Goal: Task Accomplishment & Management: Complete application form

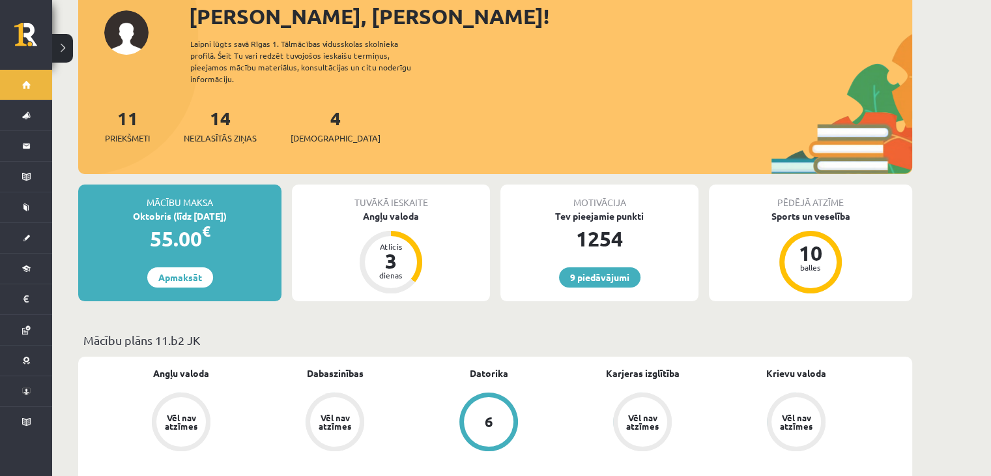
scroll to position [41, 0]
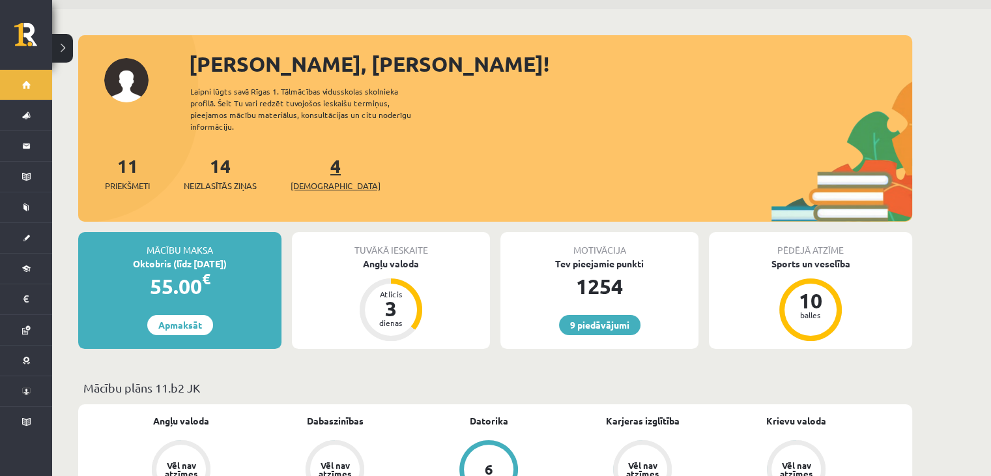
click at [308, 179] on span "[DEMOGRAPHIC_DATA]" at bounding box center [336, 185] width 90 height 13
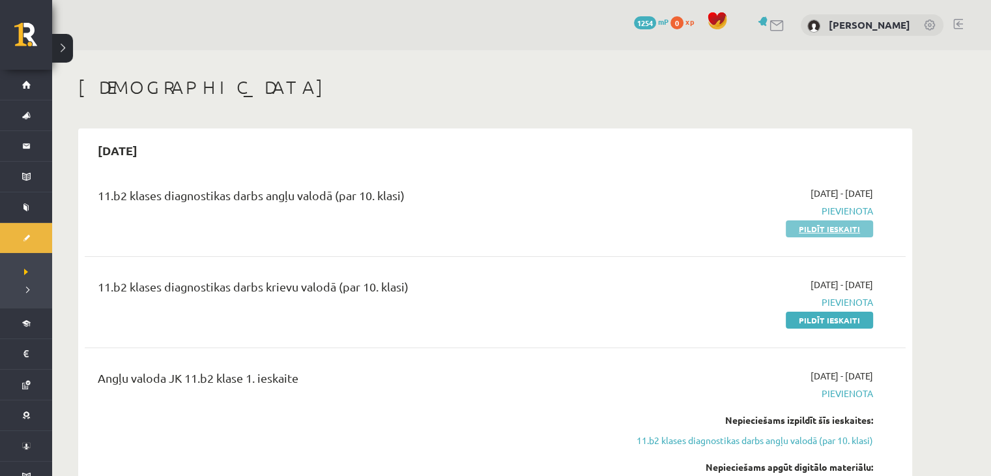
click at [798, 230] on link "Pildīt ieskaiti" at bounding box center [829, 228] width 87 height 17
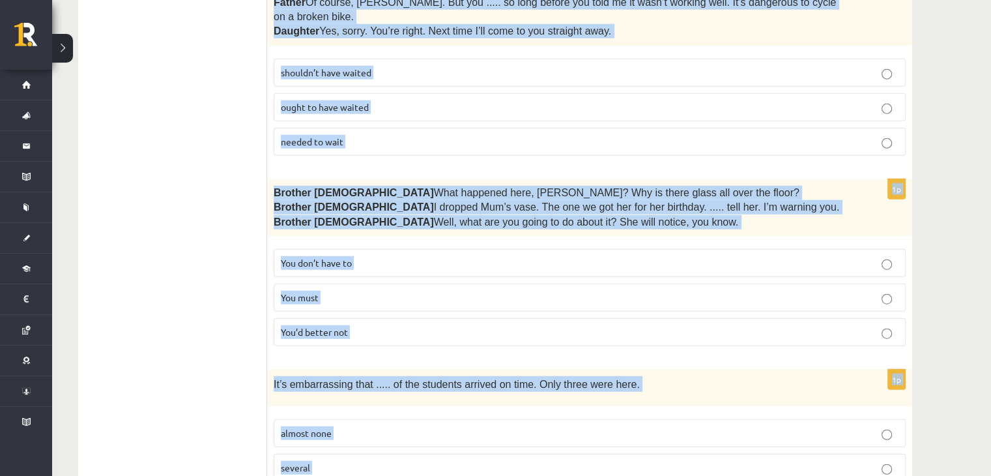
scroll to position [3237, 0]
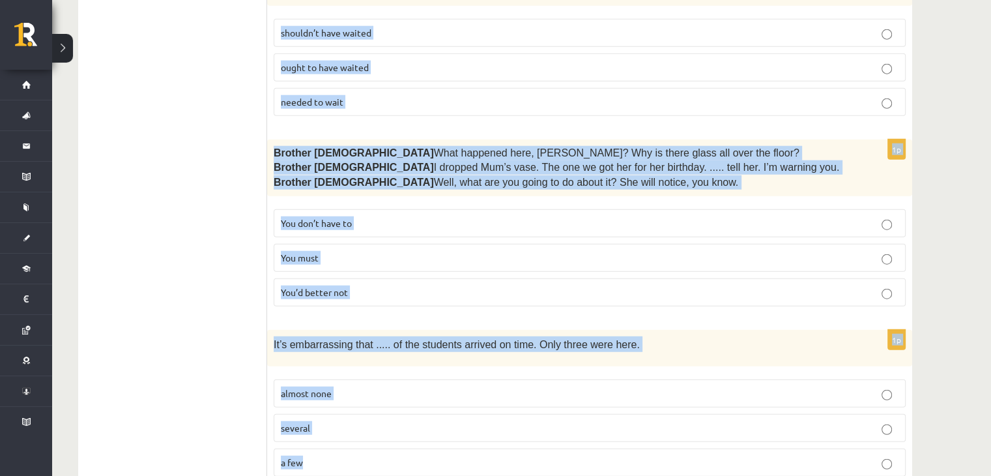
drag, startPoint x: 279, startPoint y: 233, endPoint x: 403, endPoint y: 504, distance: 298.3
copy form "Read the sentence and choose the correct answer. 1p The group approached withou…"
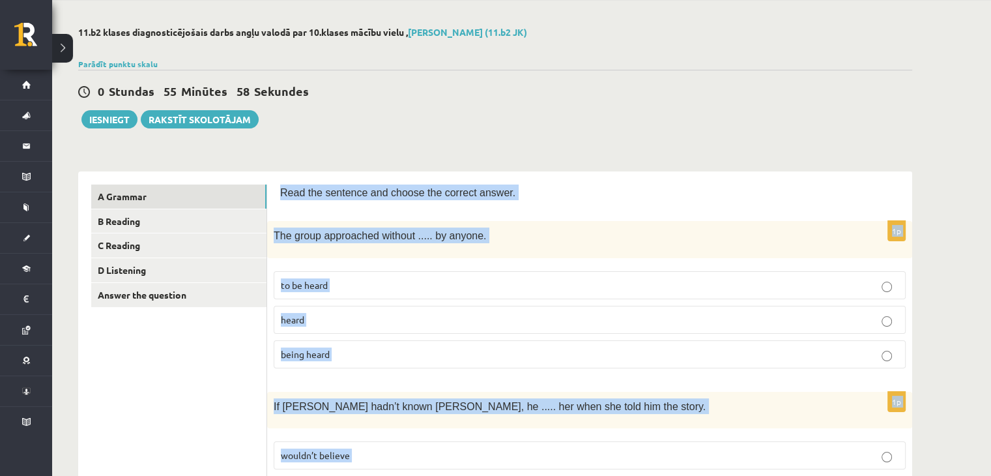
scroll to position [44, 0]
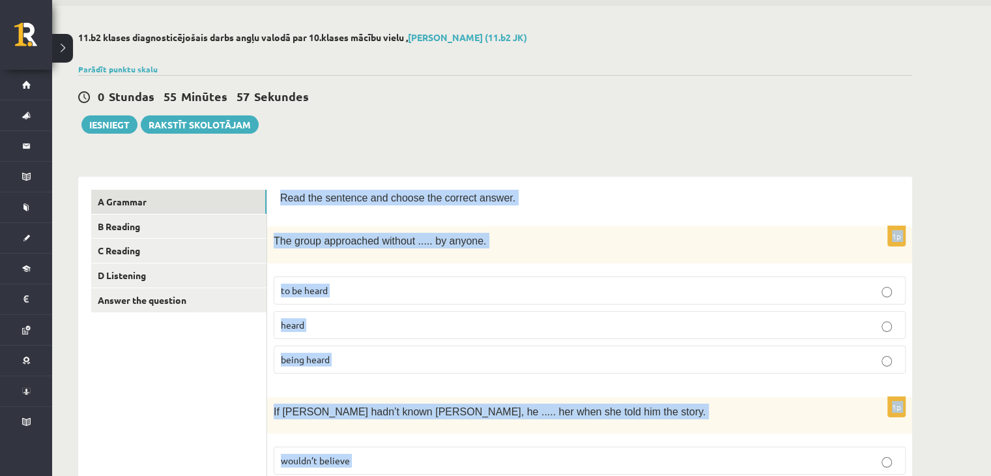
click at [330, 357] on span "being heard" at bounding box center [305, 359] width 49 height 12
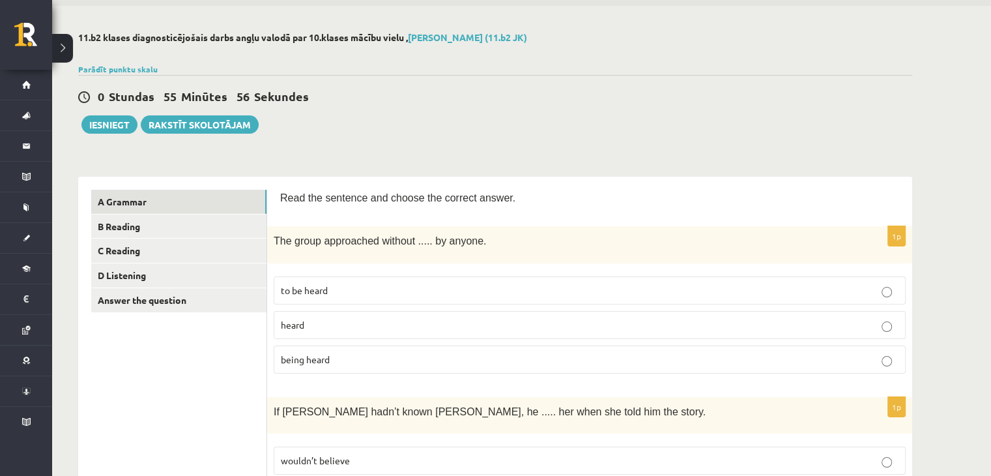
click at [332, 358] on p "being heard" at bounding box center [590, 360] width 618 height 14
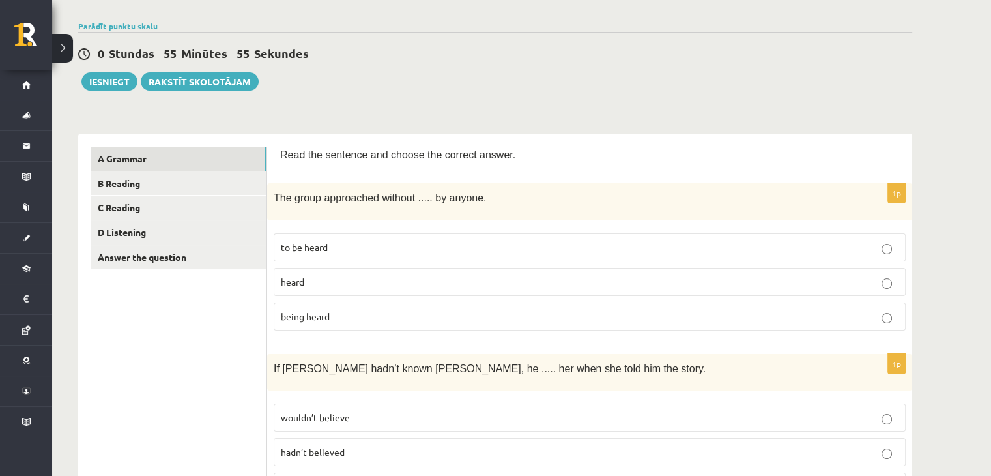
scroll to position [109, 0]
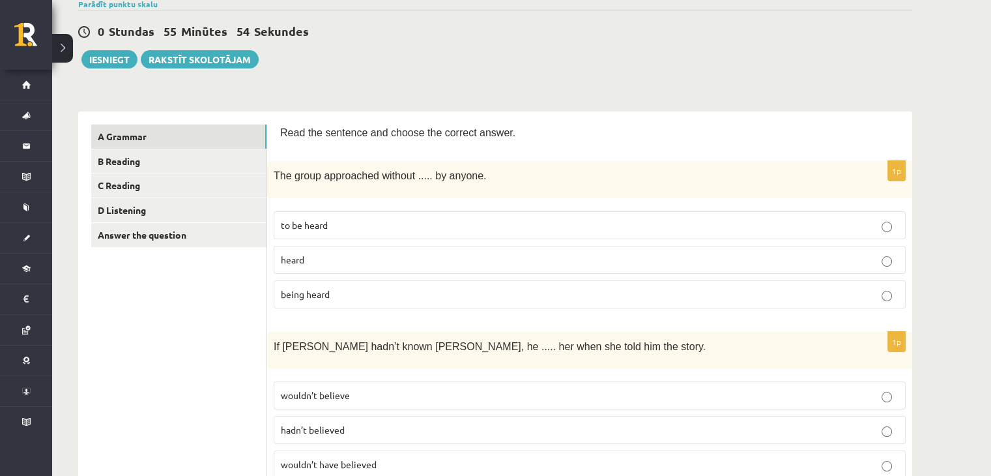
click at [345, 296] on p "being heard" at bounding box center [590, 294] width 618 height 14
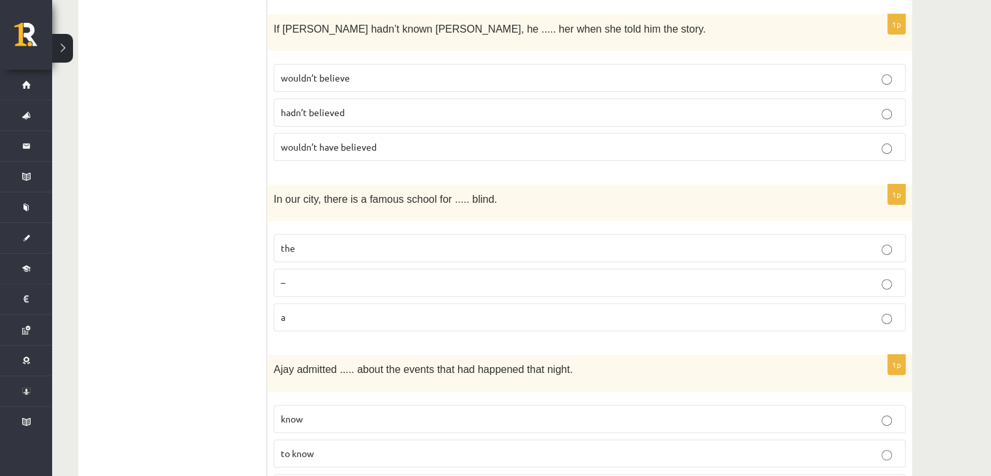
scroll to position [435, 0]
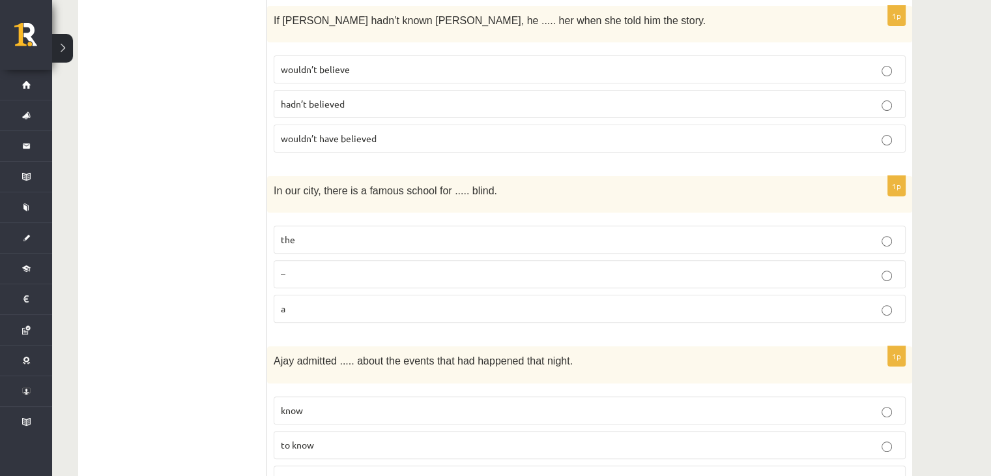
click at [352, 132] on span "wouldn’t have believed" at bounding box center [329, 138] width 96 height 12
click at [301, 233] on p "the" at bounding box center [590, 240] width 618 height 14
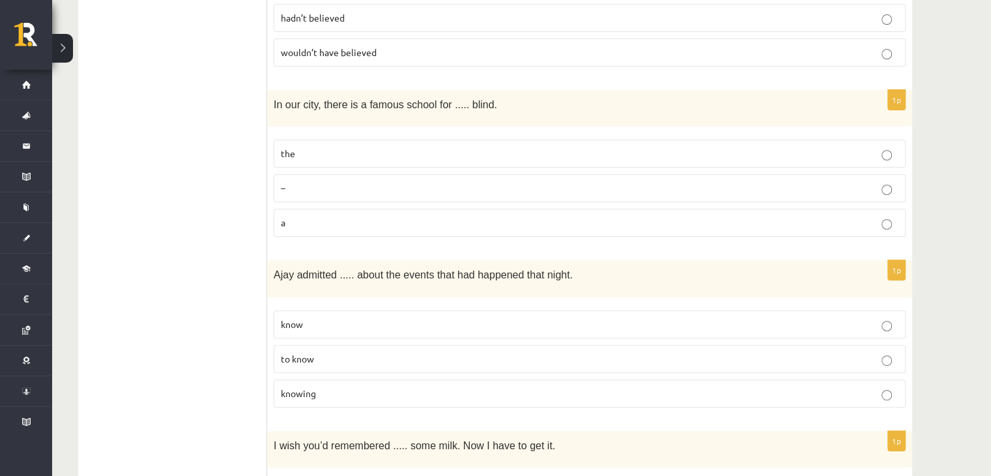
scroll to position [631, 0]
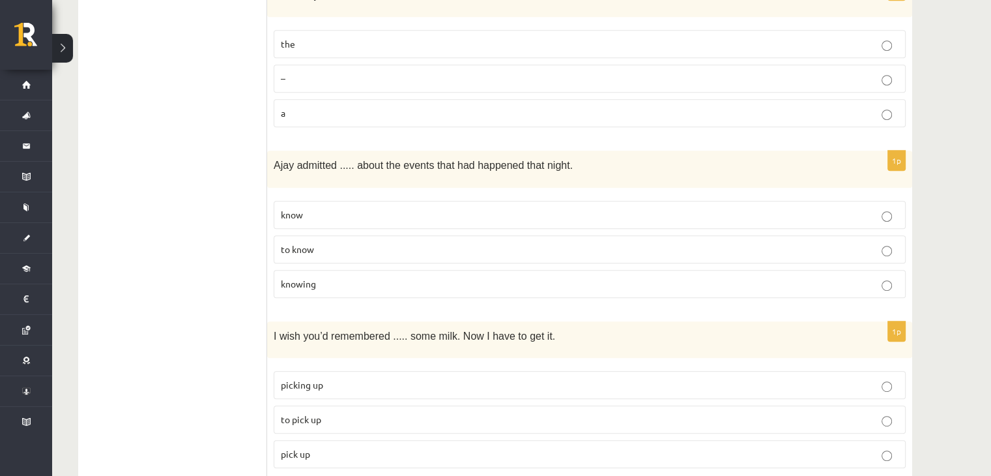
click at [283, 278] on span "knowing" at bounding box center [298, 284] width 35 height 12
click at [321, 280] on p "knowing" at bounding box center [590, 284] width 618 height 14
click at [331, 412] on p "to pick up" at bounding box center [590, 419] width 618 height 14
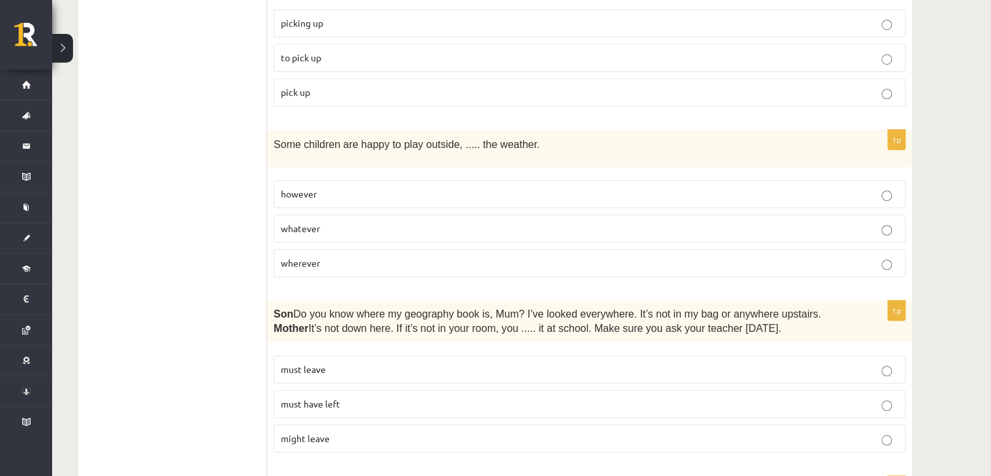
scroll to position [1022, 0]
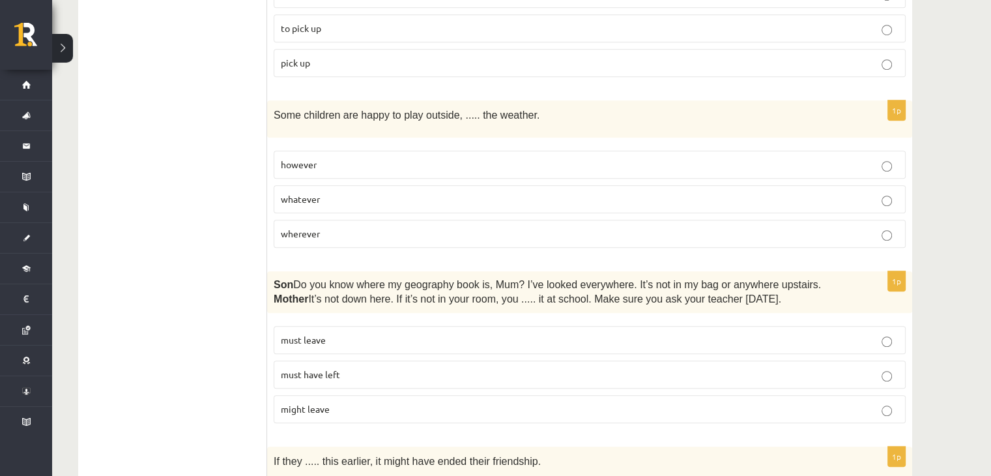
click at [328, 192] on p "whatever" at bounding box center [590, 199] width 618 height 14
click at [384, 368] on p "must have left" at bounding box center [590, 375] width 618 height 14
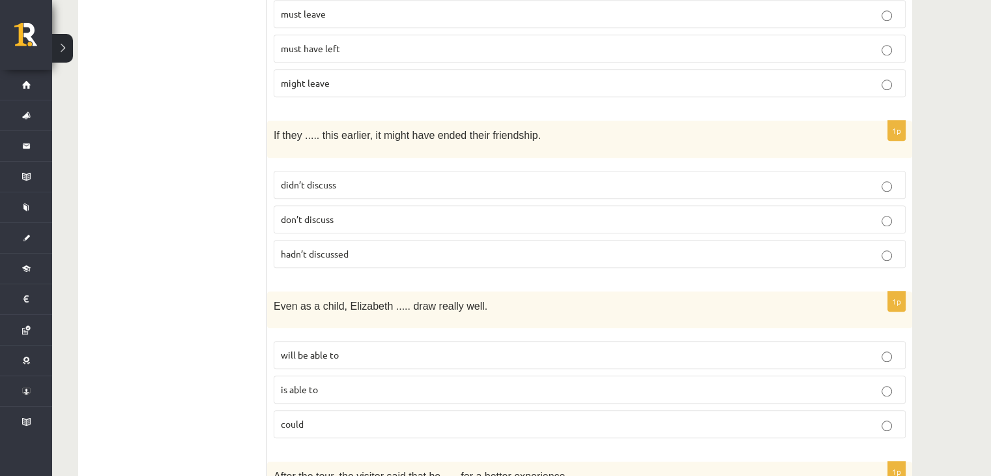
scroll to position [1282, 0]
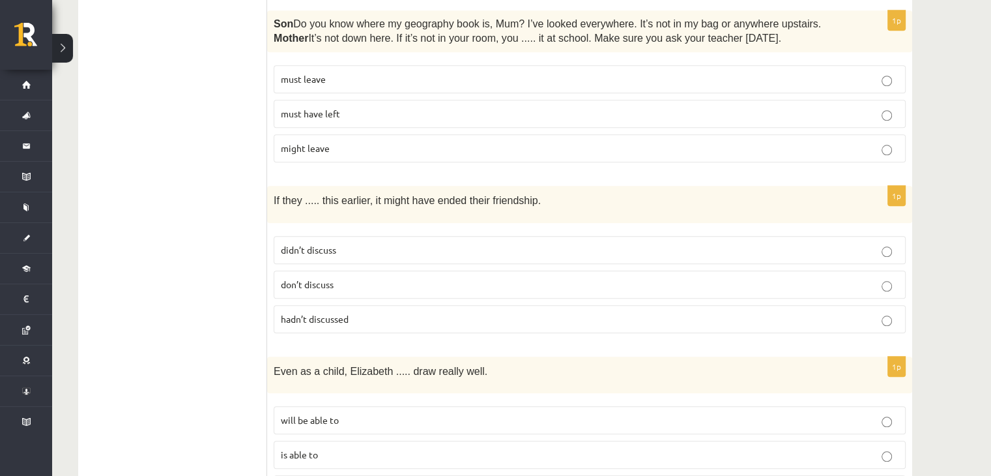
click at [336, 313] on span "hadn’t discussed" at bounding box center [315, 319] width 68 height 12
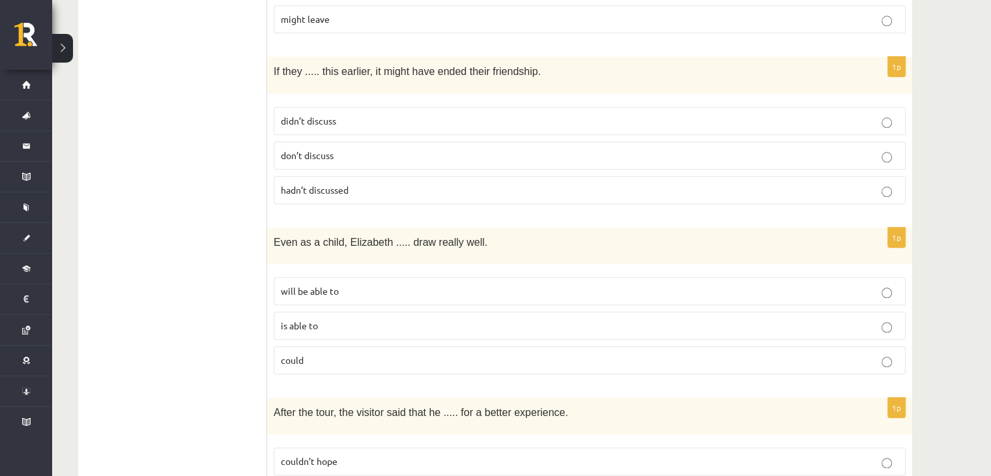
scroll to position [1413, 0]
click at [319, 352] on p "could" at bounding box center [590, 359] width 618 height 14
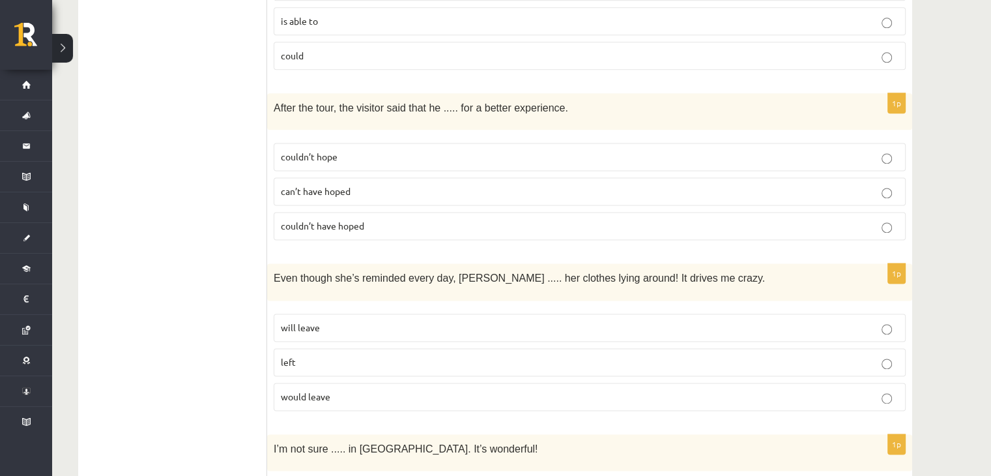
scroll to position [1739, 0]
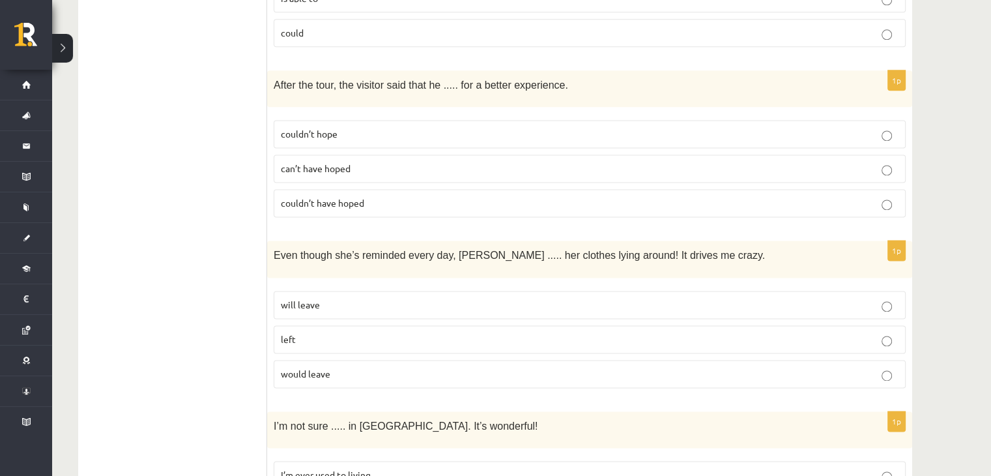
click at [292, 197] on span "couldn’t have hoped" at bounding box center [322, 203] width 83 height 12
click at [293, 367] on p "would leave" at bounding box center [590, 374] width 618 height 14
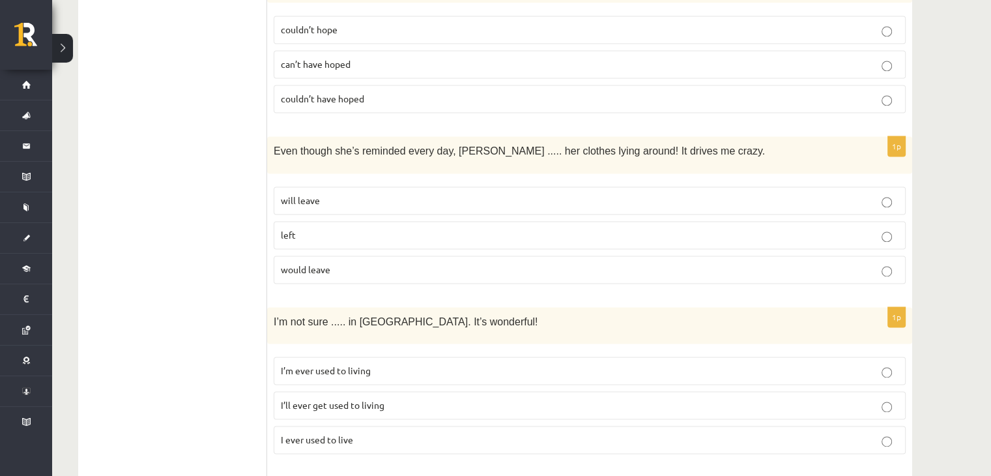
scroll to position [1869, 0]
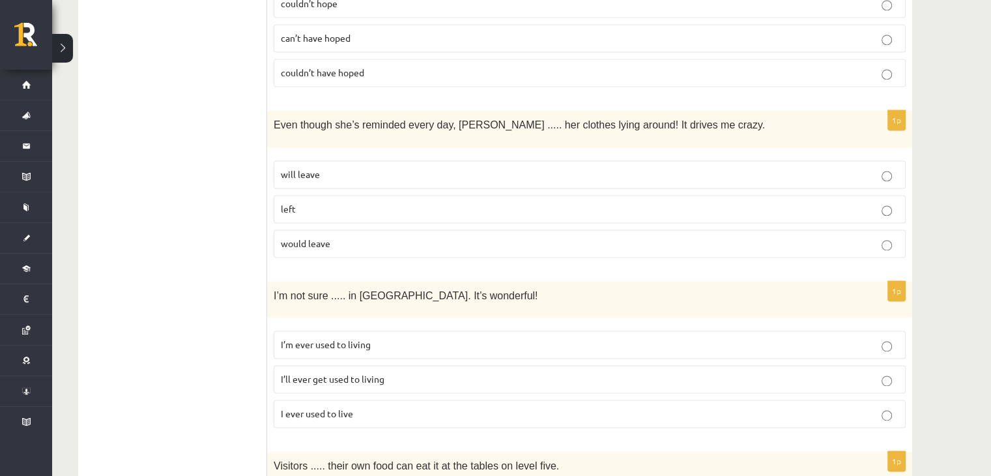
click at [338, 373] on span "I’ll ever get used to living" at bounding box center [333, 379] width 104 height 12
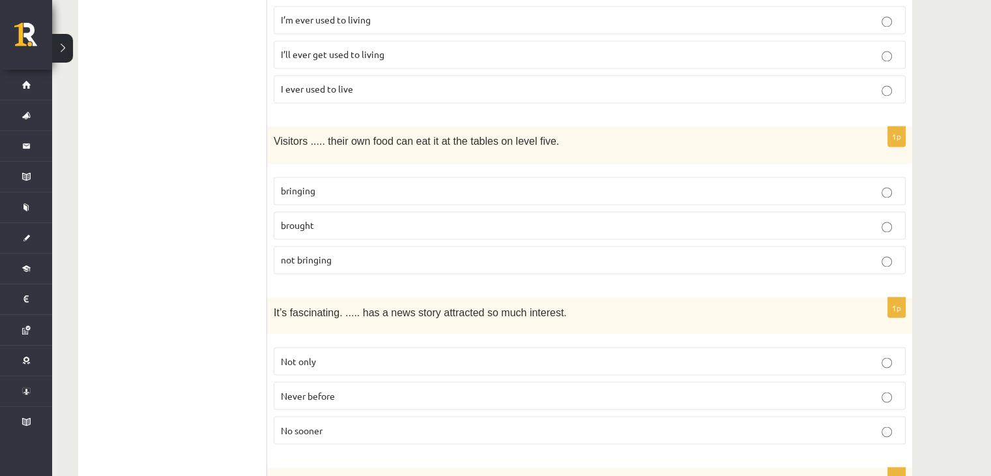
scroll to position [2195, 0]
click at [281, 183] on span "bringing" at bounding box center [298, 189] width 35 height 12
click at [290, 388] on span "Never before" at bounding box center [308, 394] width 54 height 12
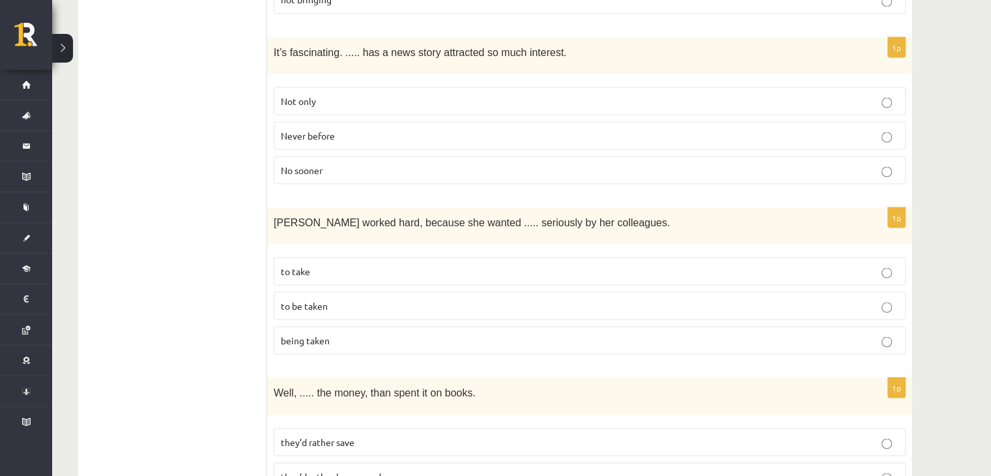
scroll to position [2521, 0]
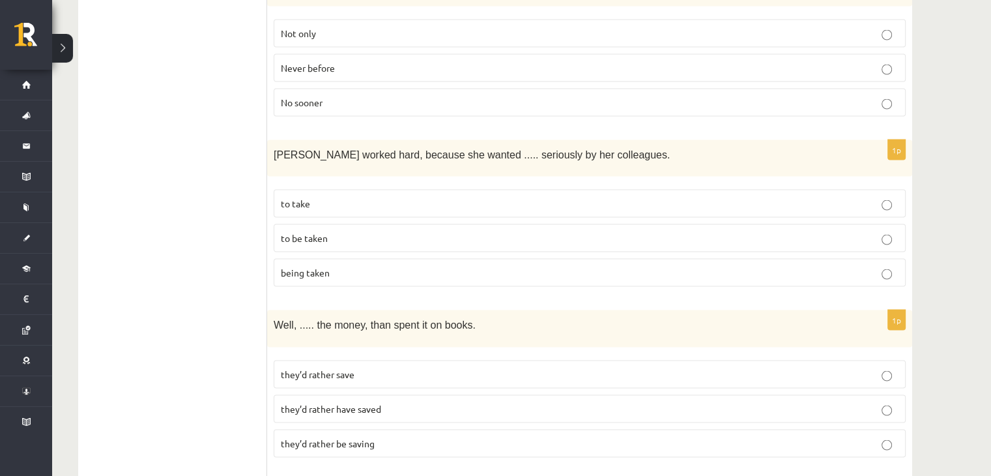
click at [330, 231] on p "to be taken" at bounding box center [590, 238] width 618 height 14
click at [351, 368] on p "they’d rather save" at bounding box center [590, 375] width 618 height 14
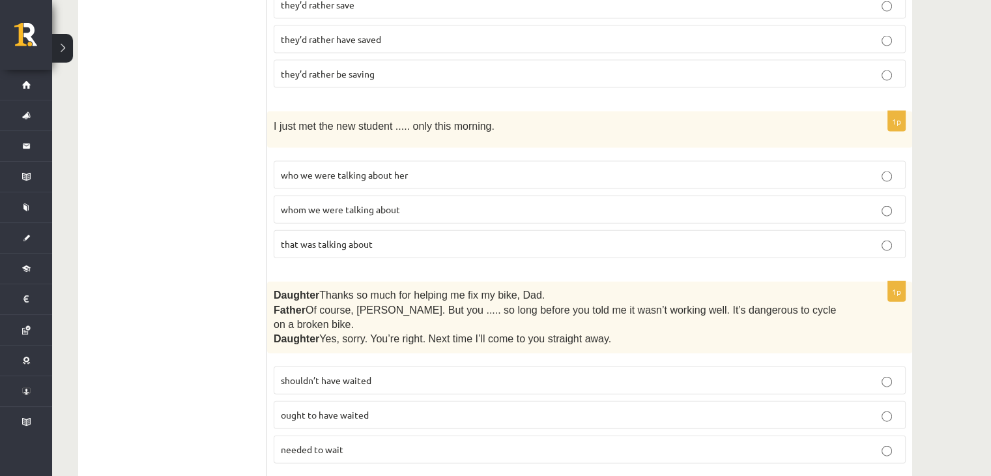
scroll to position [2977, 0]
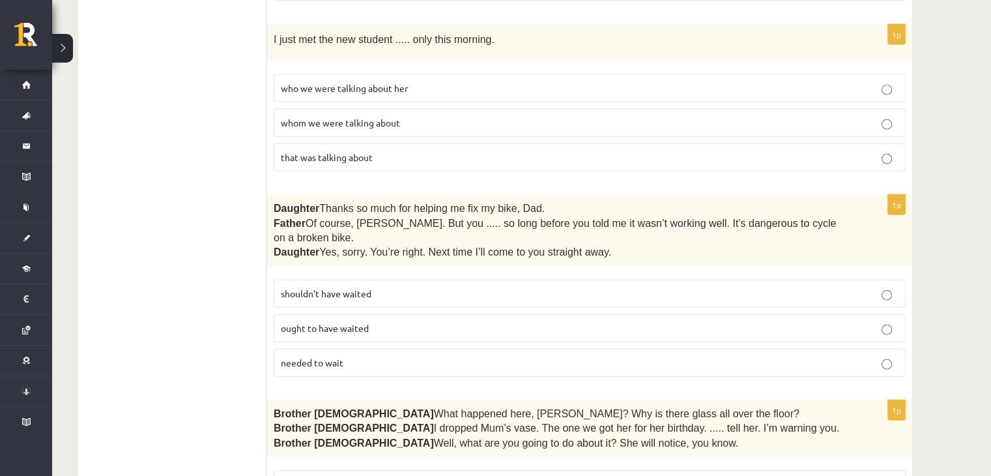
click at [364, 117] on span "whom we were talking about" at bounding box center [340, 123] width 119 height 12
click at [364, 287] on span "shouldn’t have waited" at bounding box center [326, 293] width 91 height 12
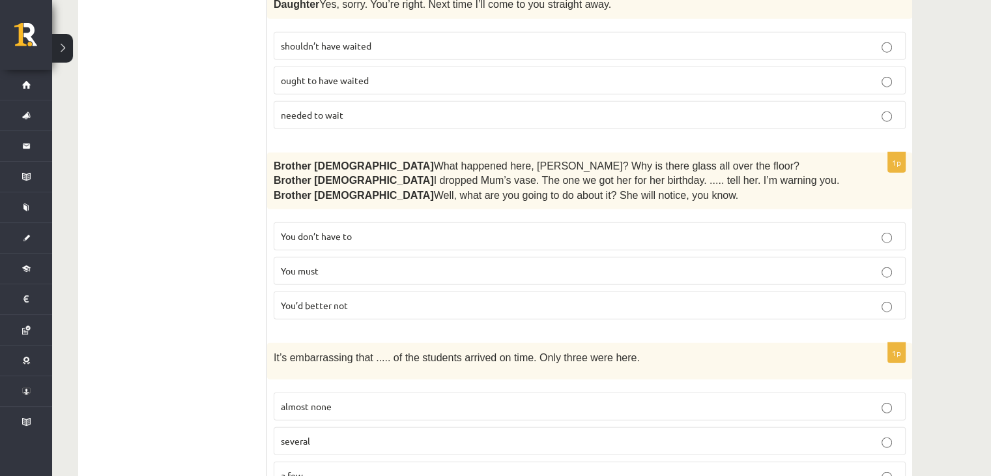
scroll to position [3237, 0]
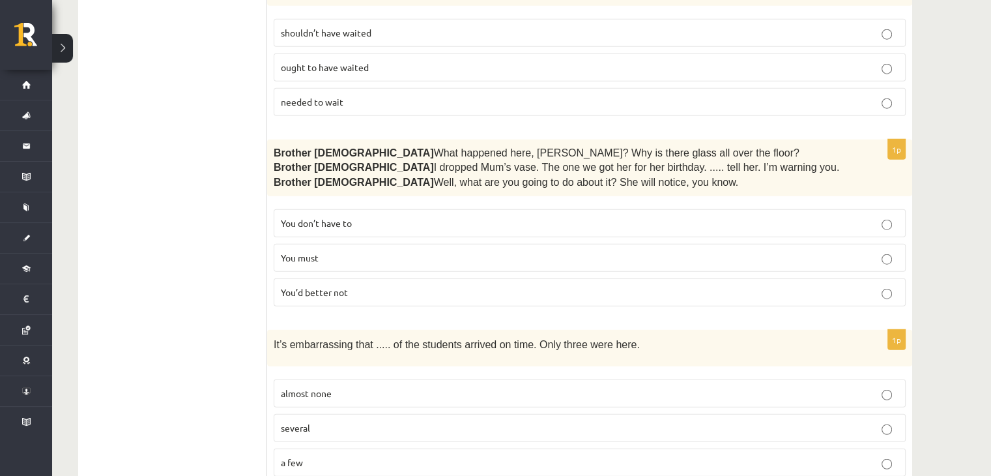
click at [381, 285] on p "You’d better not" at bounding box center [590, 292] width 618 height 14
click at [343, 379] on label "almost none" at bounding box center [590, 393] width 632 height 28
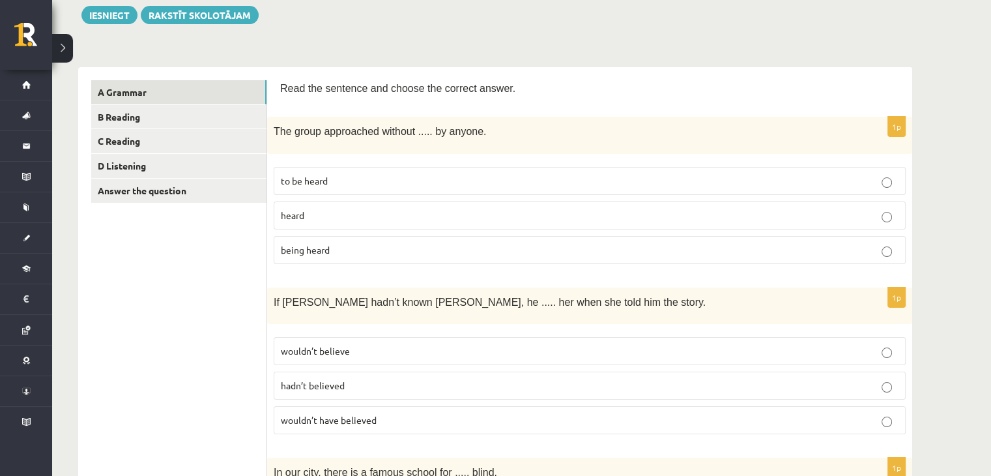
scroll to position [0, 0]
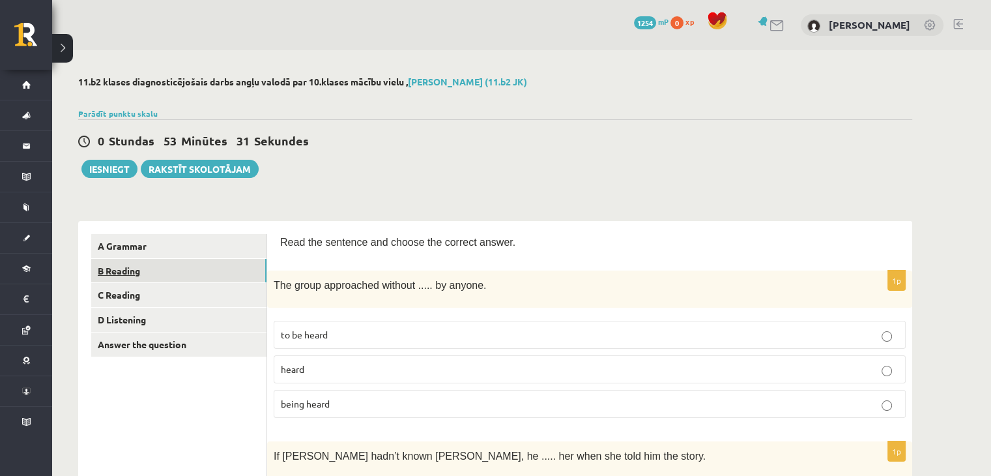
click at [129, 270] on link "B Reading" at bounding box center [178, 271] width 175 height 24
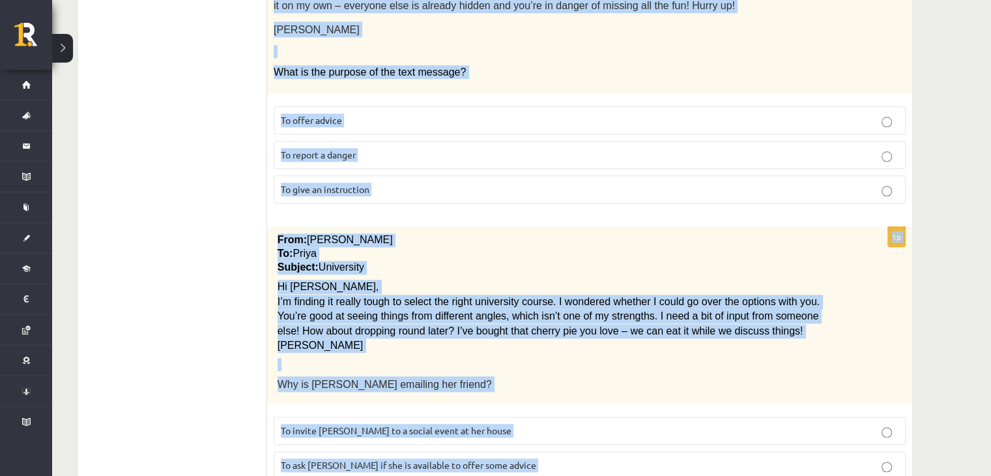
scroll to position [1504, 0]
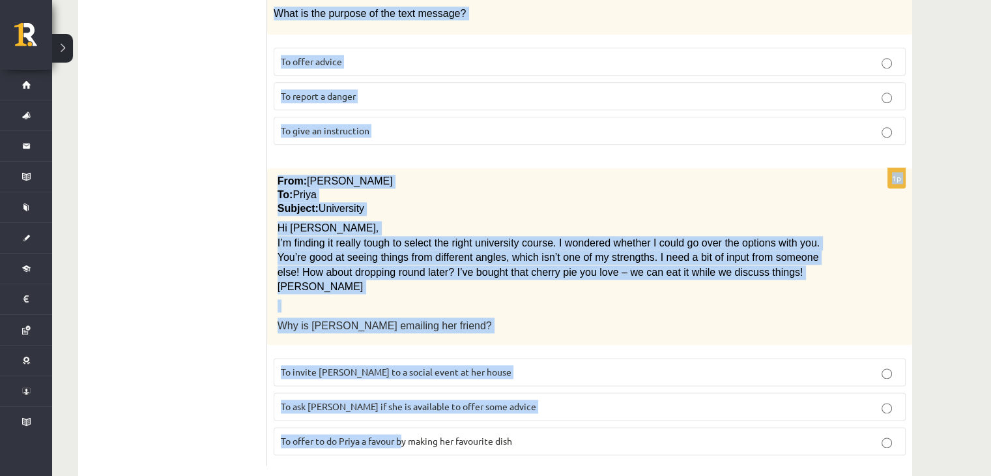
drag, startPoint x: 280, startPoint y: 233, endPoint x: 402, endPoint y: 493, distance: 287.7
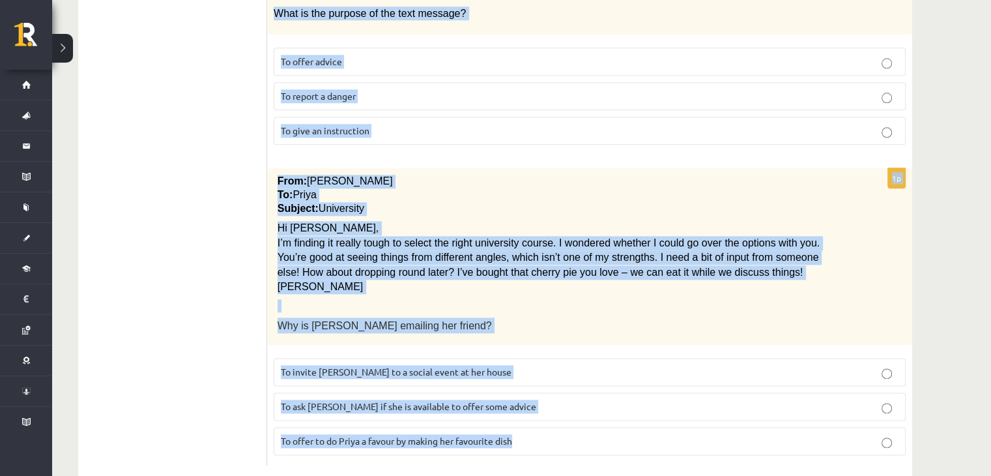
drag, startPoint x: 279, startPoint y: 162, endPoint x: 542, endPoint y: 499, distance: 427.2
copy form "Read the text and choose the correct answer. 1p Home ..... About Fashionista To…"
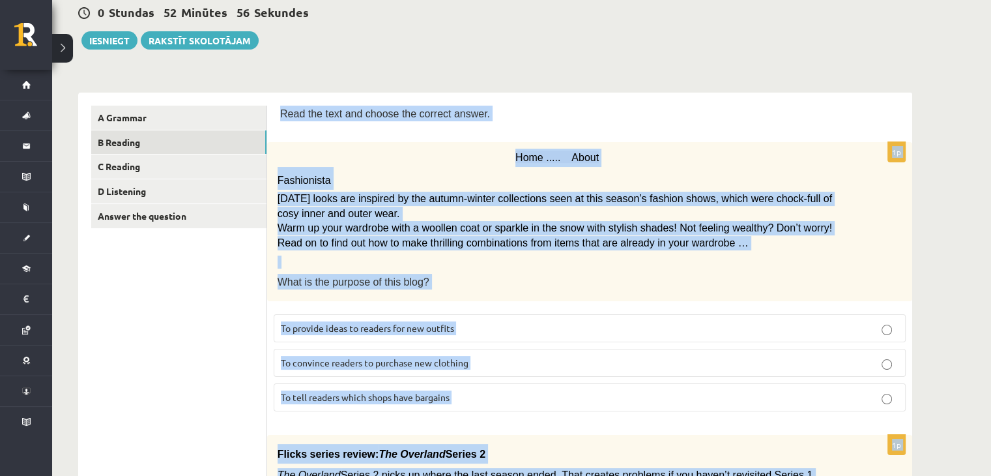
scroll to position [130, 0]
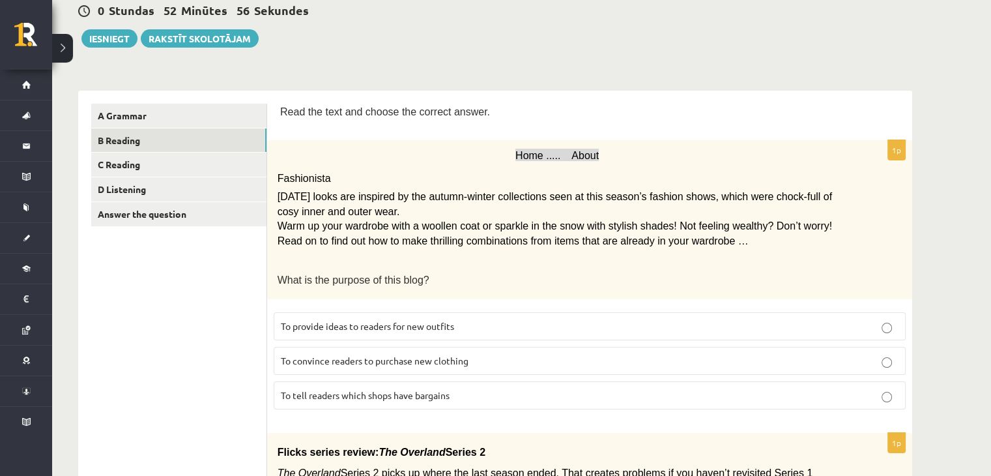
click at [441, 321] on span "To provide ideas to readers for new outfits" at bounding box center [367, 326] width 173 height 12
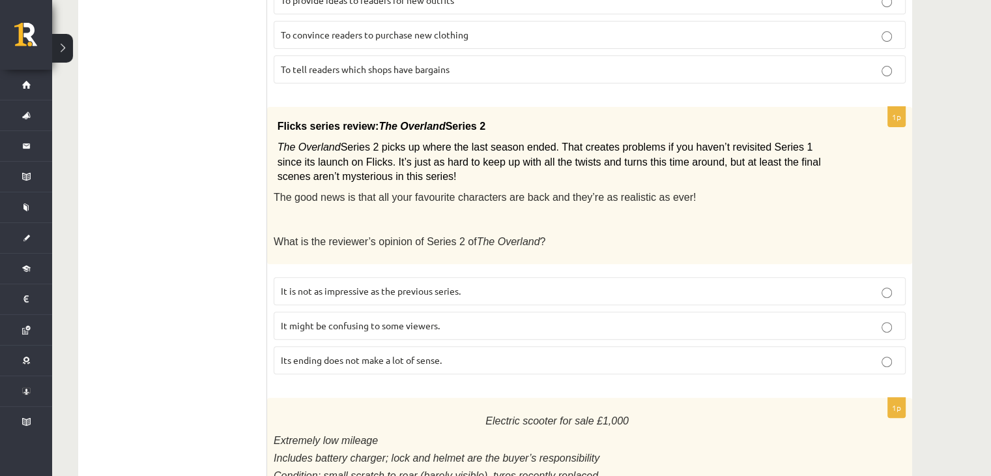
scroll to position [521, 0]
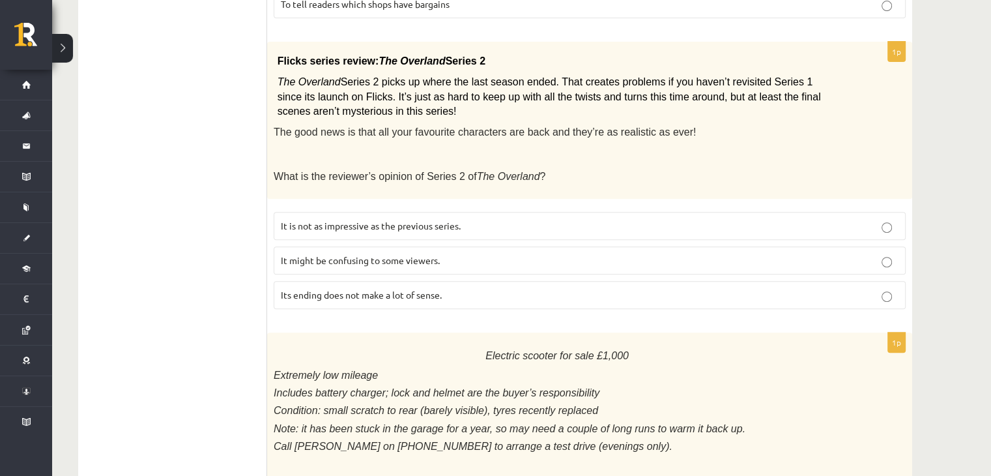
click at [431, 256] on span "It might be confusing to some viewers." at bounding box center [360, 260] width 159 height 12
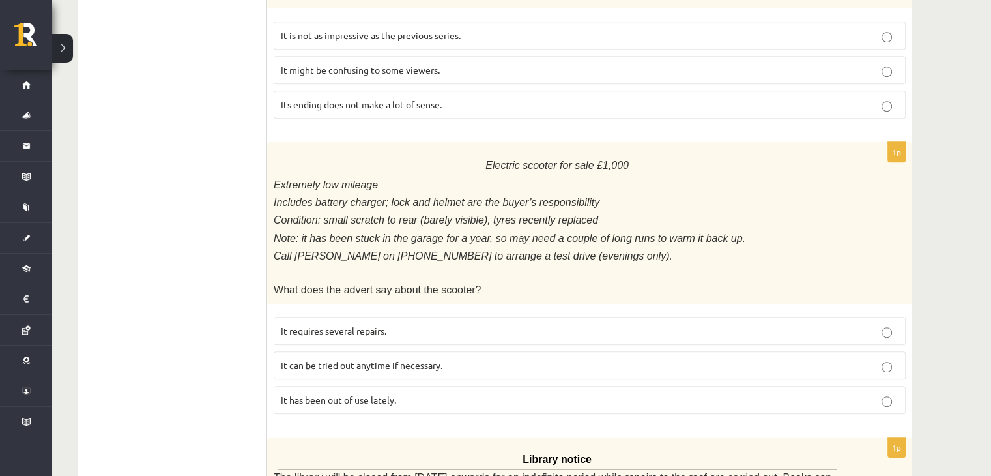
scroll to position [717, 0]
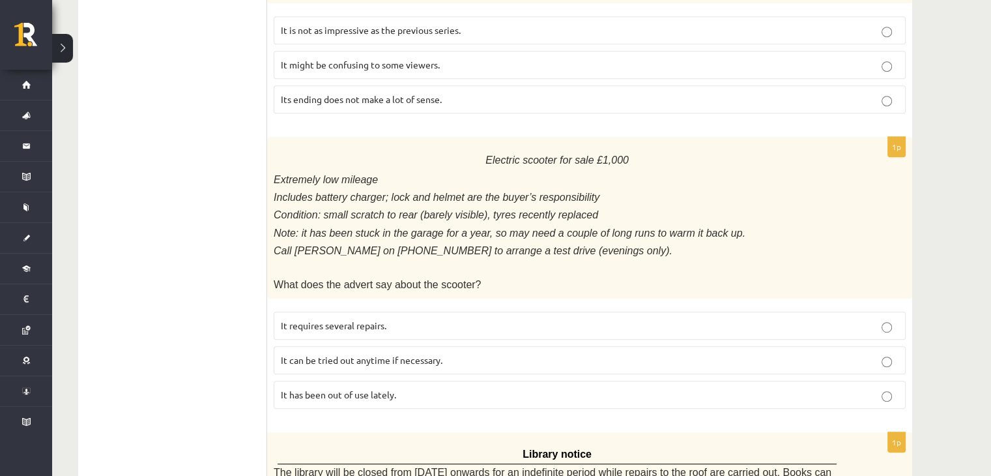
click at [404, 387] on label "It has been out of use lately." at bounding box center [590, 395] width 632 height 28
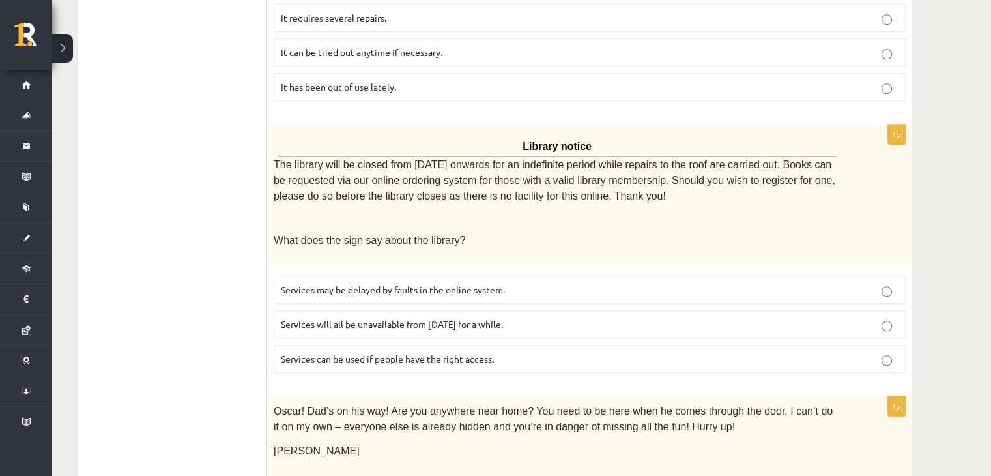
scroll to position [1043, 0]
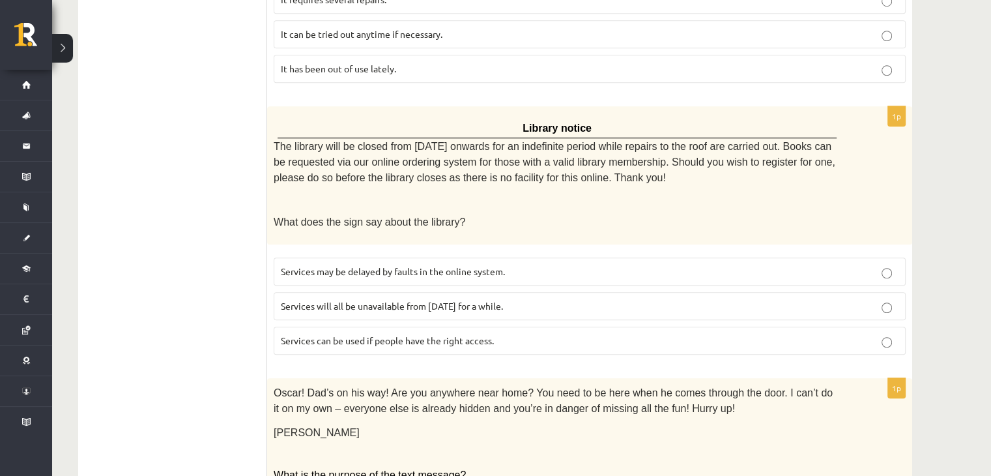
click at [516, 334] on p "Services can be used if people have the right access." at bounding box center [590, 341] width 618 height 14
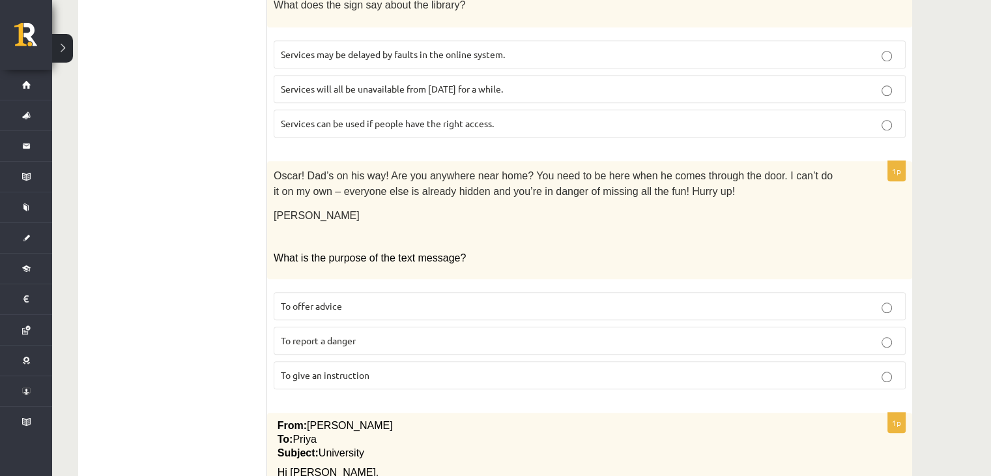
scroll to position [1303, 0]
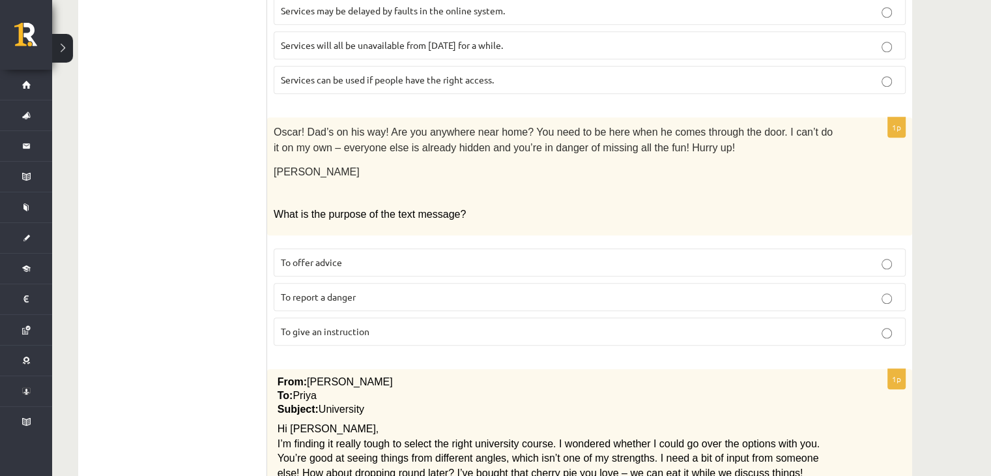
click at [396, 325] on p "To give an instruction" at bounding box center [590, 332] width 618 height 14
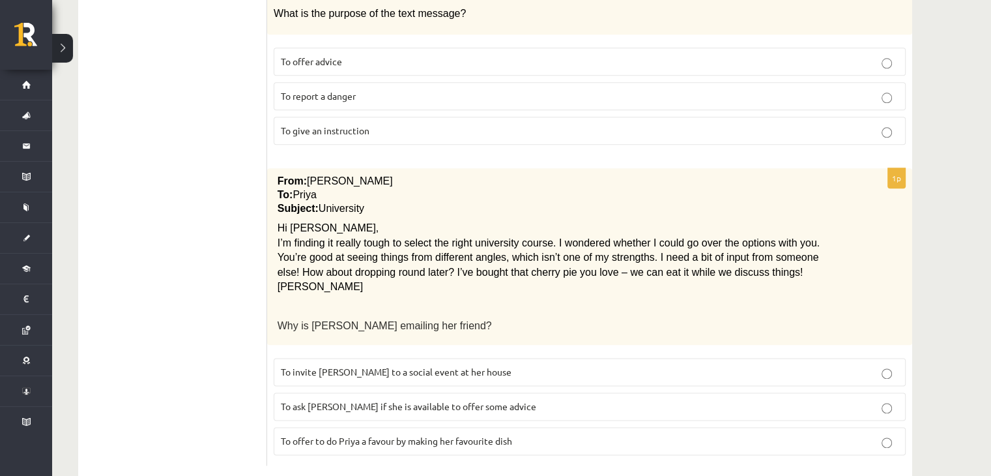
scroll to position [1504, 0]
click at [389, 399] on p "To ask Priya if she is available to offer some advice" at bounding box center [590, 406] width 618 height 14
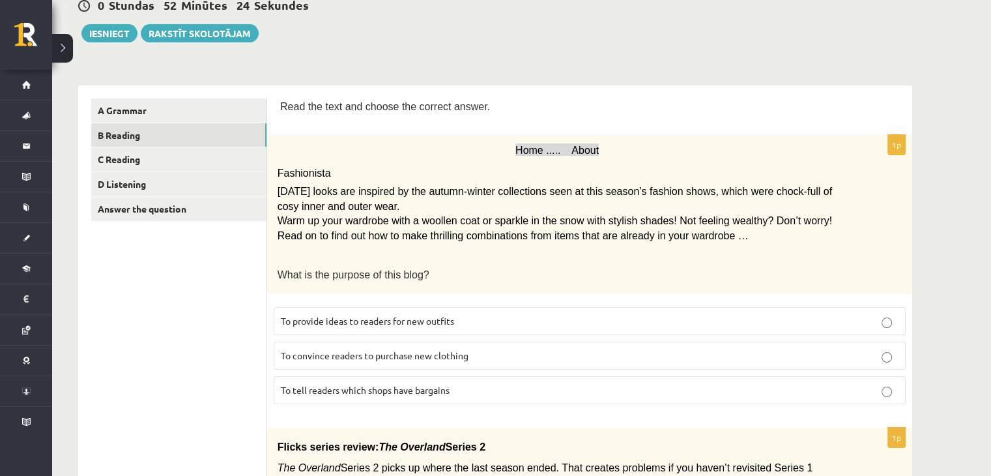
scroll to position [0, 0]
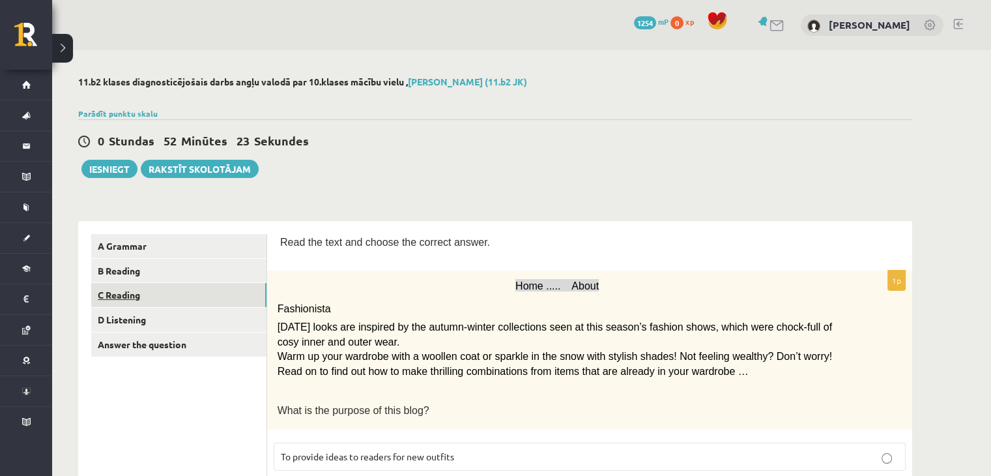
click at [113, 303] on link "C Reading" at bounding box center [178, 295] width 175 height 24
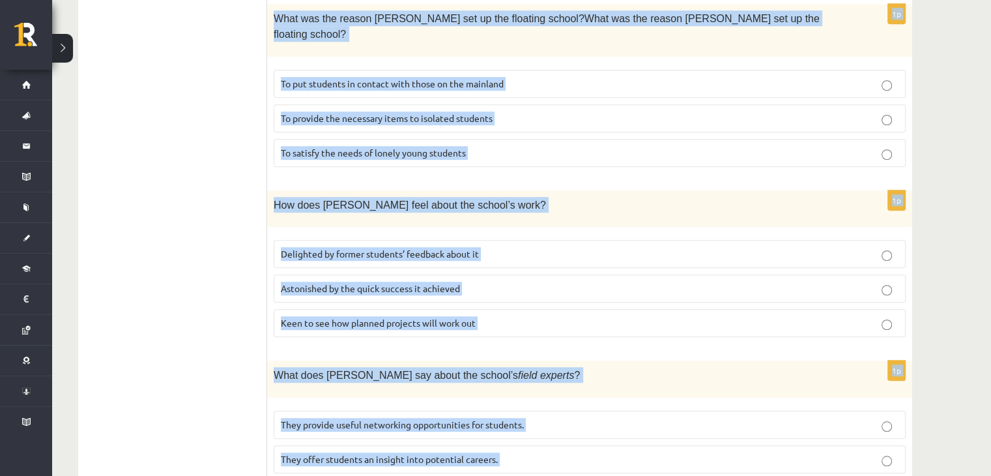
scroll to position [1218, 0]
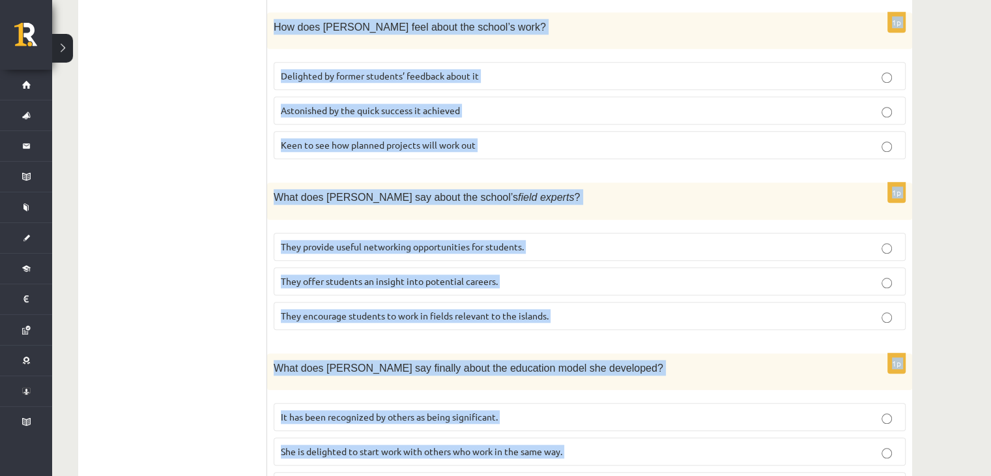
drag, startPoint x: 279, startPoint y: 234, endPoint x: 636, endPoint y: 506, distance: 448.7
copy form "Read the article about an unusual school and choose the correct answer for each…"
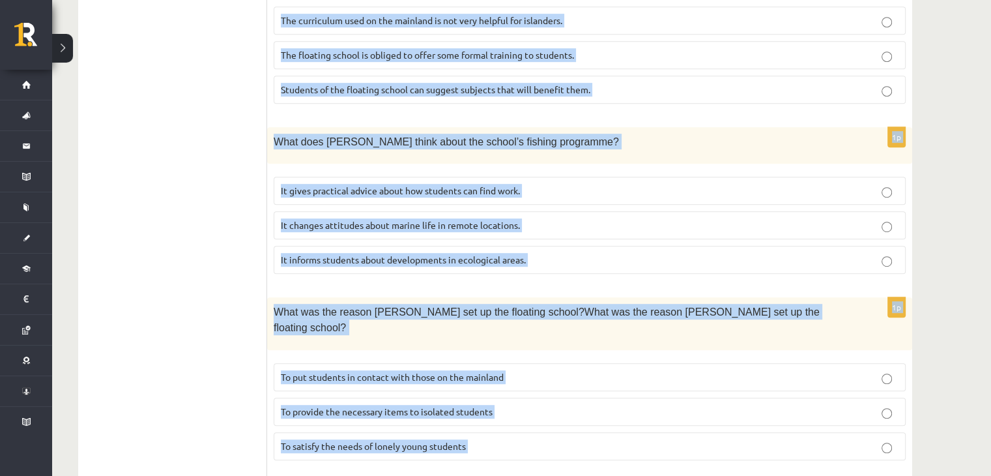
scroll to position [501, 0]
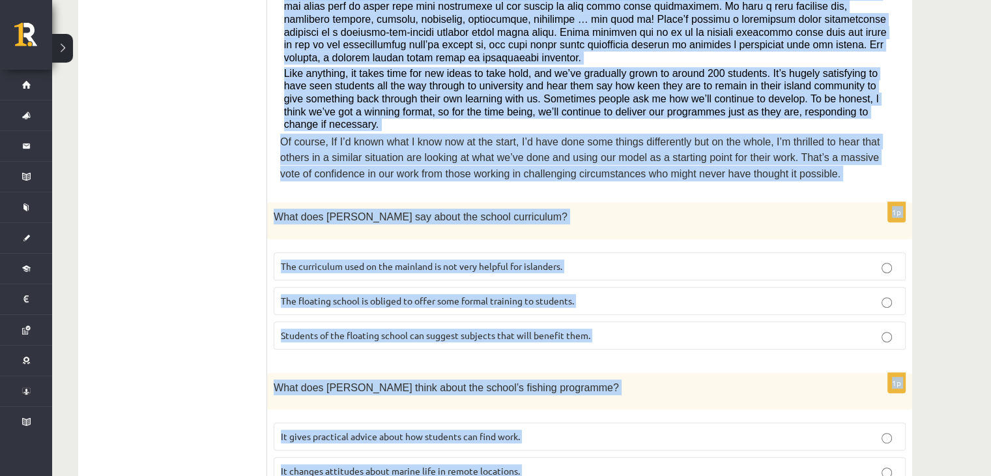
click at [618, 259] on p "The curriculum used on the mainland is not very helpful for islanders." at bounding box center [590, 266] width 618 height 14
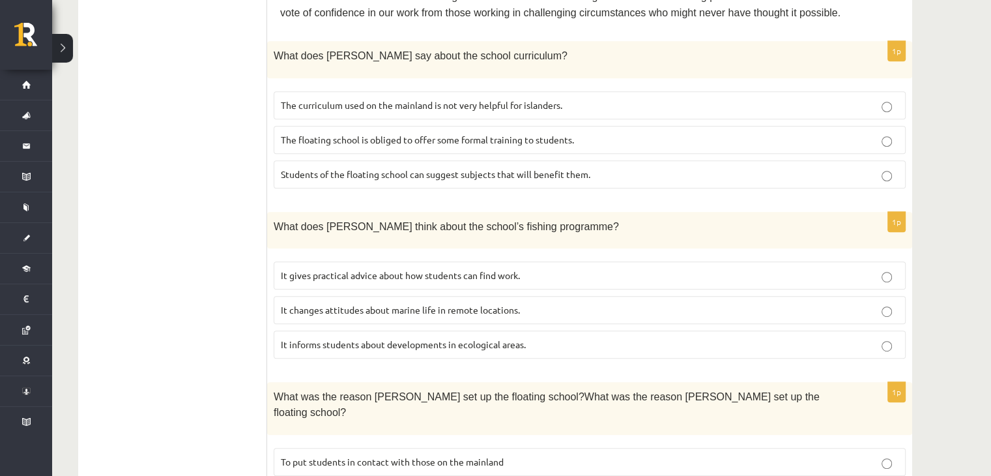
scroll to position [631, 0]
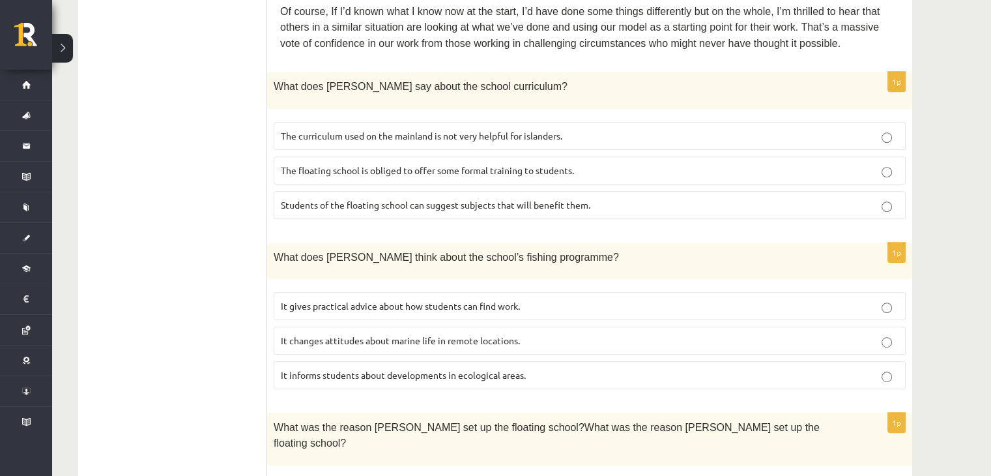
click at [394, 369] on span "It informs students about developments in ecological areas." at bounding box center [403, 375] width 245 height 12
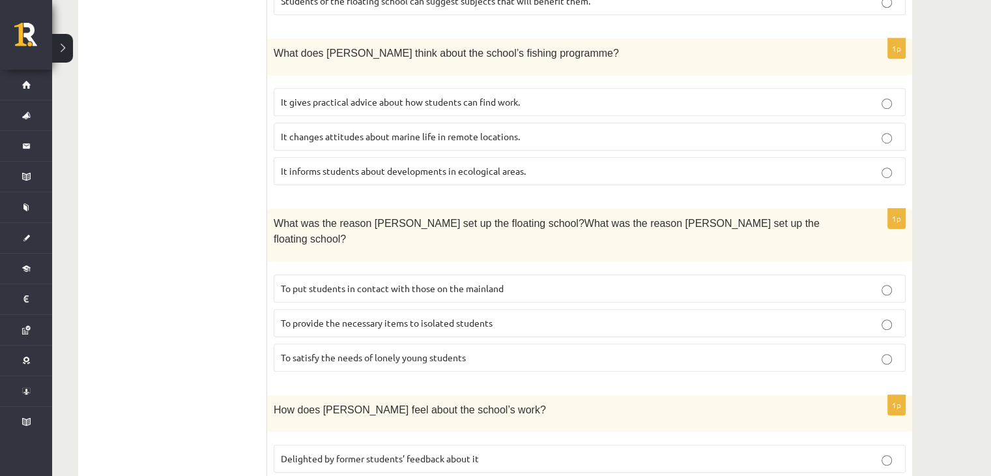
scroll to position [892, 0]
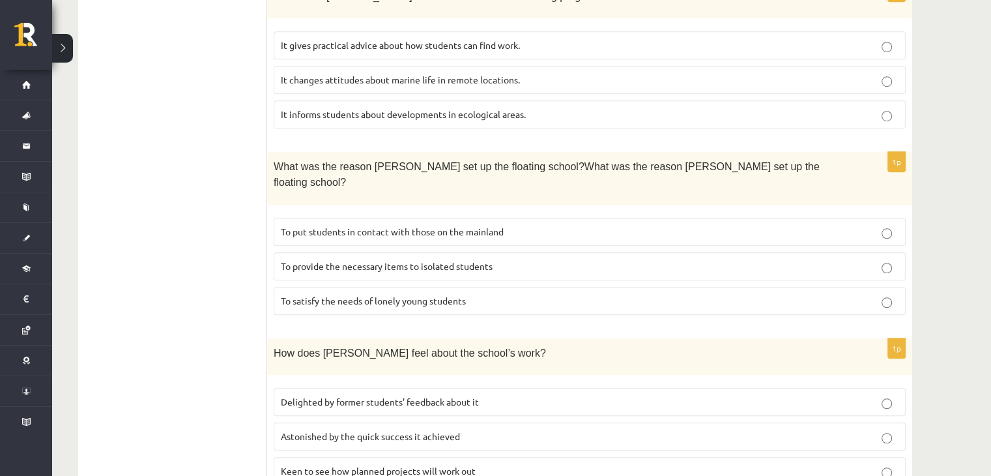
click at [452, 260] on span "To provide the necessary items to isolated students" at bounding box center [387, 266] width 212 height 12
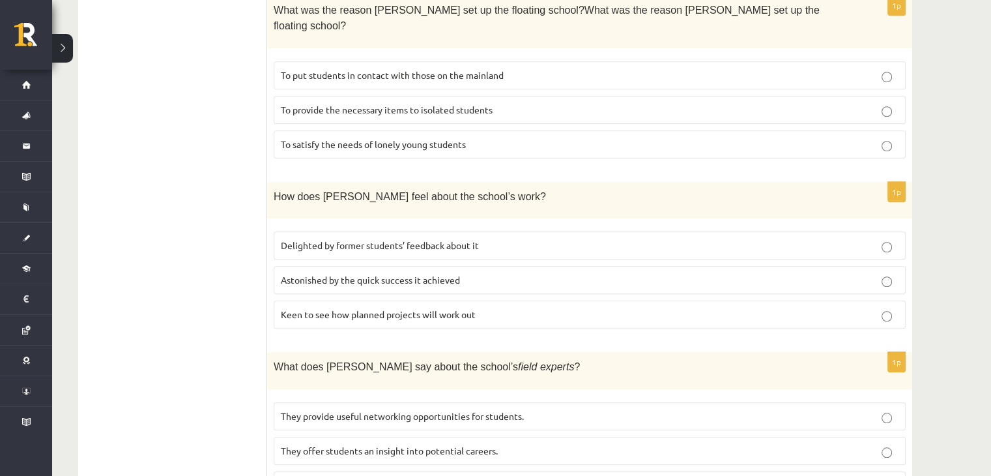
scroll to position [1088, 0]
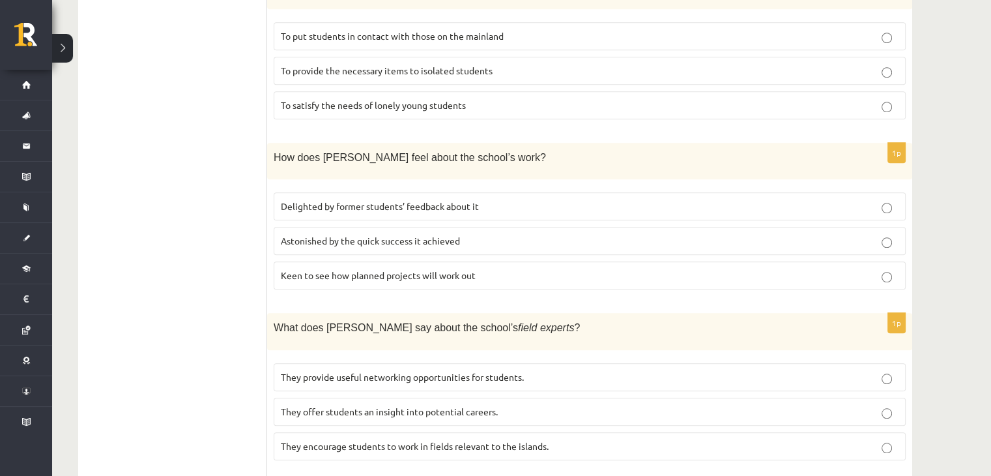
click at [375, 200] on span "Delighted by former students’ feedback about it" at bounding box center [380, 206] width 198 height 12
click at [454, 405] on span "They offer students an insight into potential careers." at bounding box center [389, 411] width 217 height 12
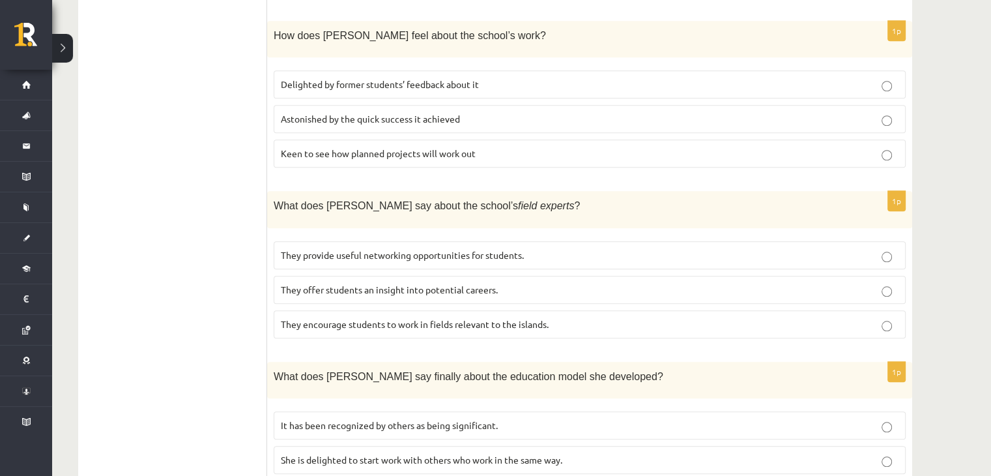
scroll to position [1218, 0]
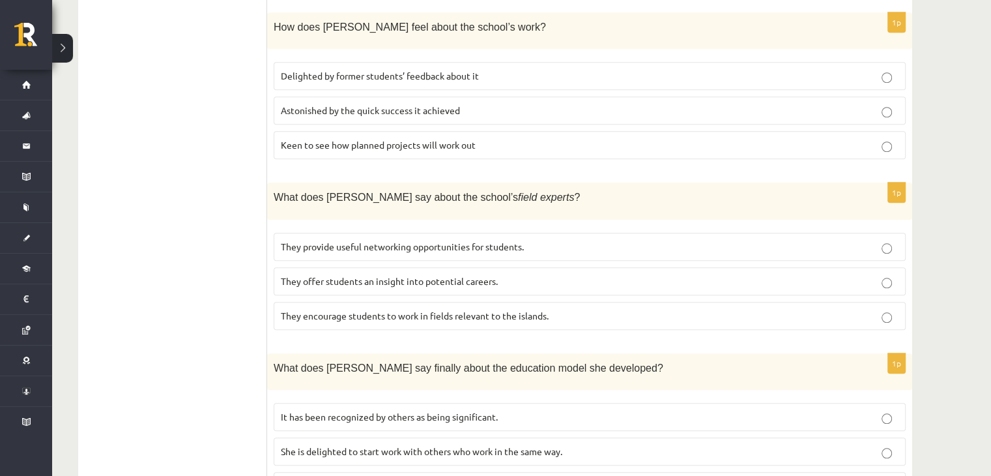
click at [519, 445] on span "She is delighted to start work with others who work in the same way." at bounding box center [422, 451] width 282 height 12
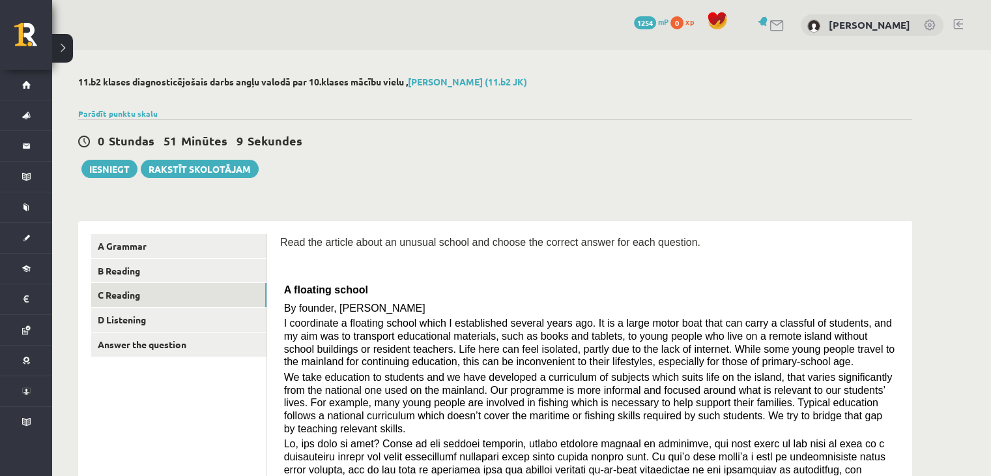
scroll to position [0, 0]
click at [124, 317] on link "D Listening" at bounding box center [178, 320] width 175 height 24
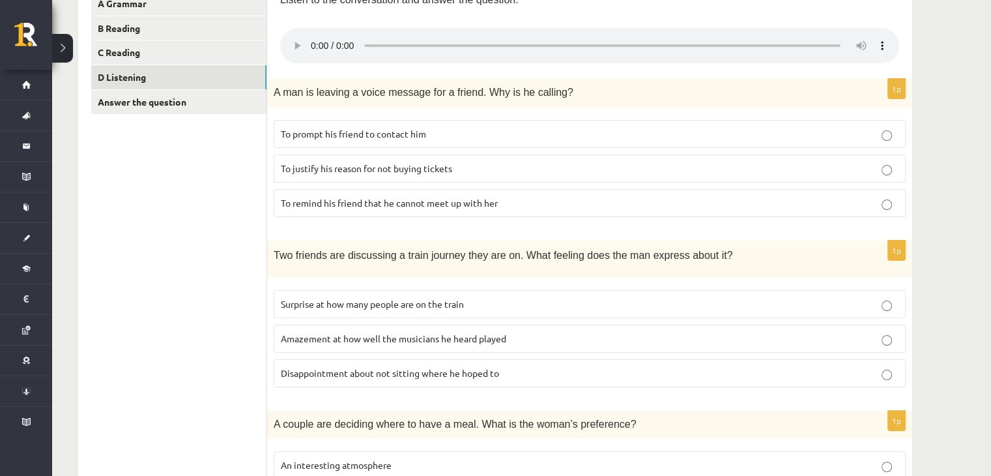
scroll to position [84, 0]
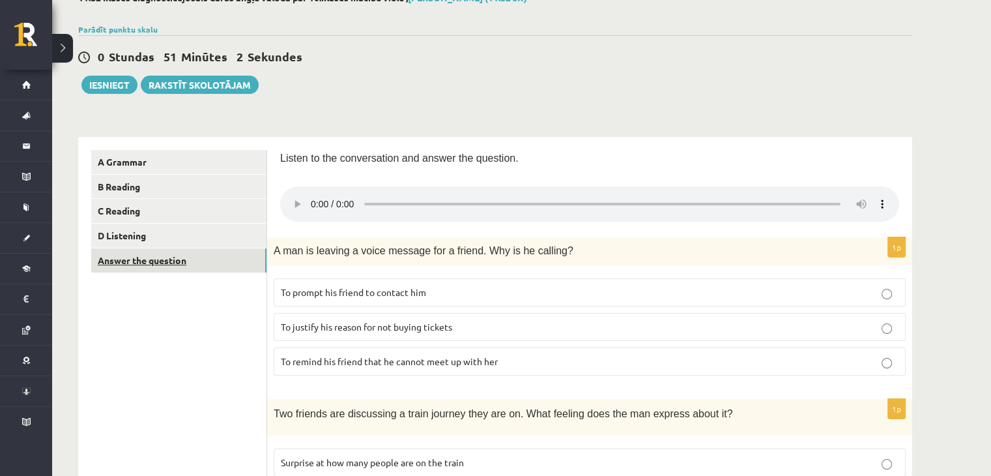
click at [160, 257] on link "Answer the question" at bounding box center [178, 260] width 175 height 24
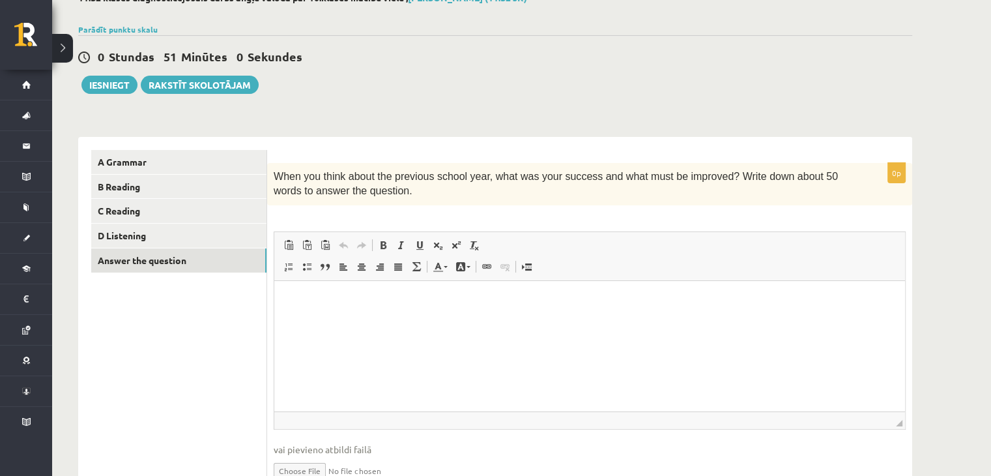
scroll to position [0, 0]
click at [340, 298] on p "Editor, wiswyg-editor-user-answer-47024827278960" at bounding box center [589, 300] width 605 height 14
click at [94, 89] on button "Iesniegt" at bounding box center [109, 85] width 56 height 18
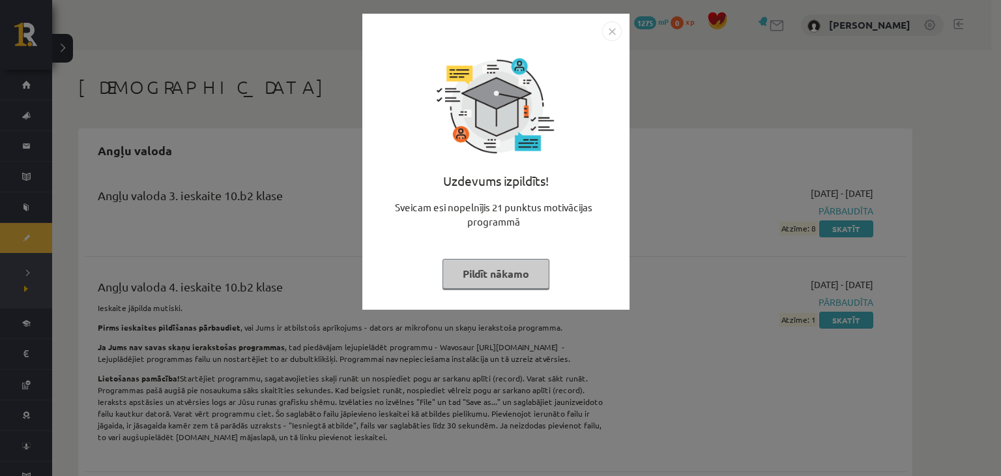
click at [524, 282] on button "Pildīt nākamo" at bounding box center [495, 274] width 107 height 30
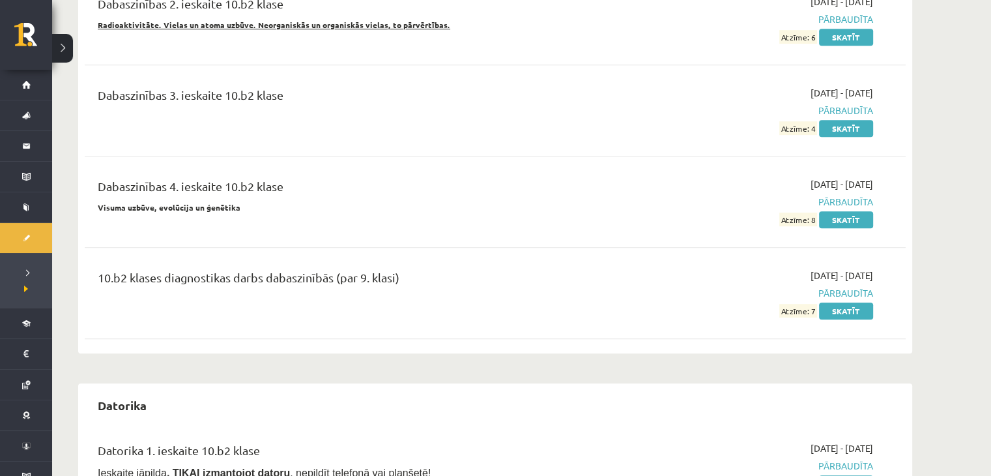
scroll to position [782, 0]
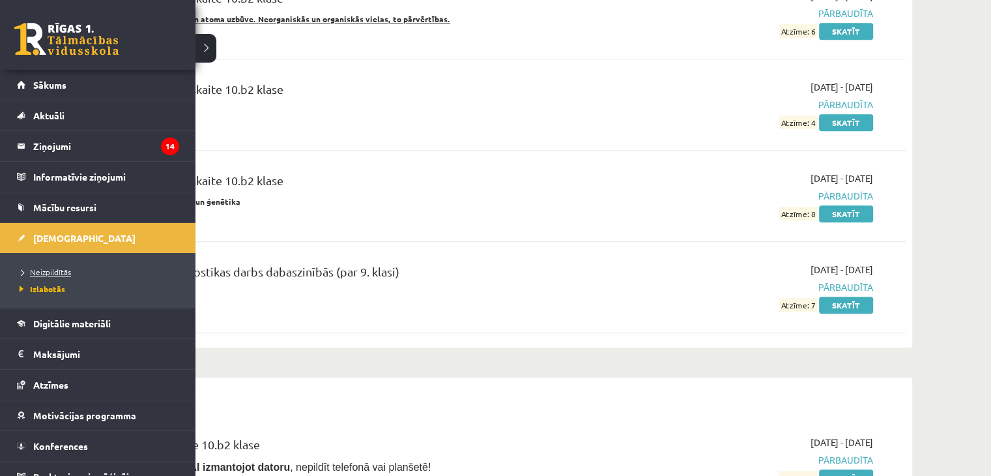
click at [44, 270] on span "Neizpildītās" at bounding box center [43, 272] width 55 height 10
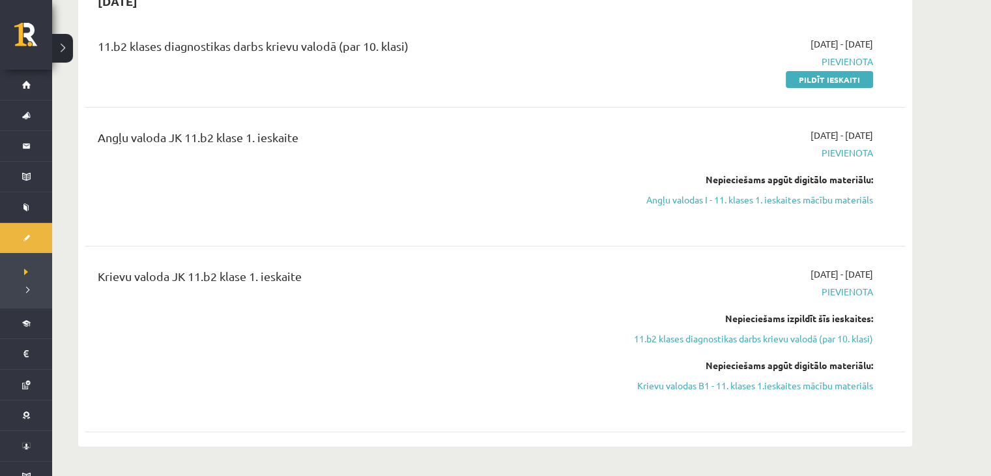
scroll to position [130, 0]
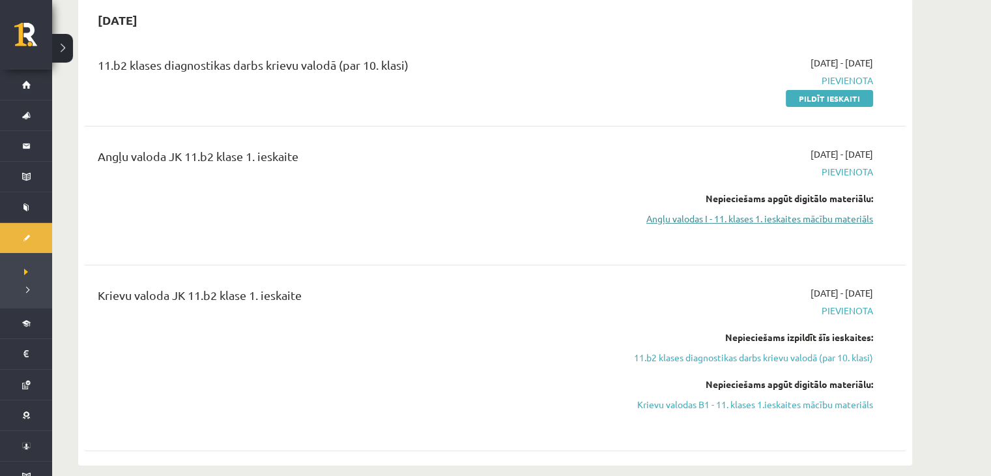
click at [785, 221] on link "Angļu valodas I - 11. klases 1. ieskaites mācību materiāls" at bounding box center [751, 219] width 246 height 14
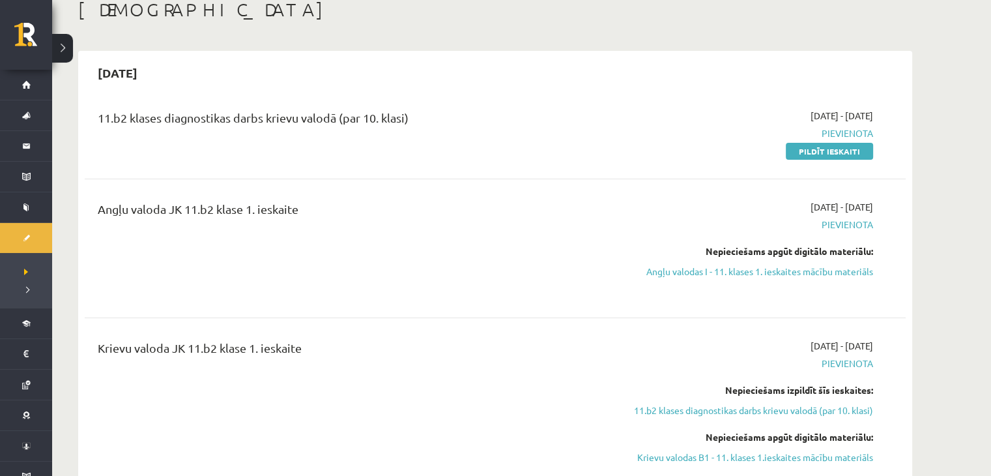
scroll to position [94, 0]
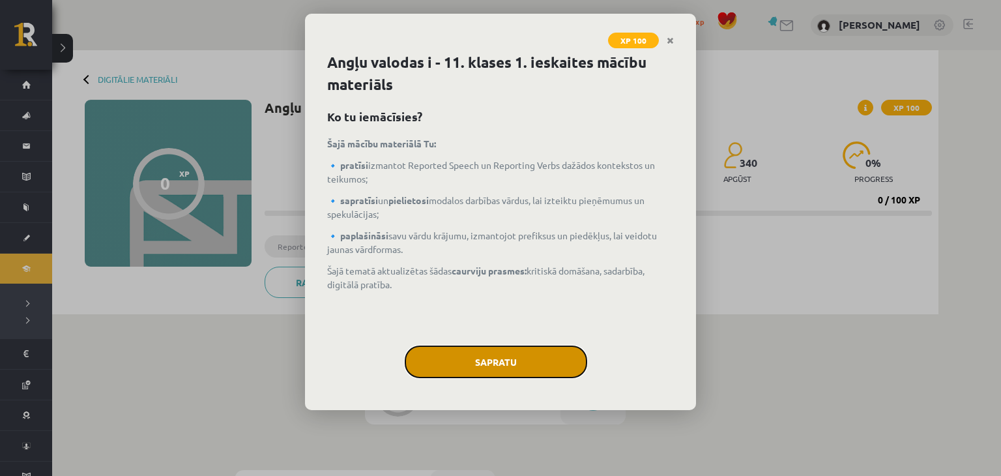
click at [489, 362] on button "Sapratu" at bounding box center [496, 361] width 182 height 33
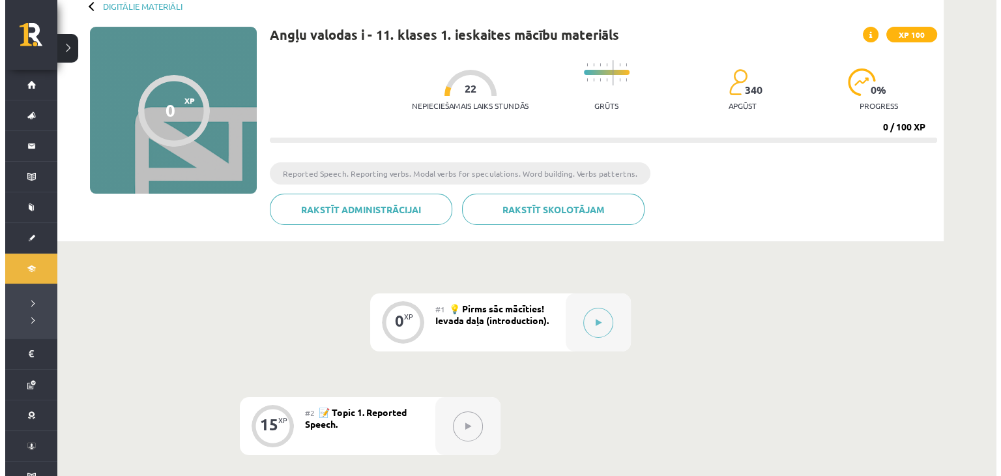
scroll to position [72, 0]
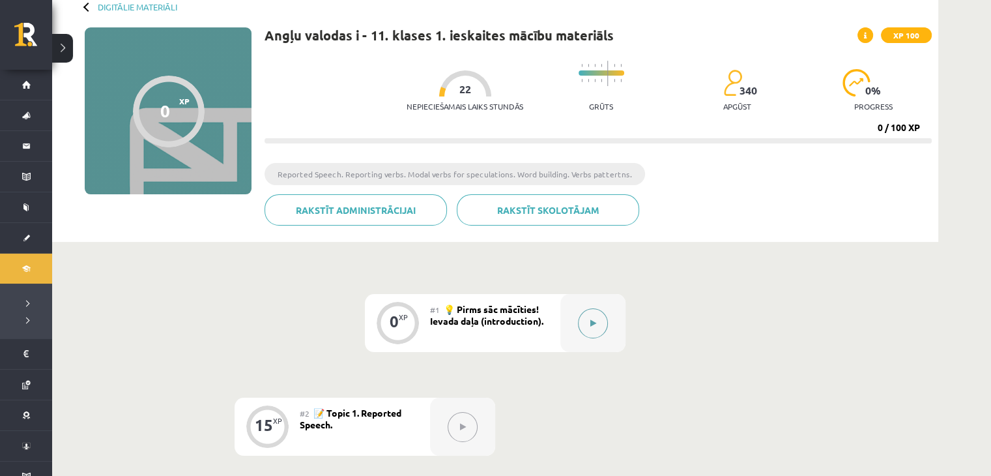
click at [594, 326] on button at bounding box center [593, 323] width 30 height 30
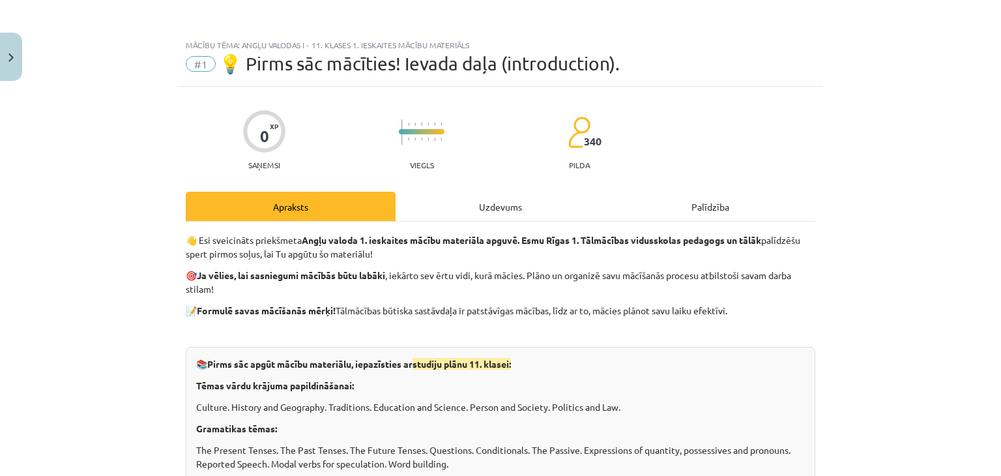
click at [500, 207] on div "Uzdevums" at bounding box center [501, 206] width 210 height 29
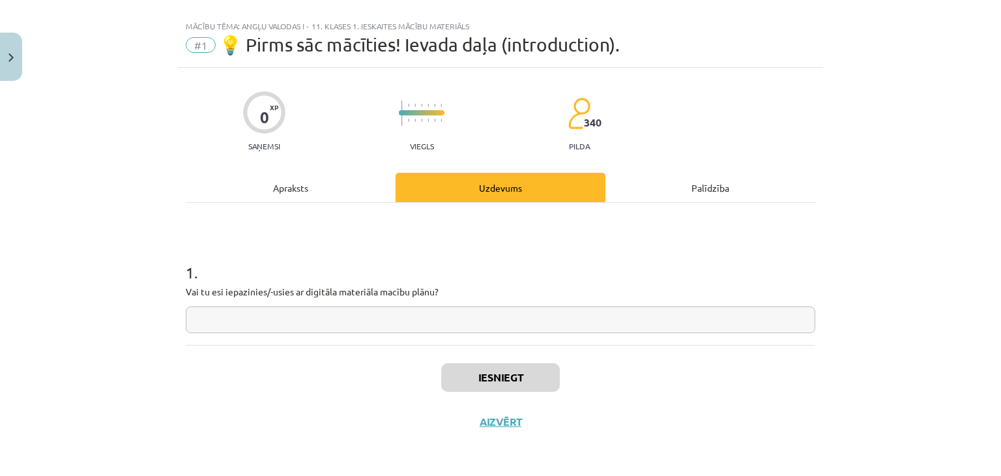
click at [425, 320] on input "text" at bounding box center [500, 319] width 629 height 27
type input "**"
click at [478, 384] on button "Iesniegt" at bounding box center [500, 377] width 119 height 29
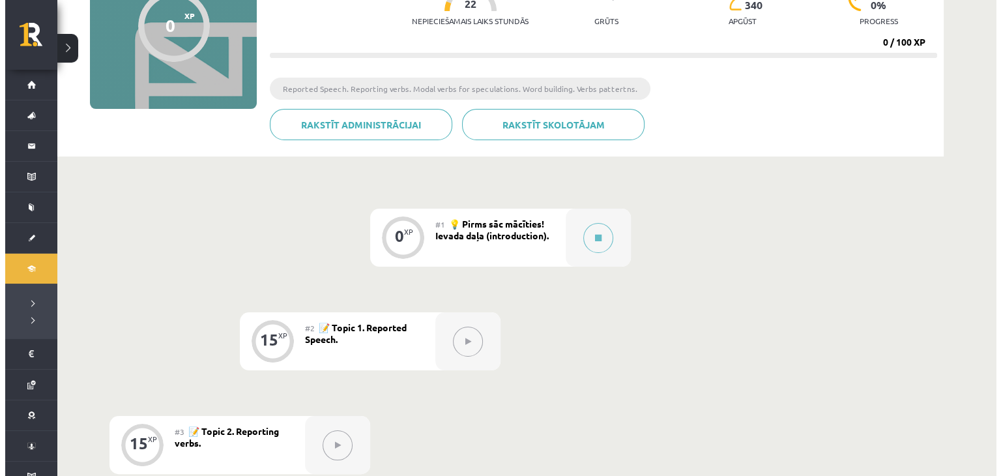
scroll to position [211, 0]
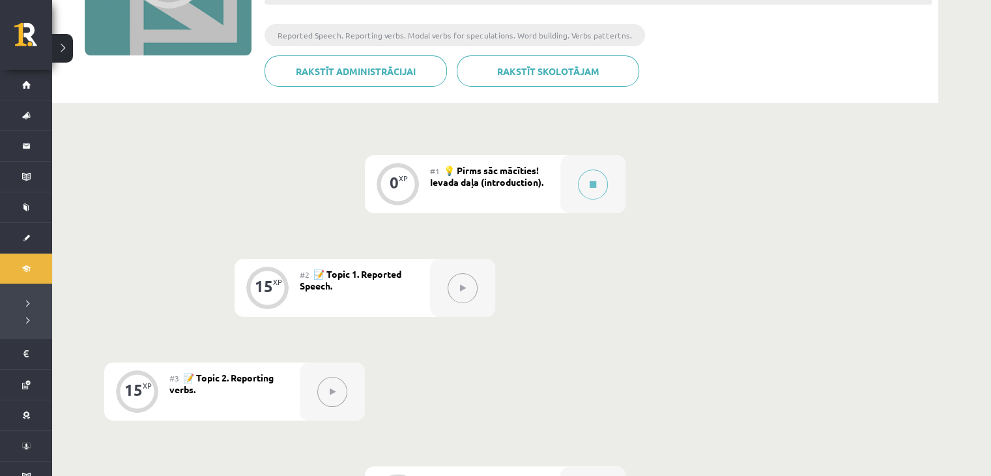
click at [469, 301] on div at bounding box center [462, 288] width 65 height 58
click at [611, 172] on div at bounding box center [592, 184] width 65 height 58
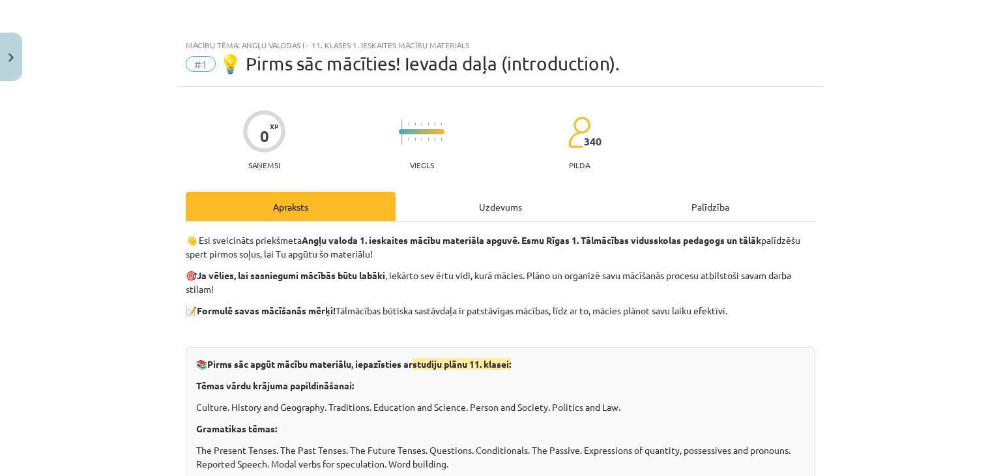
click at [510, 212] on div "Uzdevums" at bounding box center [501, 206] width 210 height 29
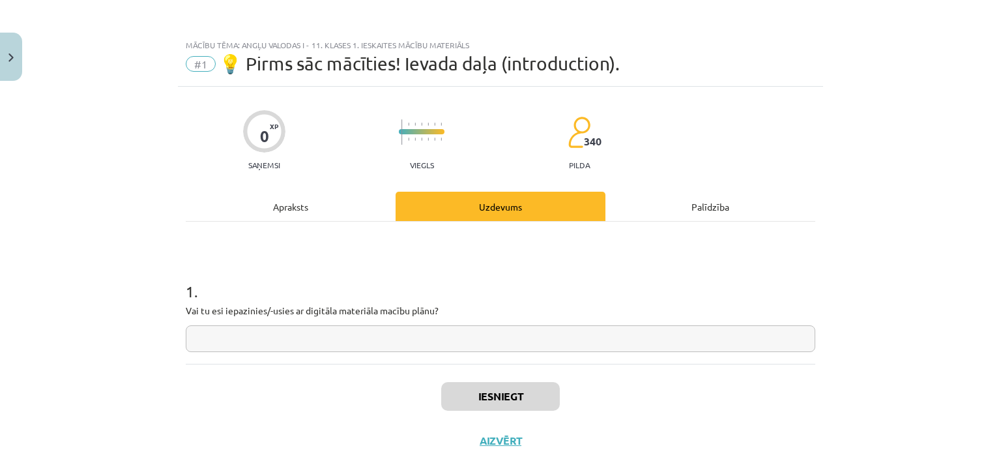
scroll to position [19, 0]
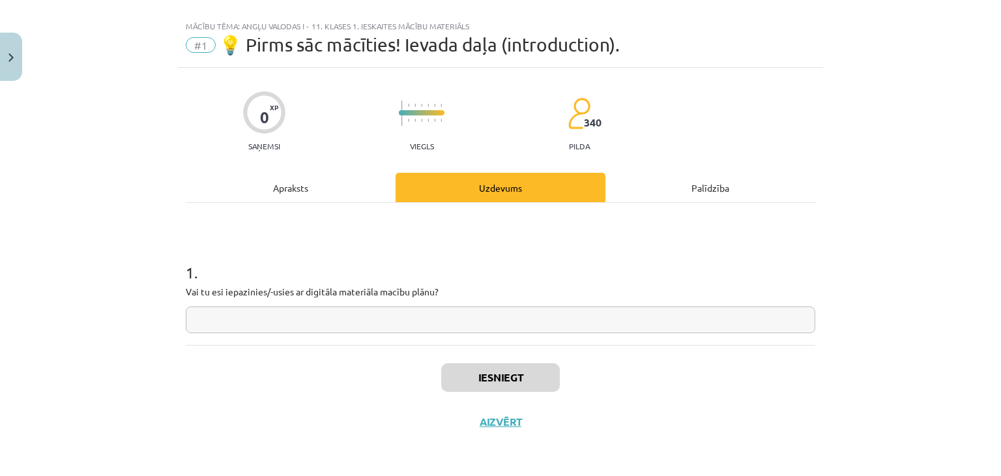
click at [473, 316] on input "text" at bounding box center [500, 319] width 629 height 27
type input "**"
click at [506, 363] on button "Iesniegt" at bounding box center [500, 377] width 119 height 29
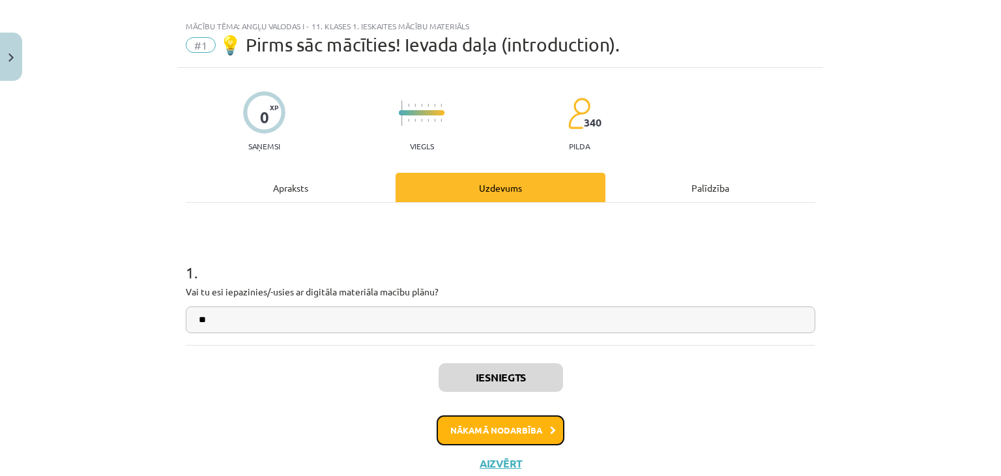
click at [486, 429] on button "Nākamā nodarbība" at bounding box center [501, 430] width 128 height 30
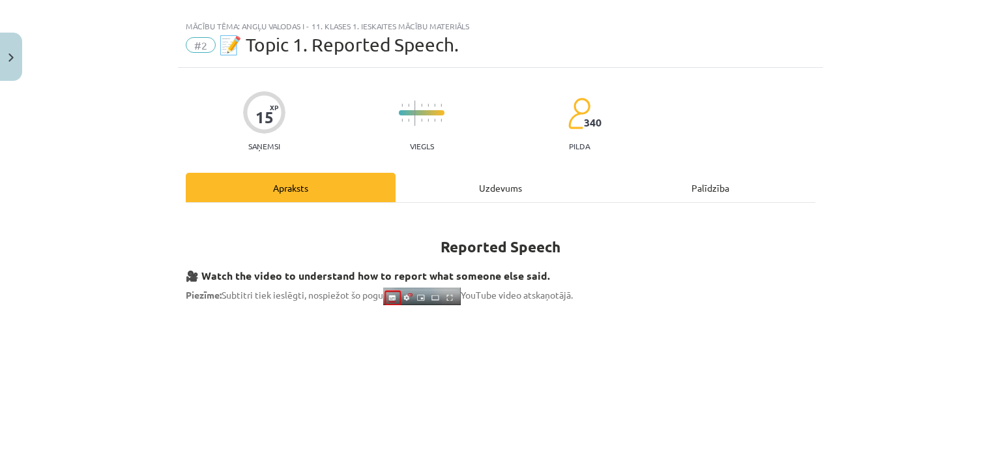
scroll to position [33, 0]
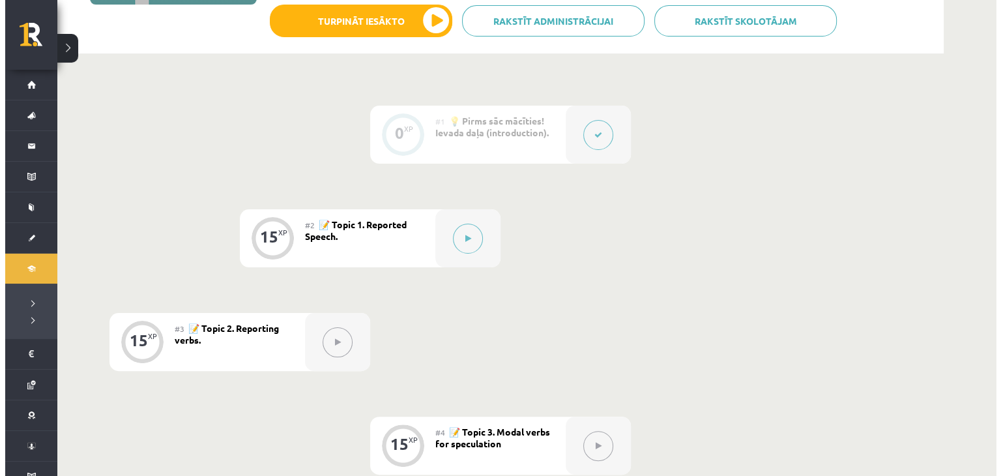
scroll to position [268, 0]
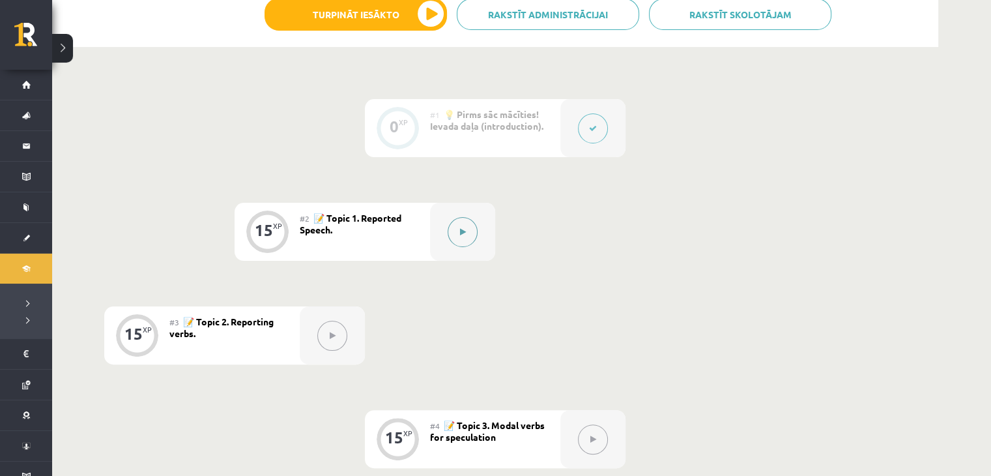
click at [462, 243] on button at bounding box center [463, 232] width 30 height 30
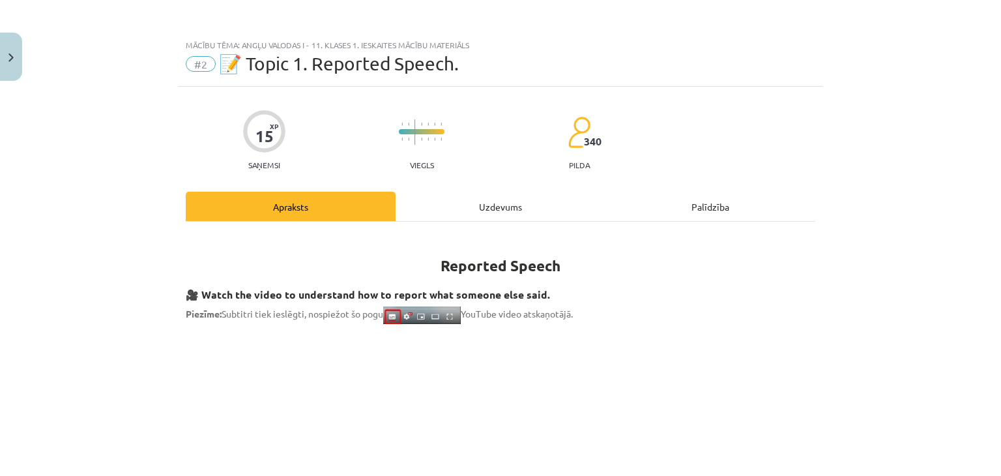
click at [487, 208] on div "Uzdevums" at bounding box center [501, 206] width 210 height 29
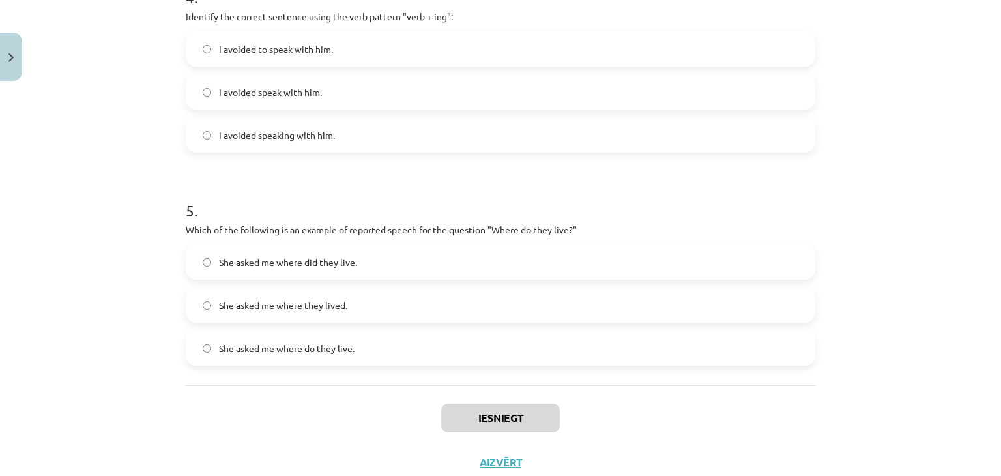
scroll to position [974, 0]
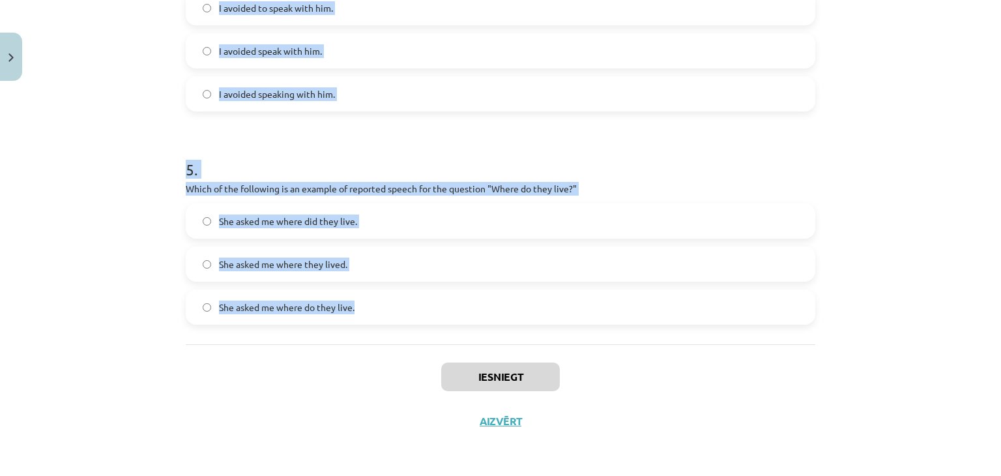
drag, startPoint x: 176, startPoint y: 160, endPoint x: 551, endPoint y: 323, distance: 408.8
copy form "1 . Which of the following sentences correctly uses reported speech? He says th…"
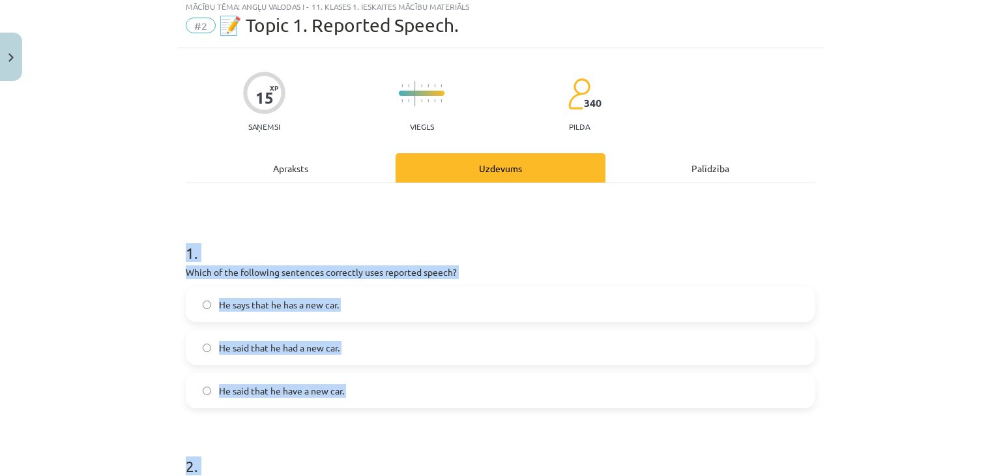
scroll to position [95, 0]
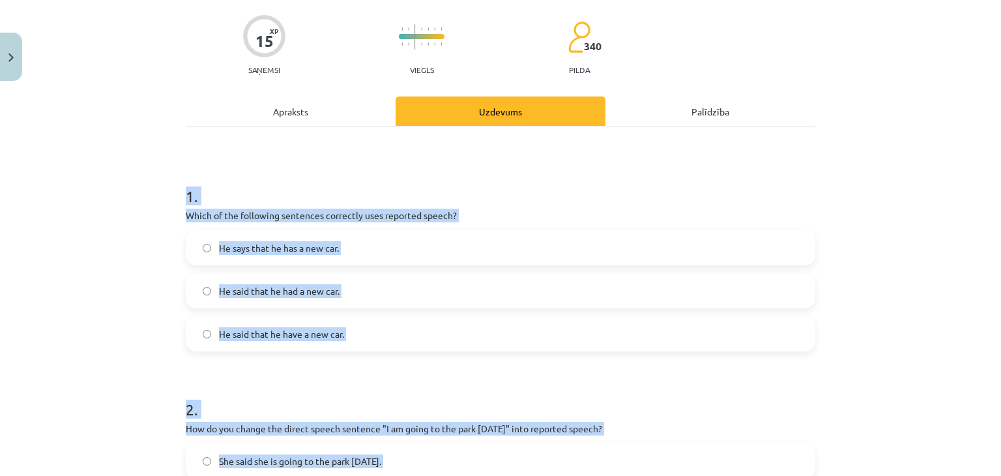
click at [325, 194] on h1 "1 ." at bounding box center [500, 184] width 629 height 40
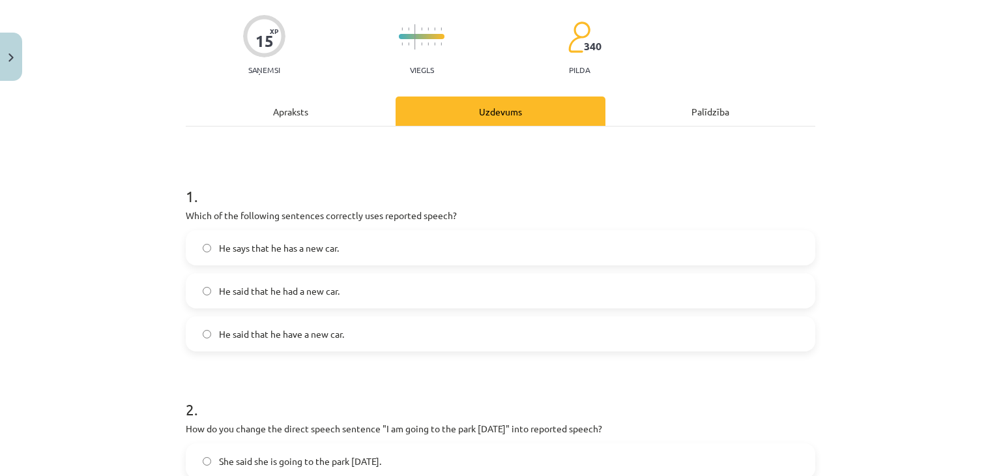
click at [301, 293] on span "He said that he had a new car." at bounding box center [279, 291] width 121 height 14
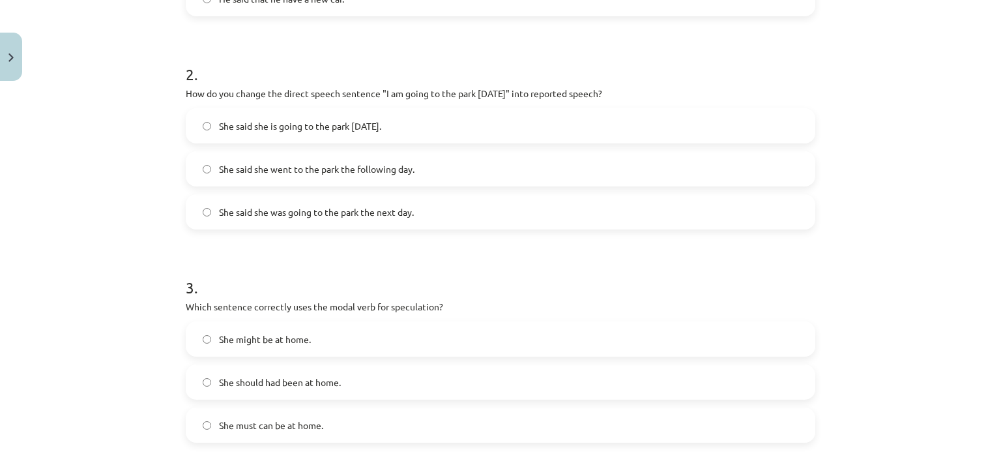
scroll to position [430, 0]
click at [381, 217] on span "She said she was going to the park the next day." at bounding box center [316, 212] width 195 height 14
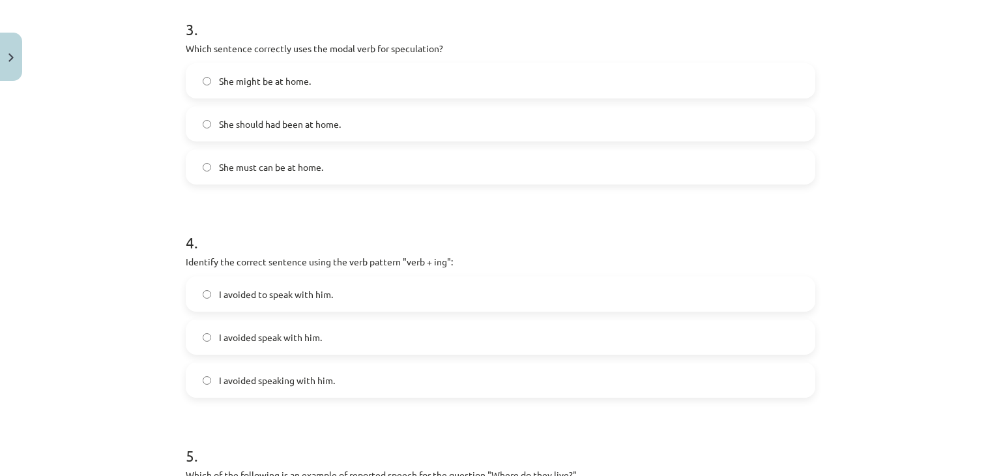
scroll to position [688, 0]
click at [285, 82] on span "She might be at home." at bounding box center [265, 81] width 92 height 14
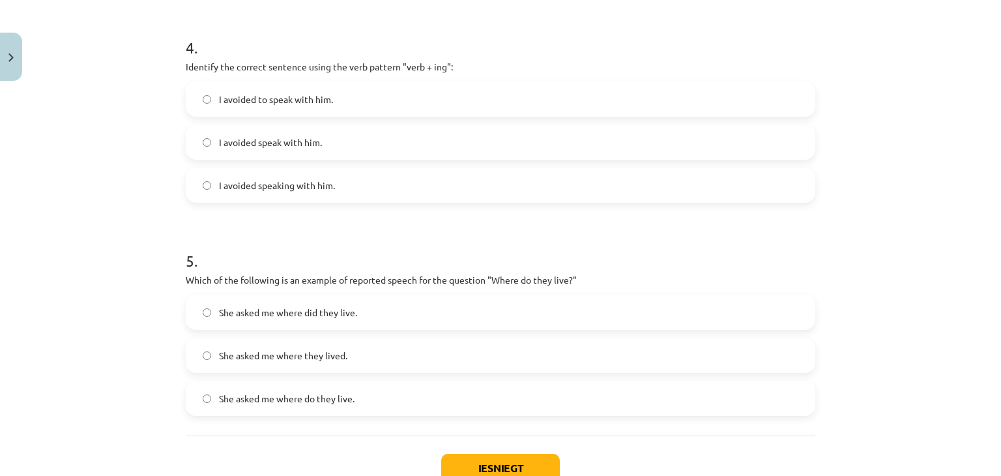
scroll to position [884, 0]
click at [292, 189] on span "I avoided speaking with him." at bounding box center [277, 185] width 116 height 14
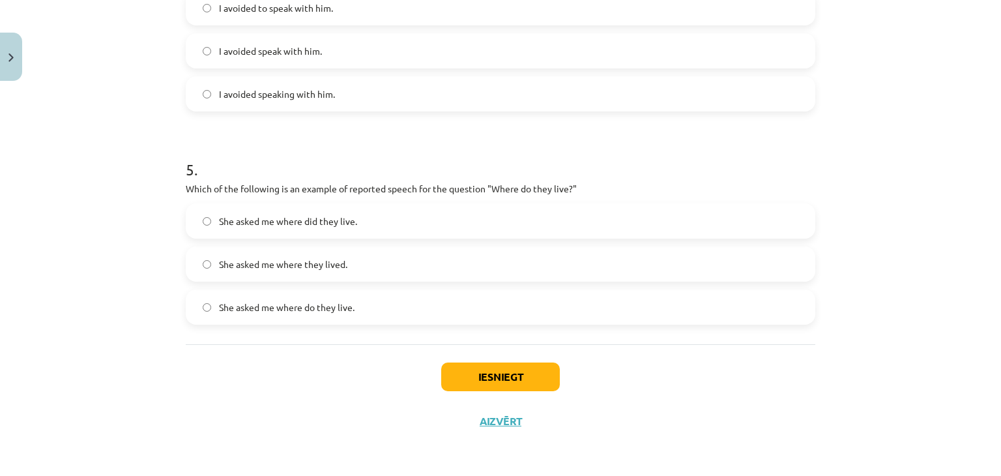
click at [297, 265] on span "She asked me where they lived." at bounding box center [283, 264] width 128 height 14
click at [466, 371] on button "Iesniegt" at bounding box center [500, 376] width 119 height 29
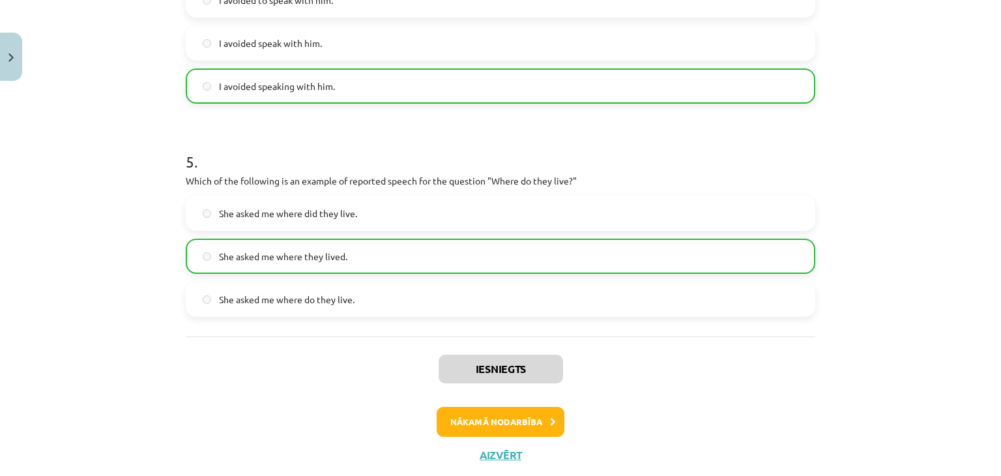
scroll to position [1015, 0]
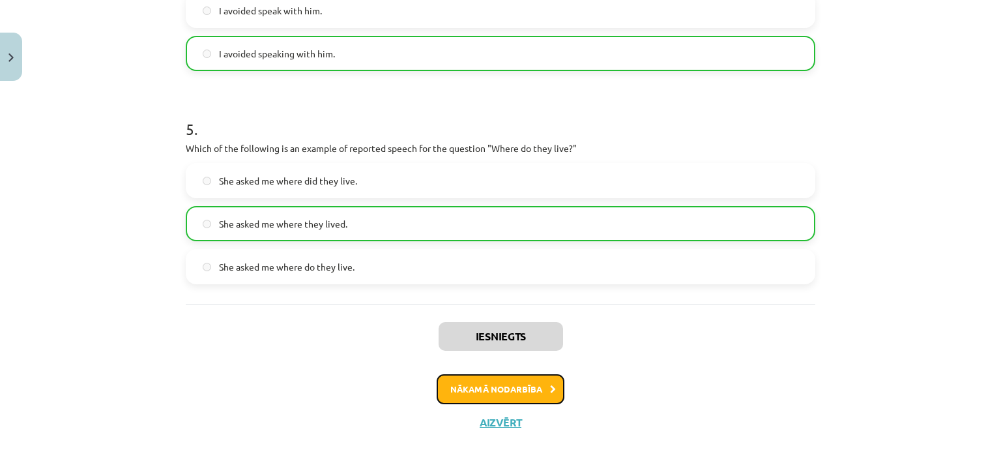
click at [471, 392] on button "Nākamā nodarbība" at bounding box center [501, 389] width 128 height 30
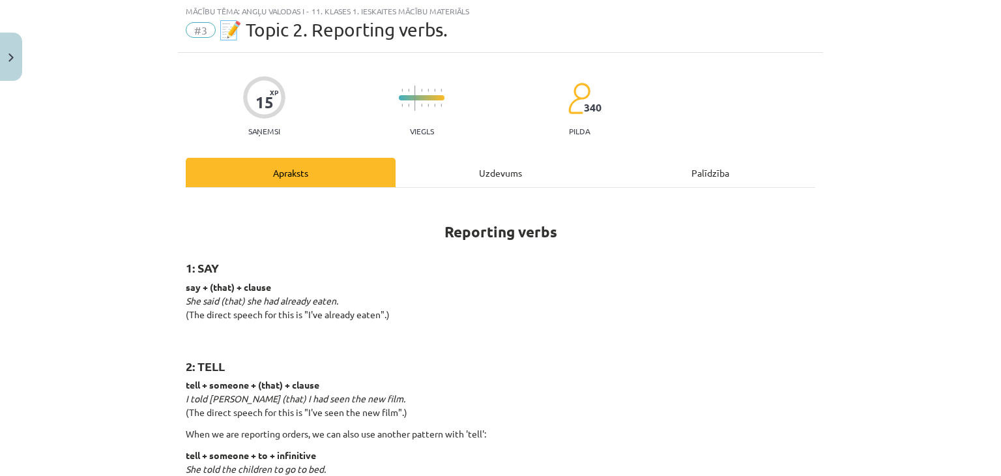
scroll to position [33, 0]
click at [484, 175] on div "Uzdevums" at bounding box center [501, 173] width 210 height 29
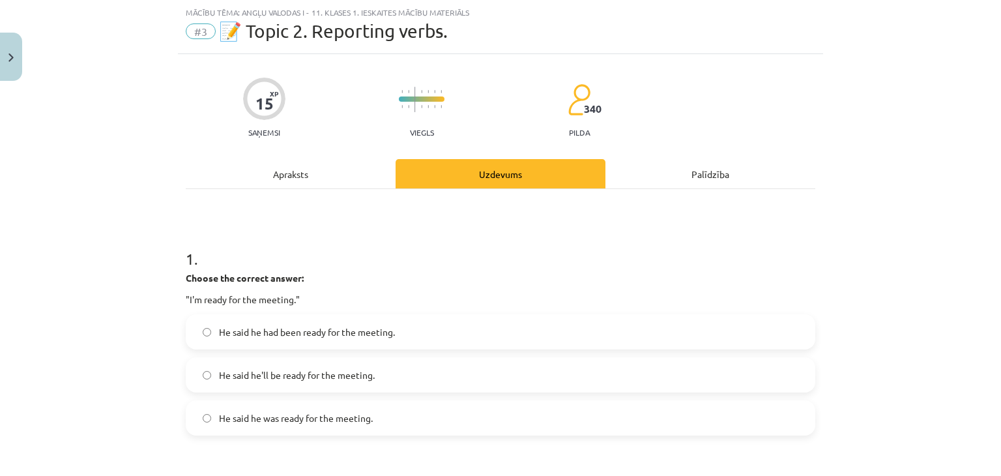
scroll to position [125, 0]
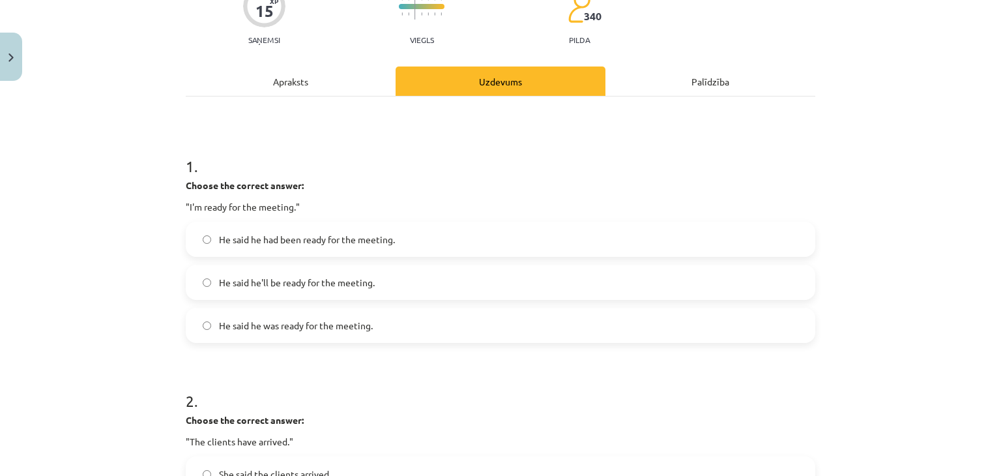
click at [355, 204] on p ""I'm ready for the meeting."" at bounding box center [500, 207] width 629 height 14
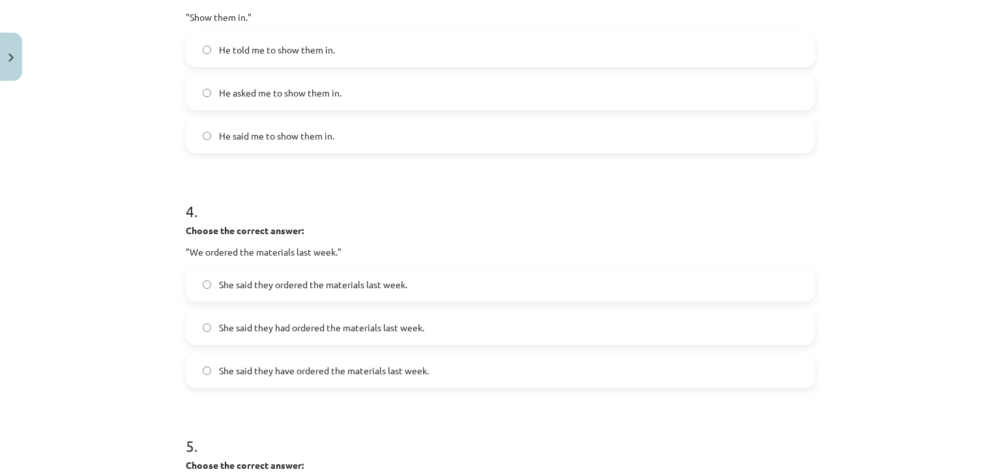
scroll to position [1082, 0]
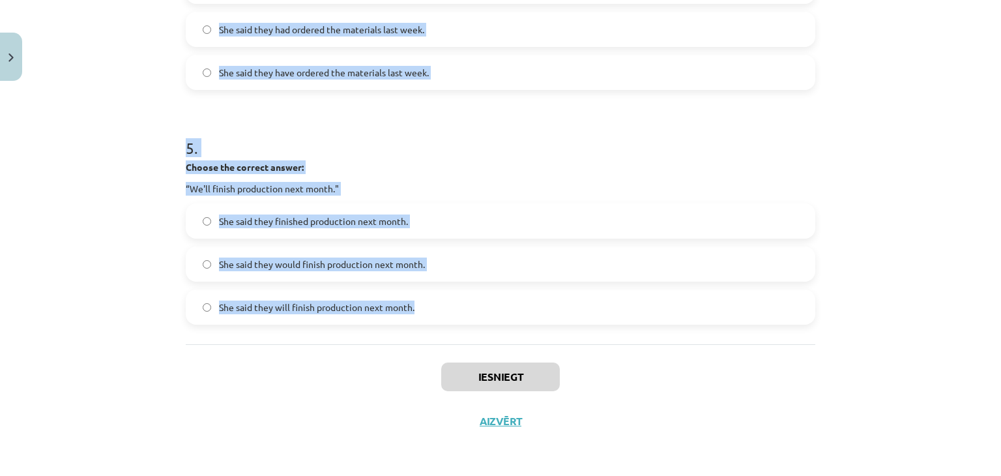
drag, startPoint x: 179, startPoint y: 169, endPoint x: 500, endPoint y: 329, distance: 359.0
copy form "1 . Choose the correct answer: "I'm ready for the meeting." He said he had been…"
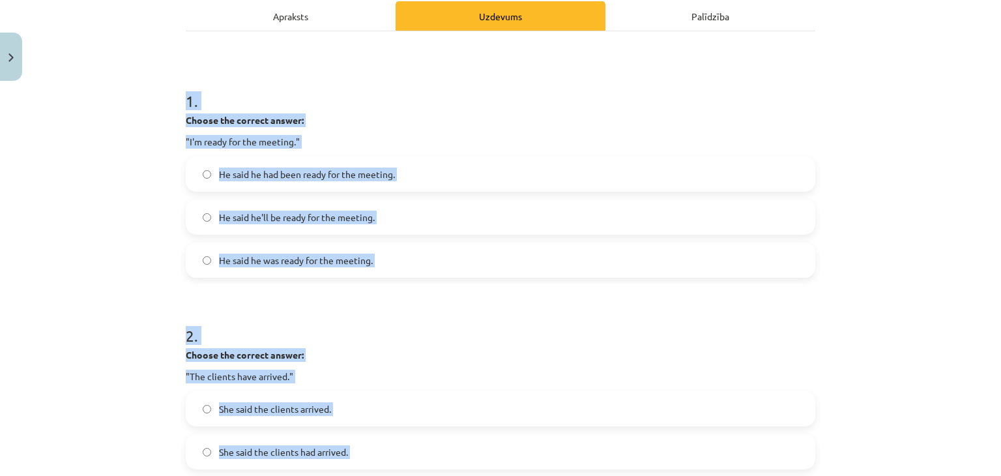
scroll to position [229, 0]
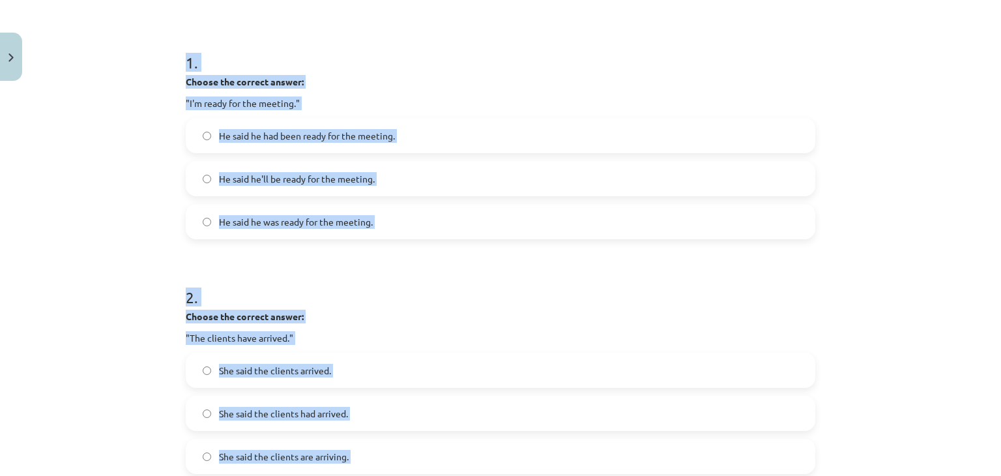
click at [503, 89] on div "Choose the correct answer: "I'm ready for the meeting."" at bounding box center [500, 92] width 629 height 35
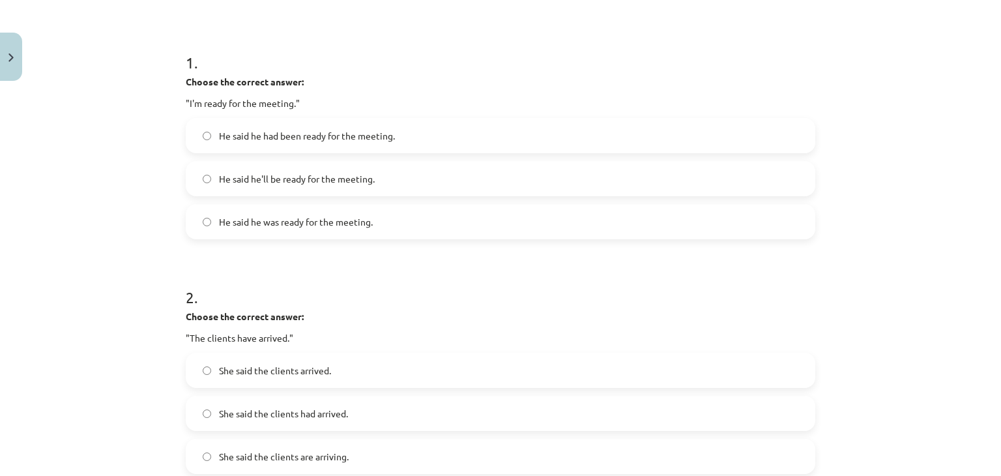
click at [351, 227] on span "He said he was ready for the meeting." at bounding box center [296, 222] width 154 height 14
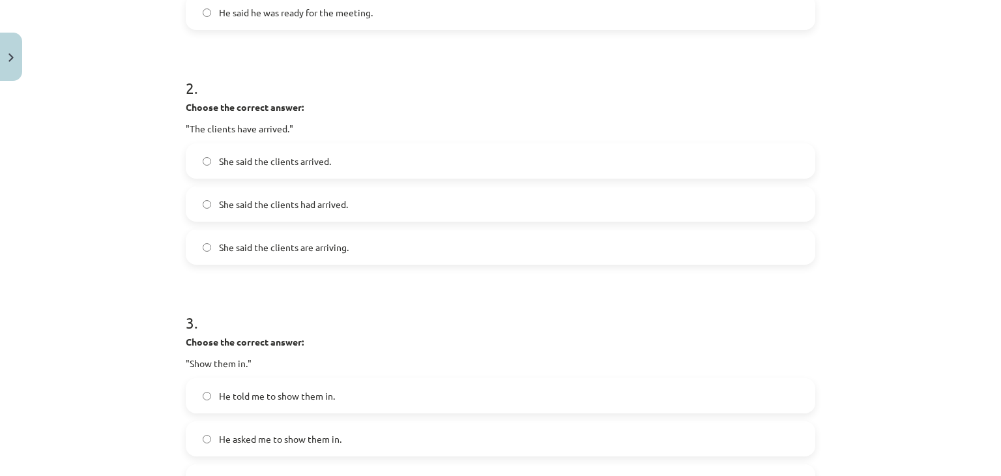
scroll to position [440, 0]
click at [328, 217] on label "She said the clients had arrived." at bounding box center [500, 202] width 627 height 33
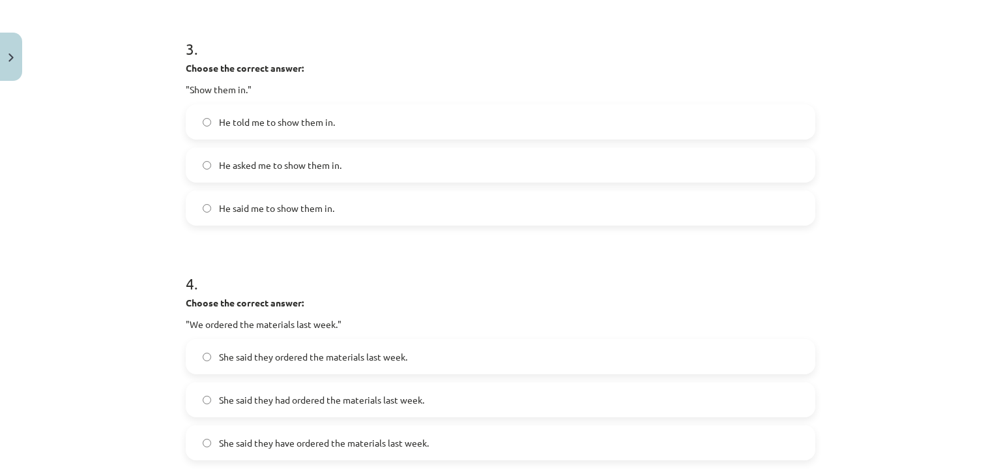
scroll to position [714, 0]
click at [272, 123] on span "He told me to show them in." at bounding box center [277, 120] width 116 height 14
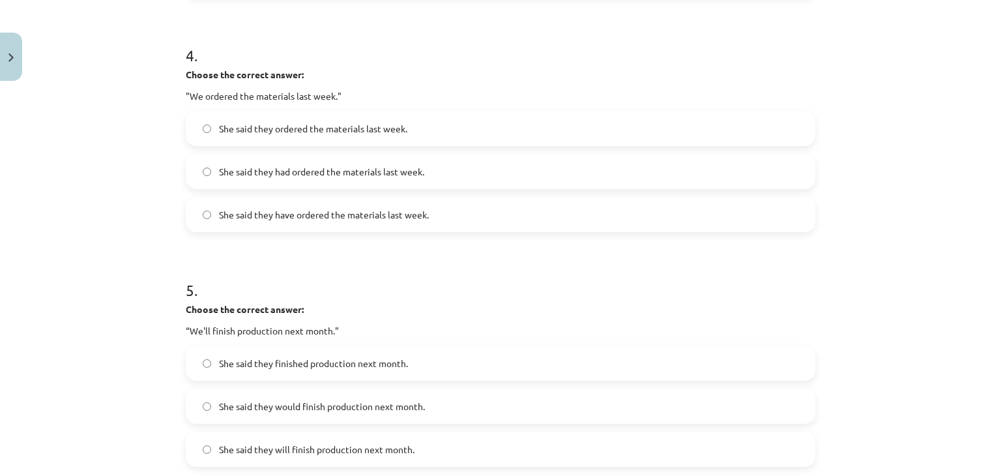
scroll to position [940, 0]
click at [340, 175] on span "She said they had ordered the materials last week." at bounding box center [321, 171] width 205 height 14
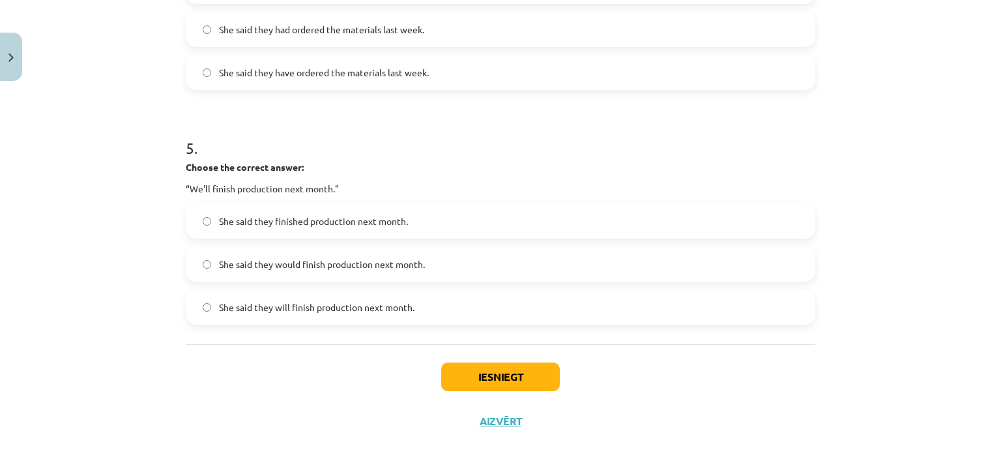
click at [287, 274] on label "She said they would finish production next month." at bounding box center [500, 264] width 627 height 33
click at [467, 374] on button "Iesniegt" at bounding box center [500, 376] width 119 height 29
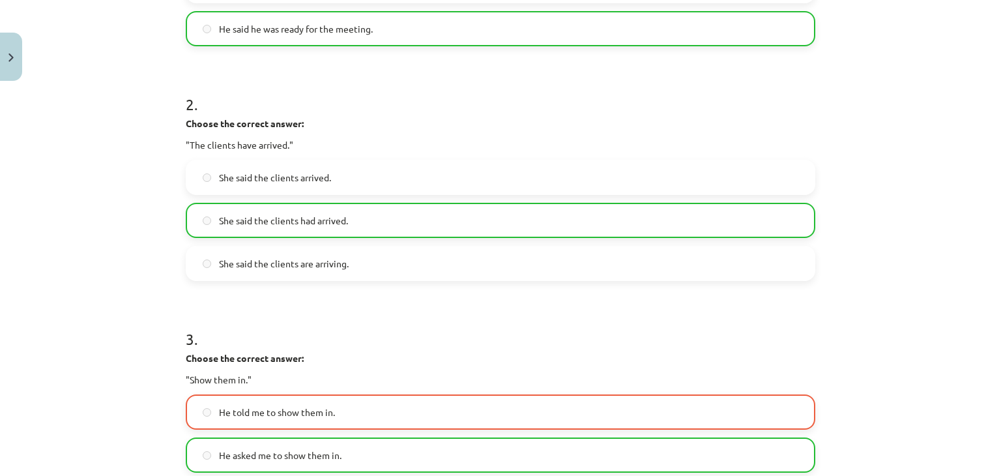
scroll to position [471, 0]
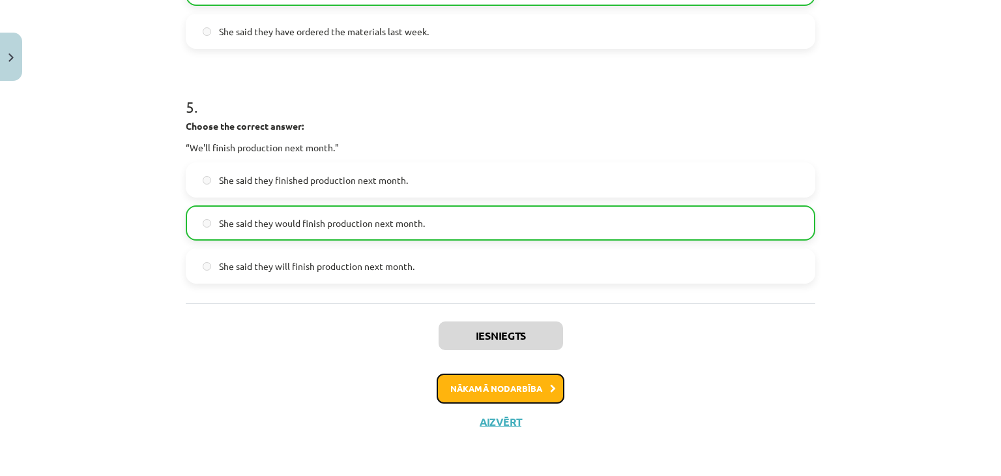
click at [484, 398] on button "Nākamā nodarbība" at bounding box center [501, 388] width 128 height 30
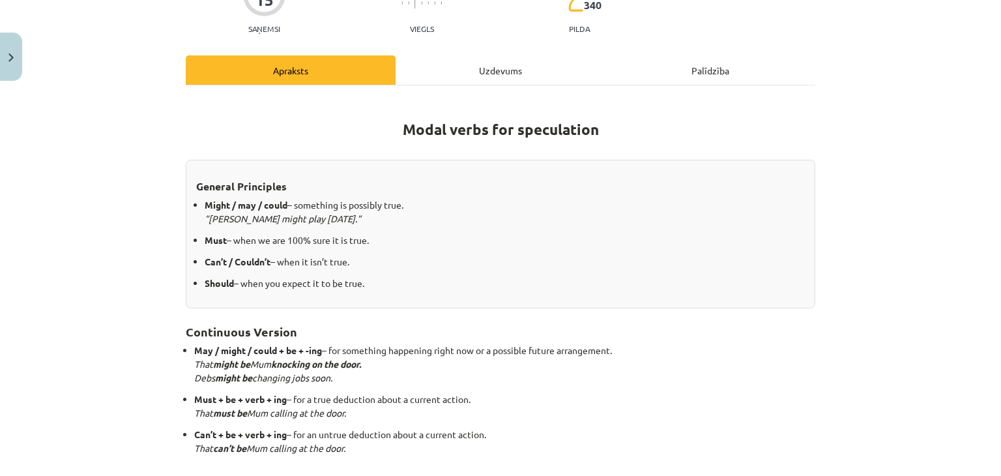
click at [500, 76] on div "Uzdevums" at bounding box center [501, 69] width 210 height 29
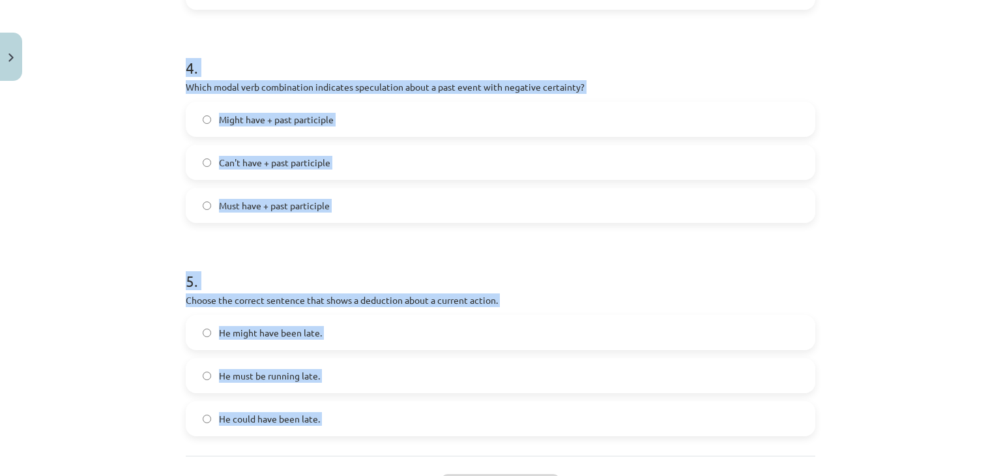
scroll to position [974, 0]
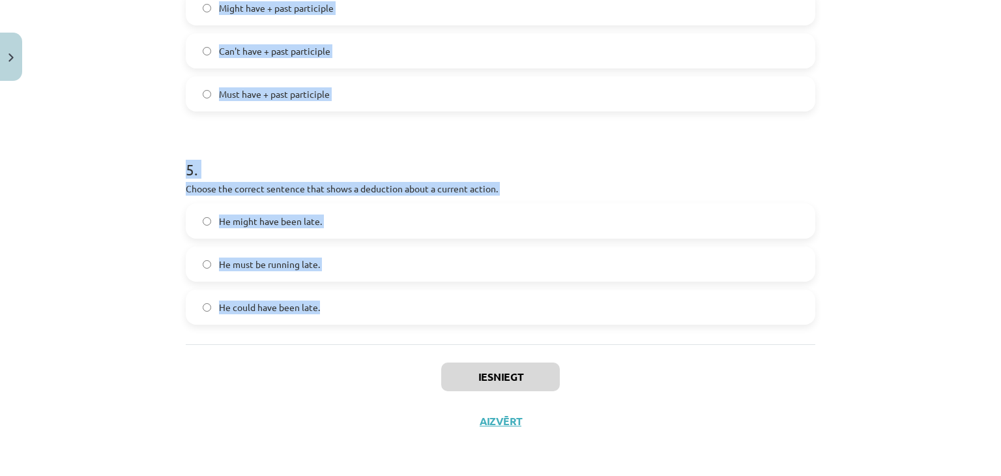
drag, startPoint x: 176, startPoint y: 226, endPoint x: 461, endPoint y: 338, distance: 306.4
copy form "1 . Which modal verb would you use to speculate about something that is possibl…"
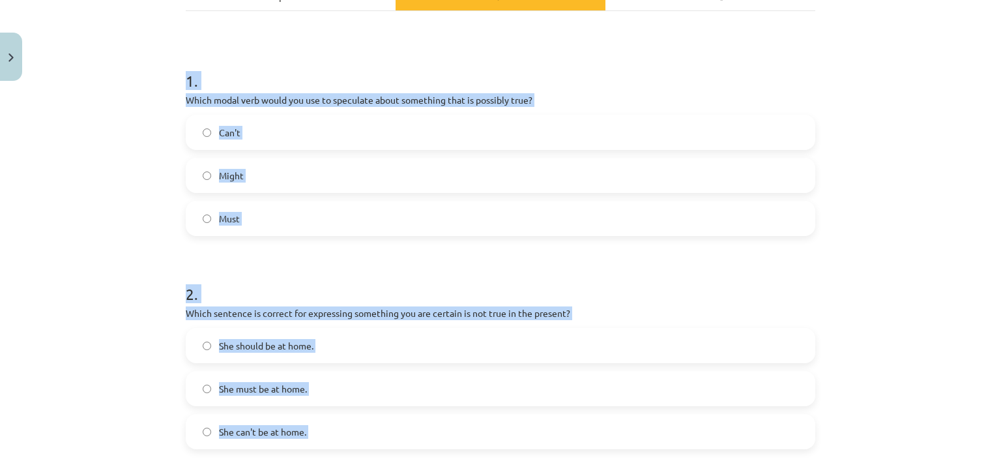
scroll to position [210, 0]
click at [372, 173] on label "Might" at bounding box center [500, 175] width 627 height 33
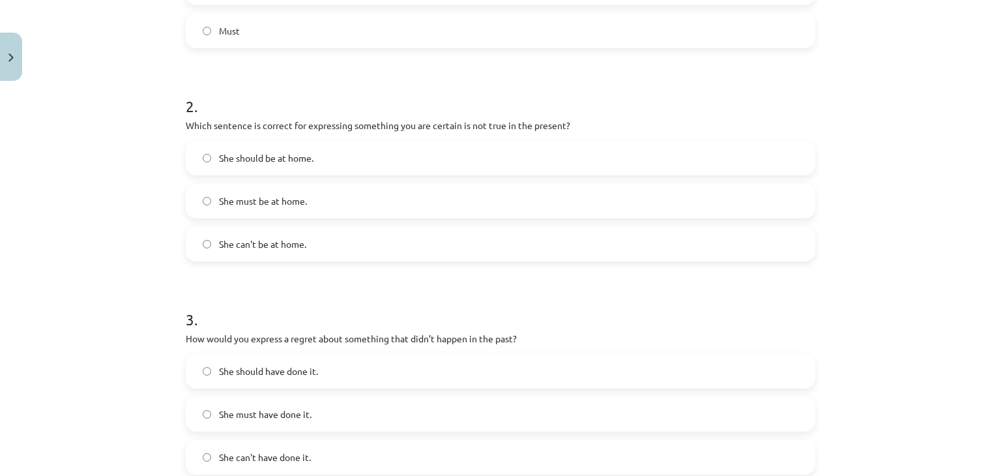
scroll to position [412, 0]
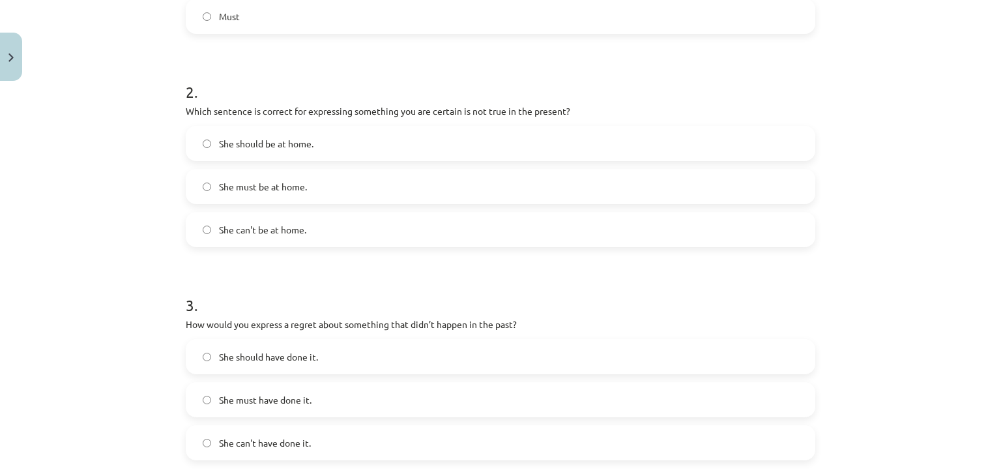
click at [292, 227] on span "She can't be at home." at bounding box center [262, 230] width 87 height 14
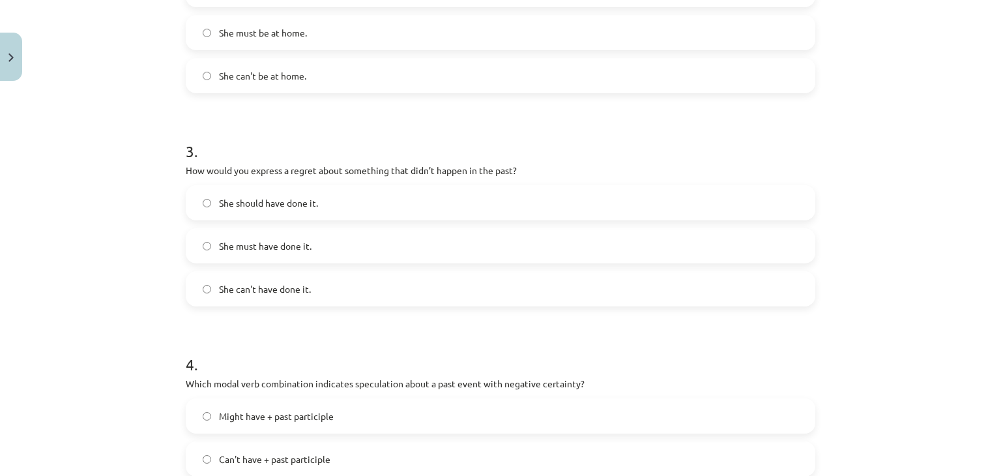
scroll to position [572, 0]
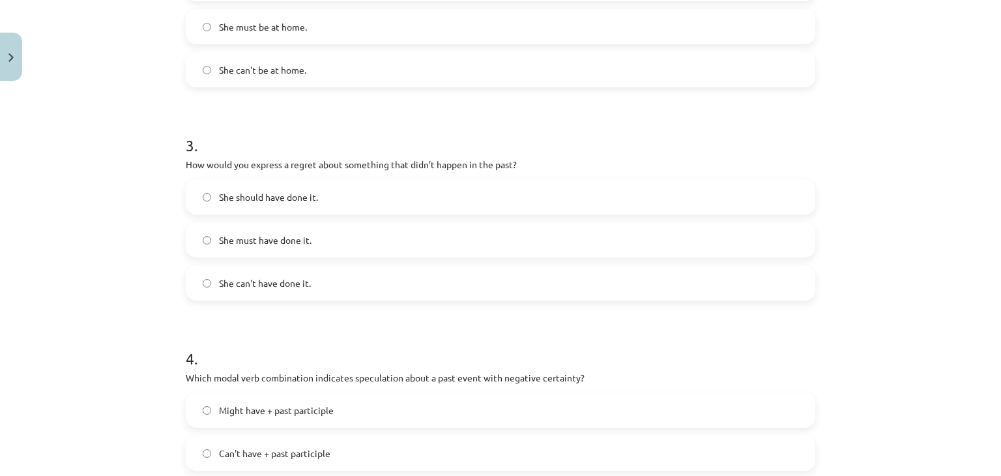
click at [280, 205] on label "She should have done it." at bounding box center [500, 197] width 627 height 33
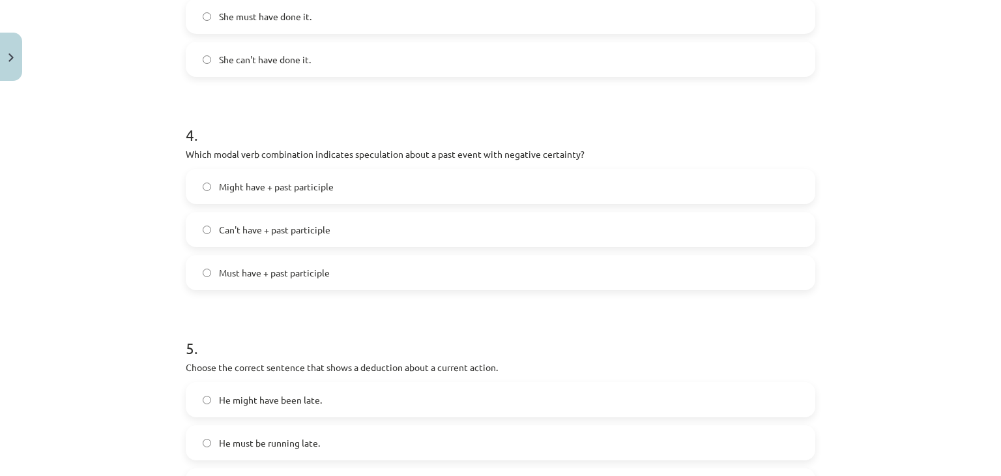
scroll to position [800, 0]
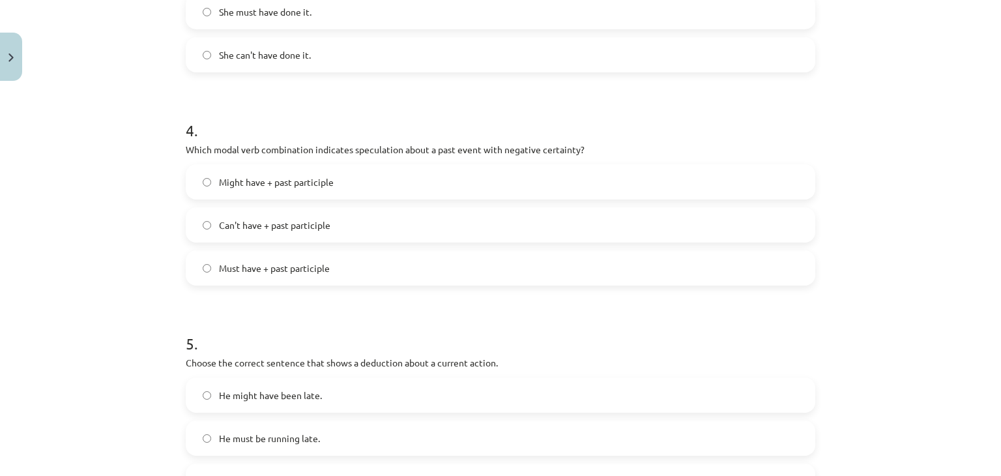
click at [302, 231] on label "Can't have + past participle" at bounding box center [500, 225] width 627 height 33
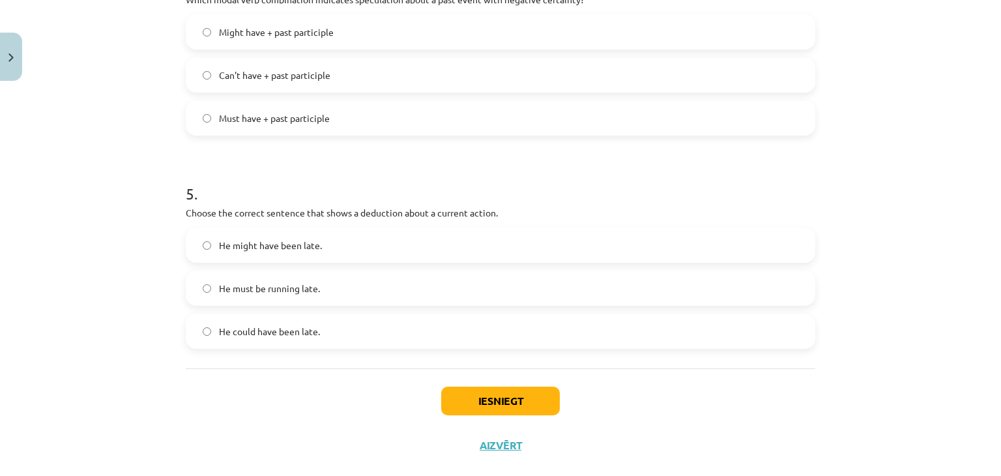
scroll to position [974, 0]
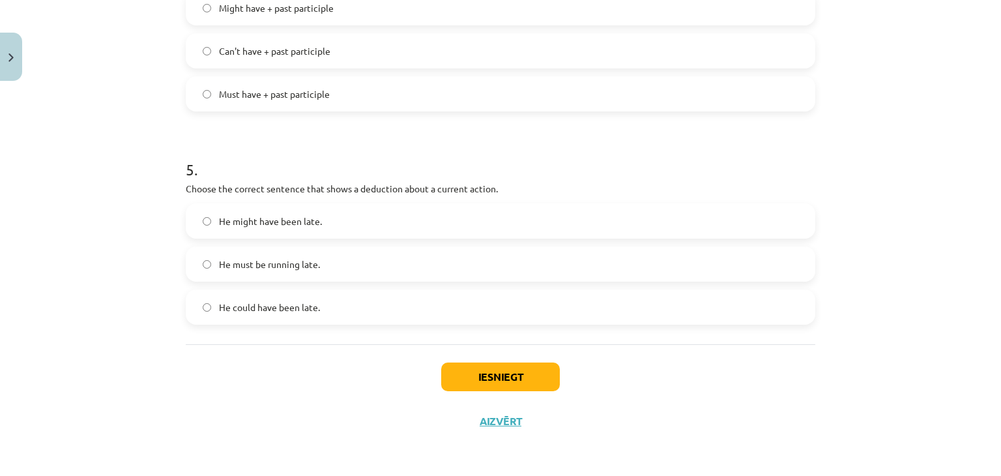
click at [296, 264] on span "He must be running late." at bounding box center [269, 264] width 101 height 14
click at [495, 384] on button "Iesniegt" at bounding box center [500, 376] width 119 height 29
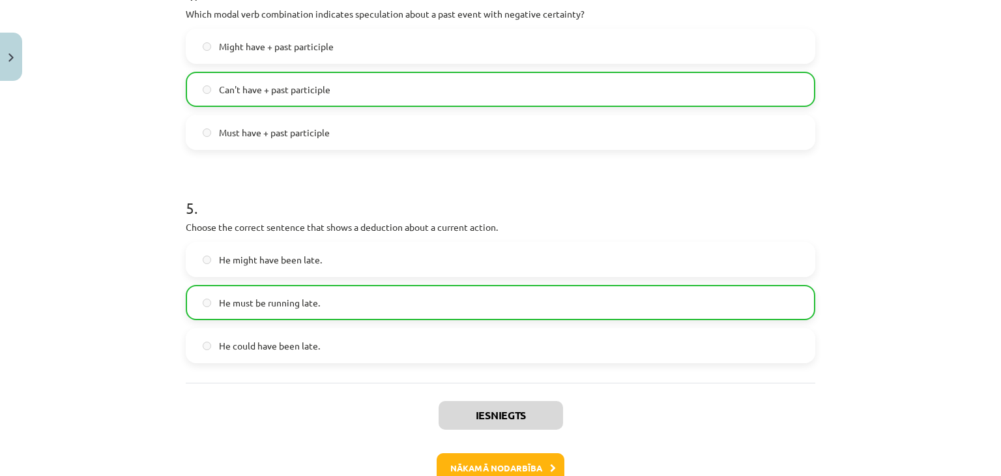
scroll to position [1015, 0]
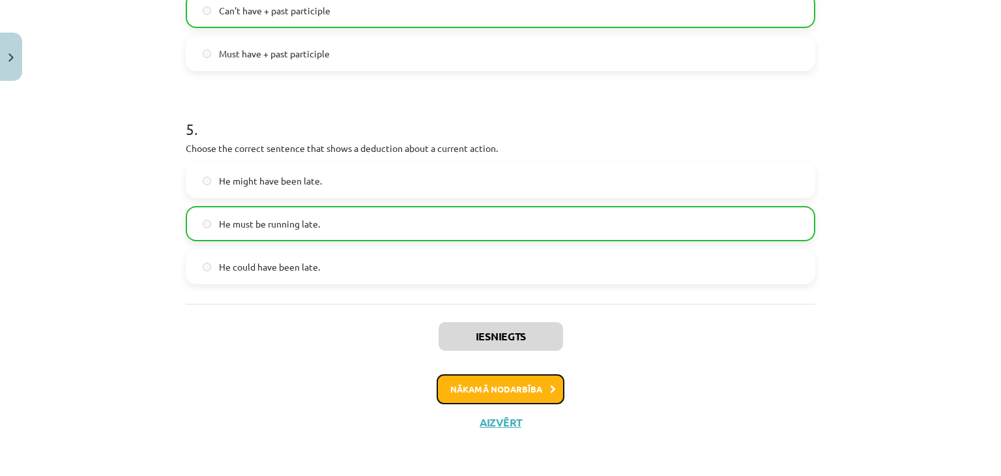
click at [486, 385] on button "Nākamā nodarbība" at bounding box center [501, 389] width 128 height 30
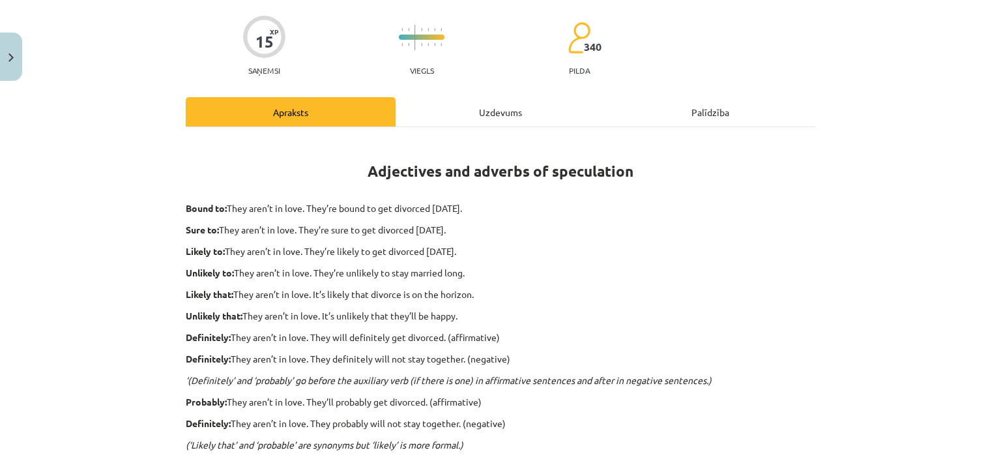
scroll to position [33, 0]
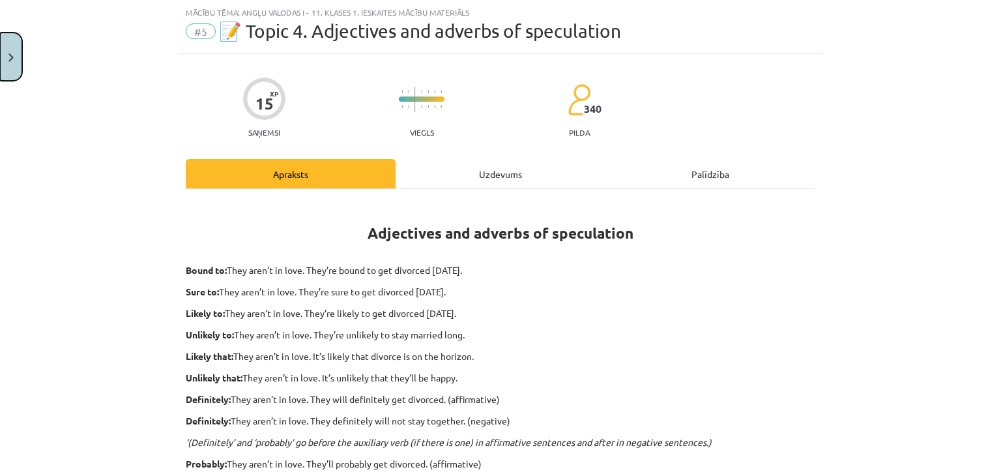
click at [11, 58] on img "Close" at bounding box center [10, 57] width 5 height 8
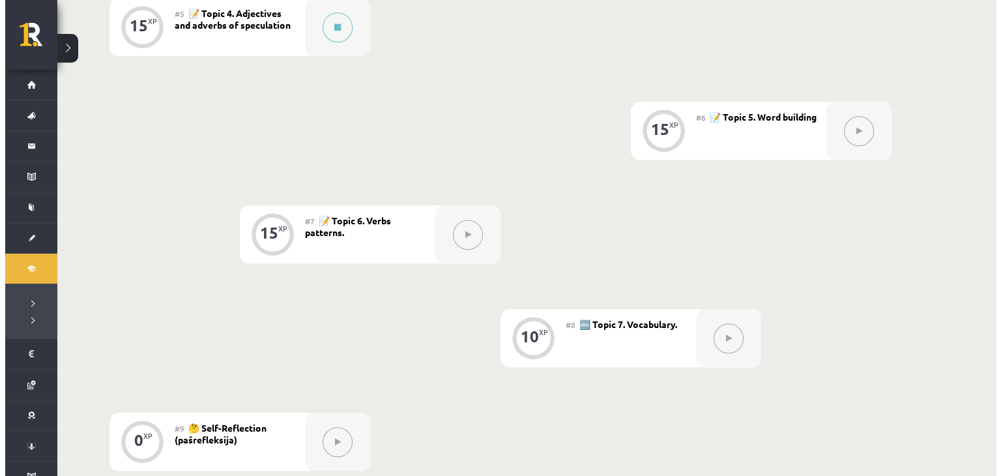
scroll to position [626, 0]
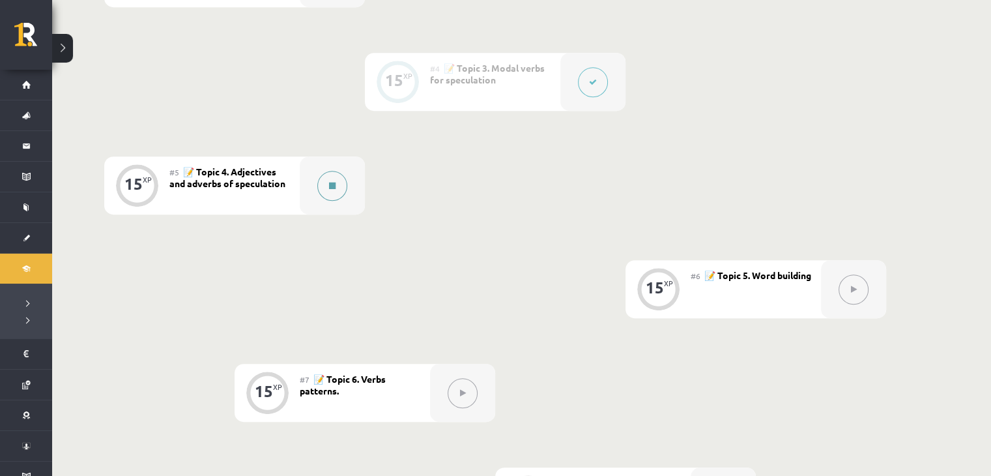
click at [335, 165] on div at bounding box center [332, 185] width 65 height 58
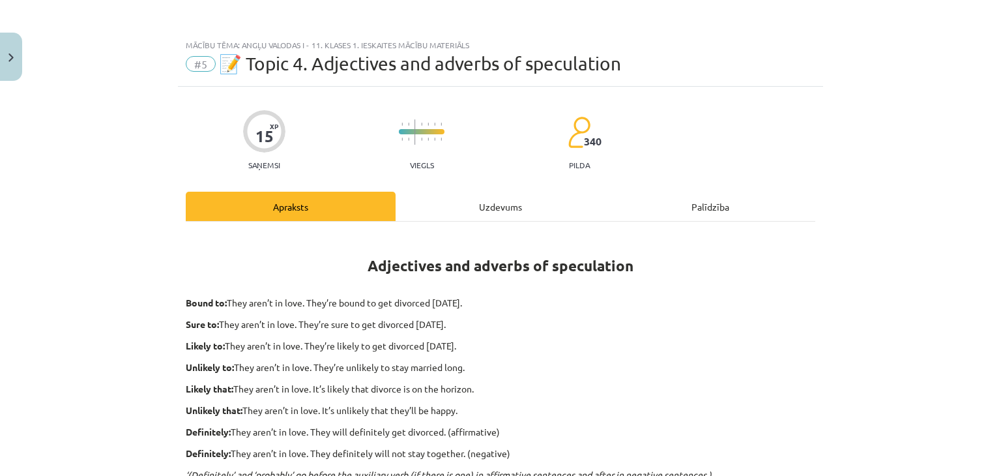
click at [493, 207] on div "Uzdevums" at bounding box center [501, 206] width 210 height 29
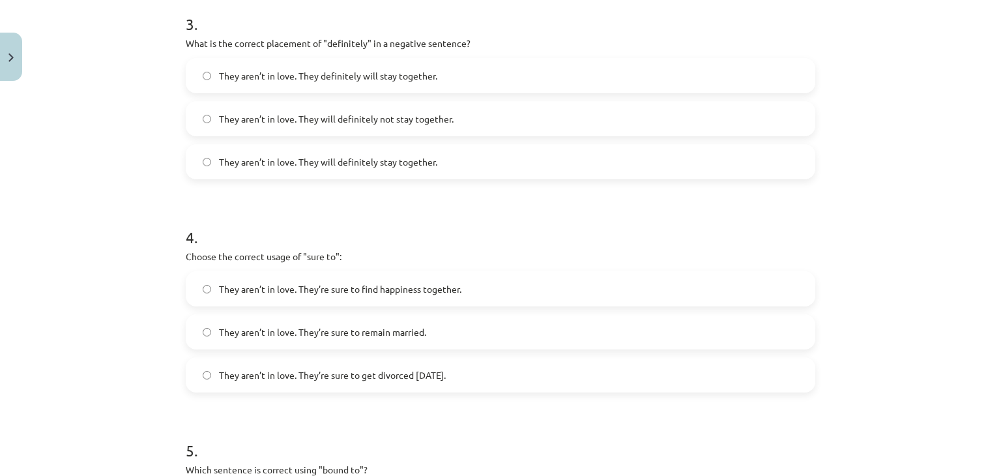
scroll to position [996, 0]
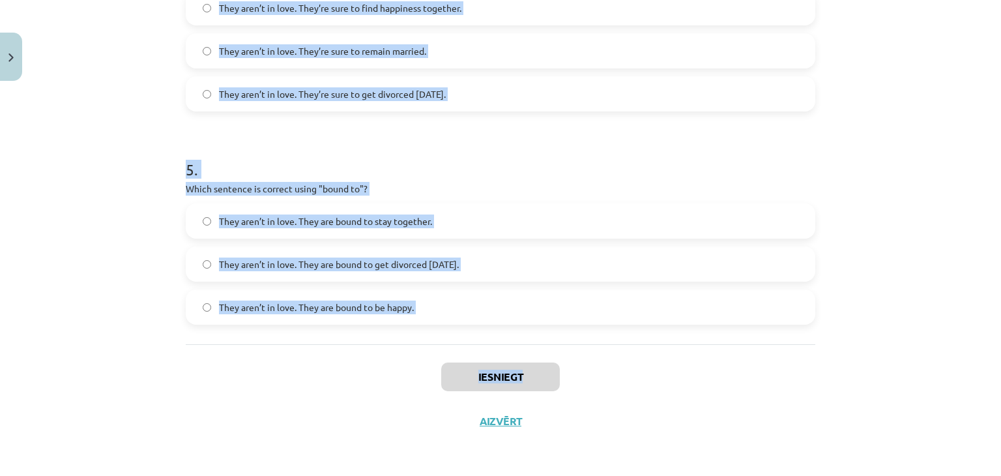
drag, startPoint x: 182, startPoint y: 66, endPoint x: 573, endPoint y: 343, distance: 479.0
copy form "1 . Choose the correct sentence using "probably" in an affirmative context: The…"
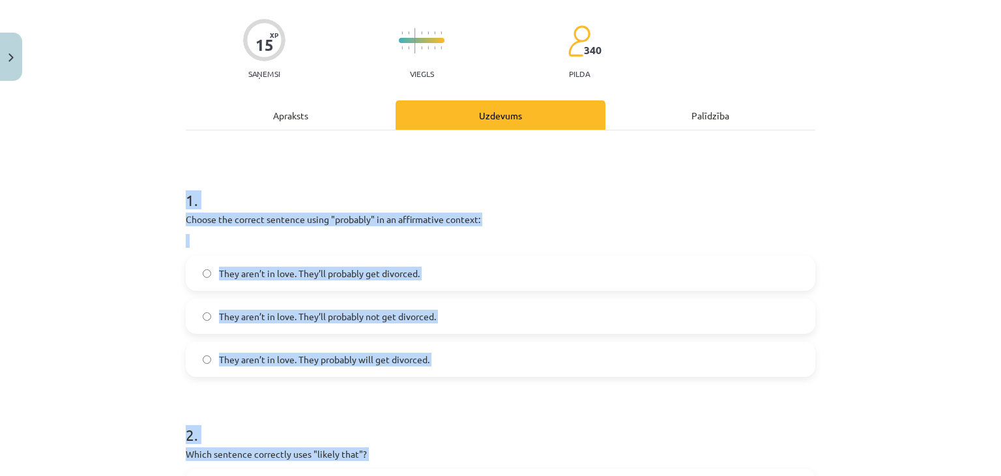
scroll to position [107, 0]
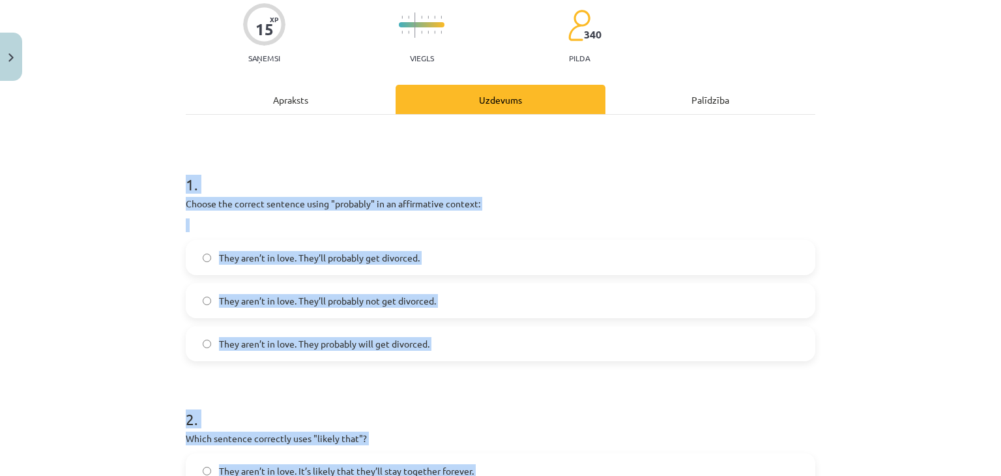
click at [487, 234] on div "1 . Choose the correct sentence using "probably" in an affirmative context: The…" at bounding box center [500, 256] width 629 height 209
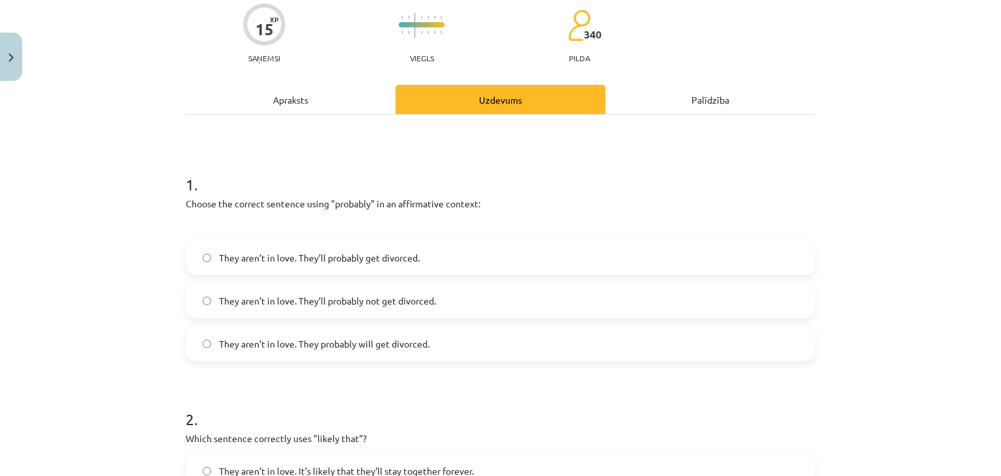
click at [364, 345] on span "They aren’t in love. They probably will get divorced." at bounding box center [324, 344] width 210 height 14
click at [323, 267] on label "They aren’t in love. They’ll probably get divorced." at bounding box center [500, 257] width 627 height 33
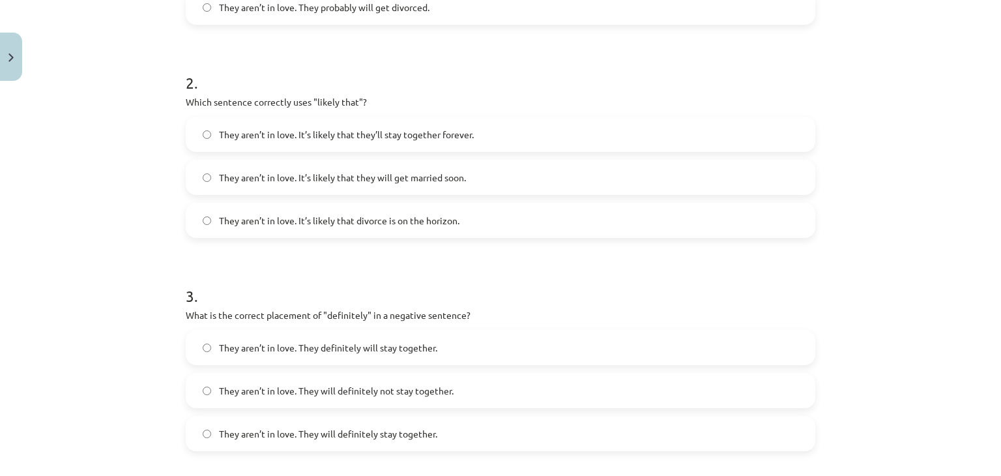
scroll to position [442, 0]
click at [368, 222] on span "They aren’t in love. It’s likely that divorce is on the horizon." at bounding box center [339, 221] width 240 height 14
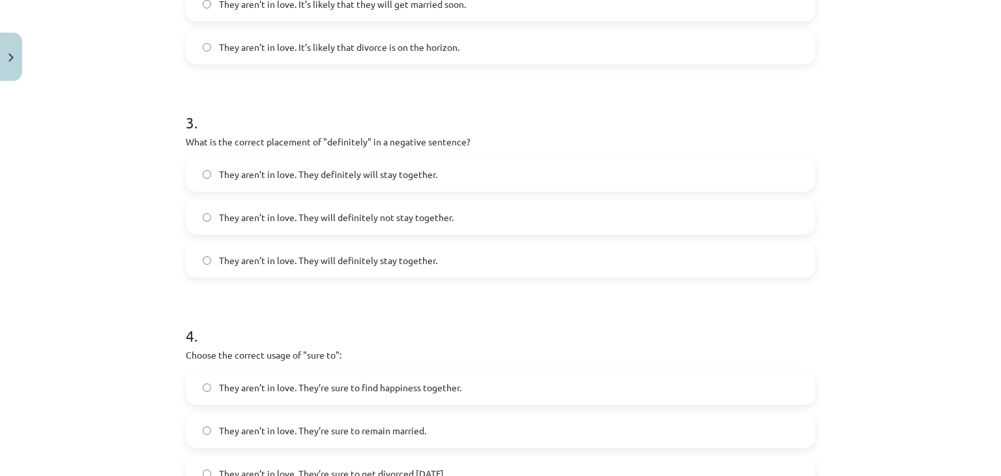
scroll to position [672, 0]
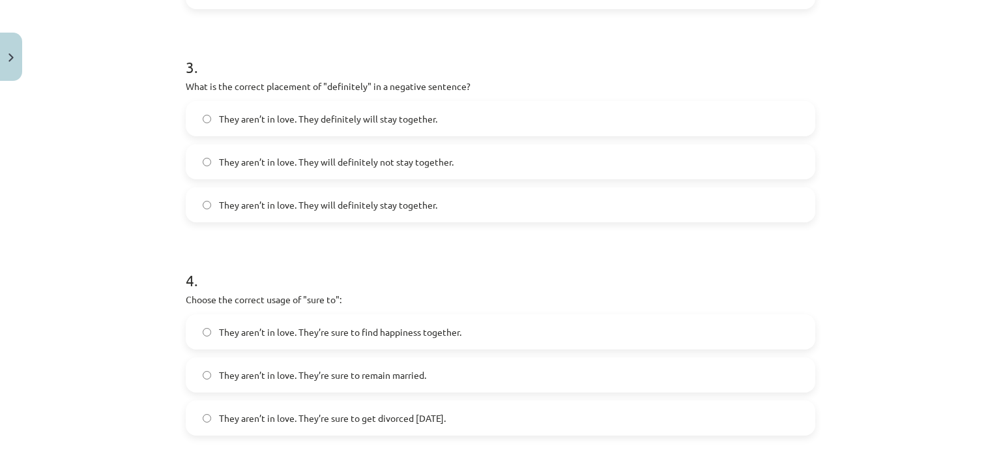
click at [364, 164] on span "They aren’t in love. They will definitely not stay together." at bounding box center [336, 162] width 235 height 14
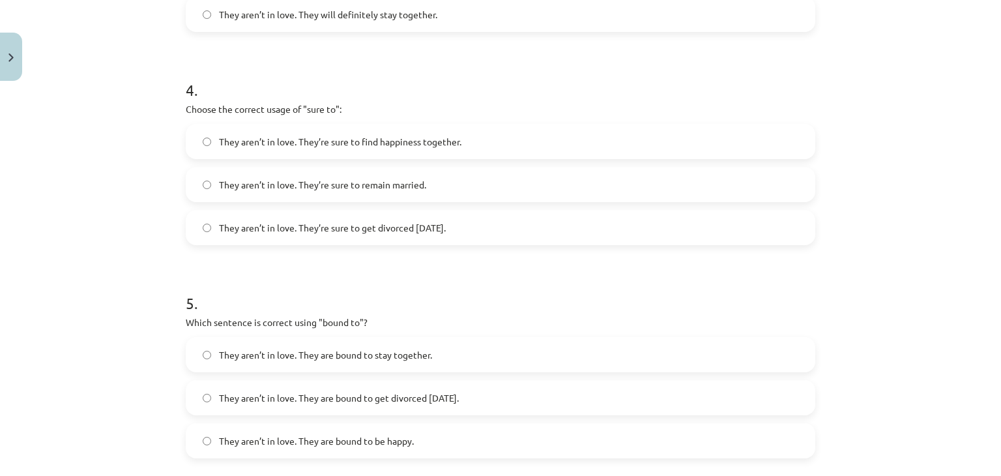
scroll to position [864, 0]
click at [442, 227] on span "They aren’t in love. They’re sure to get divorced within six months." at bounding box center [332, 226] width 227 height 14
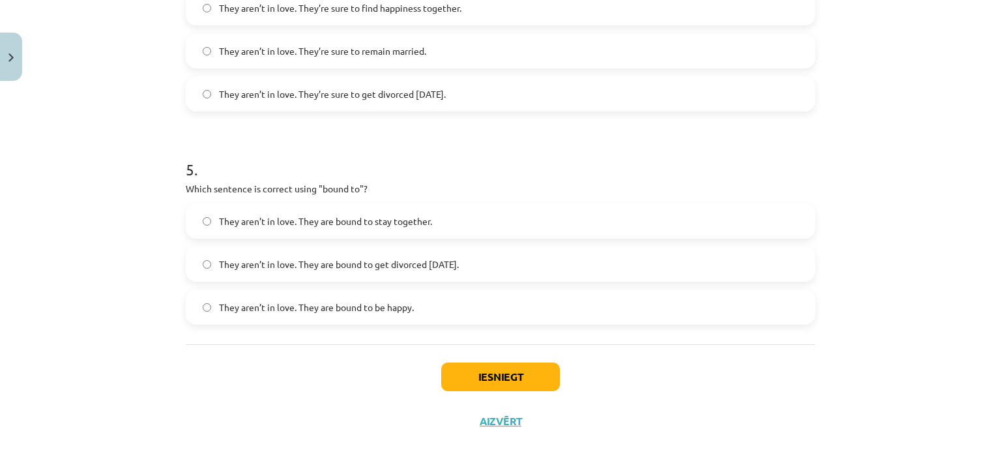
click at [353, 270] on span "They aren’t in love. They are bound to get divorced within six months." at bounding box center [339, 264] width 240 height 14
click at [479, 384] on button "Iesniegt" at bounding box center [500, 376] width 119 height 29
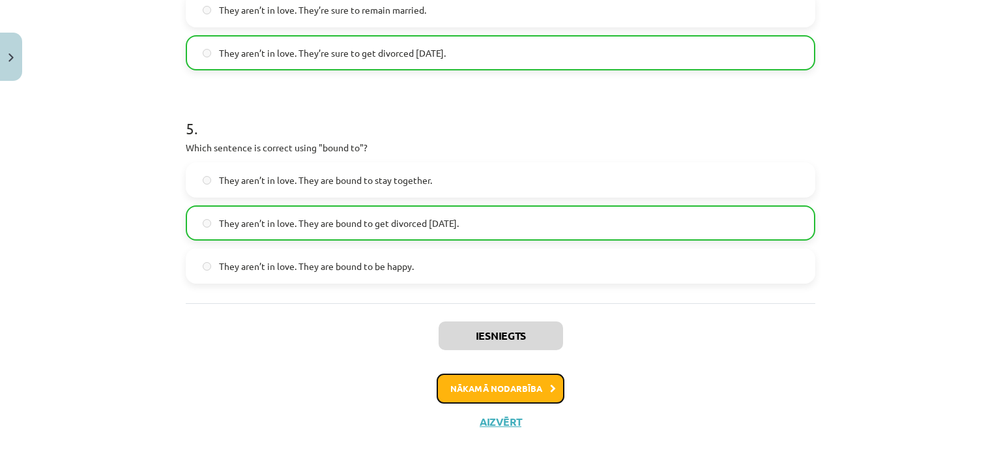
click at [482, 386] on button "Nākamā nodarbība" at bounding box center [501, 388] width 128 height 30
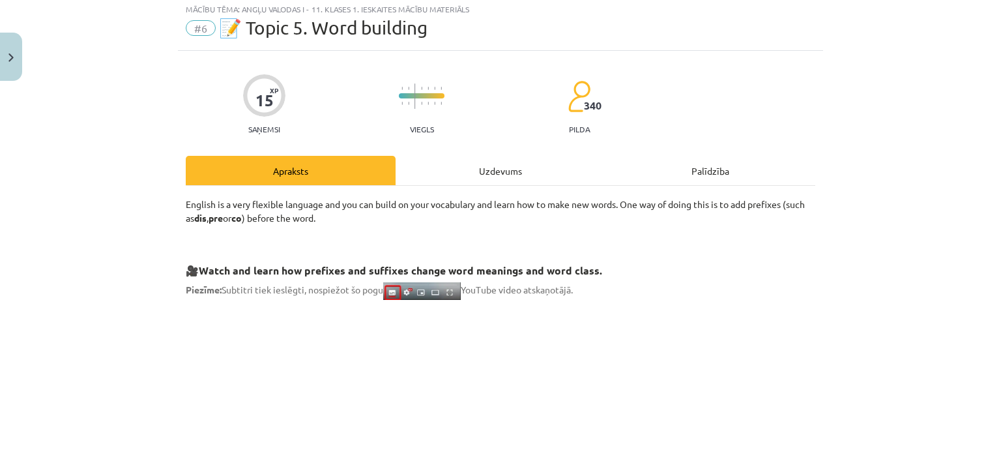
scroll to position [33, 0]
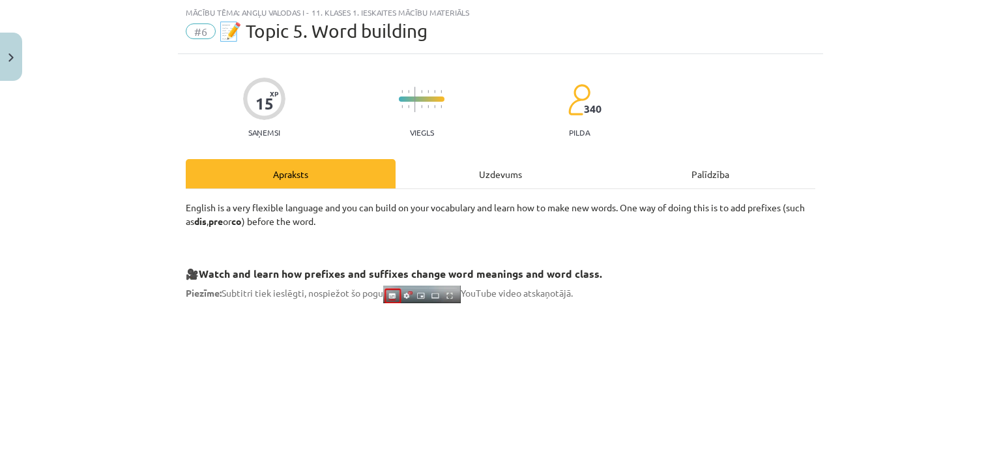
click at [503, 177] on div "Uzdevums" at bounding box center [501, 173] width 210 height 29
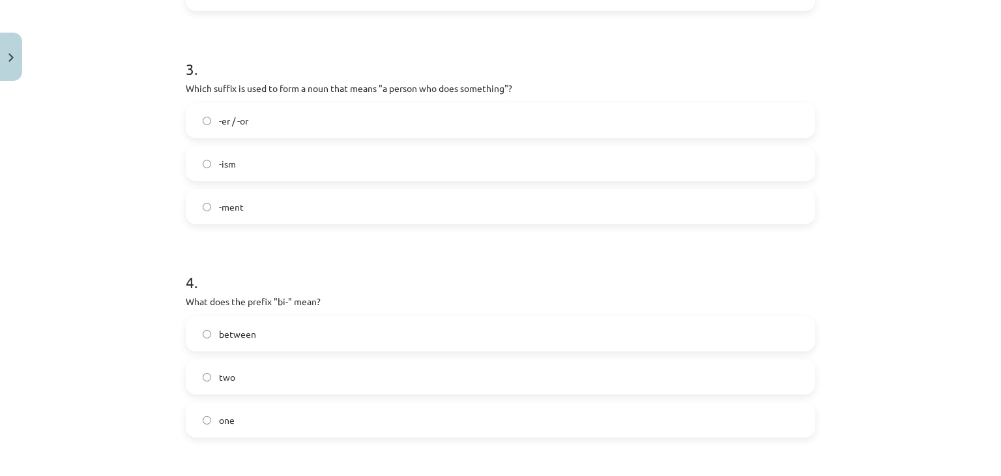
scroll to position [996, 0]
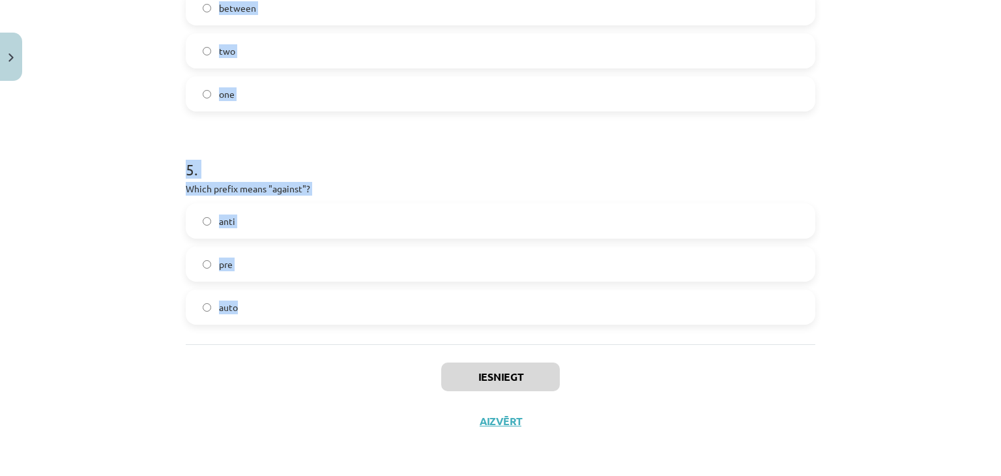
drag, startPoint x: 304, startPoint y: 195, endPoint x: 433, endPoint y: 316, distance: 176.6
copy form "1 . What does the prefix "sub-" mean? above across under 2 . Which of the follo…"
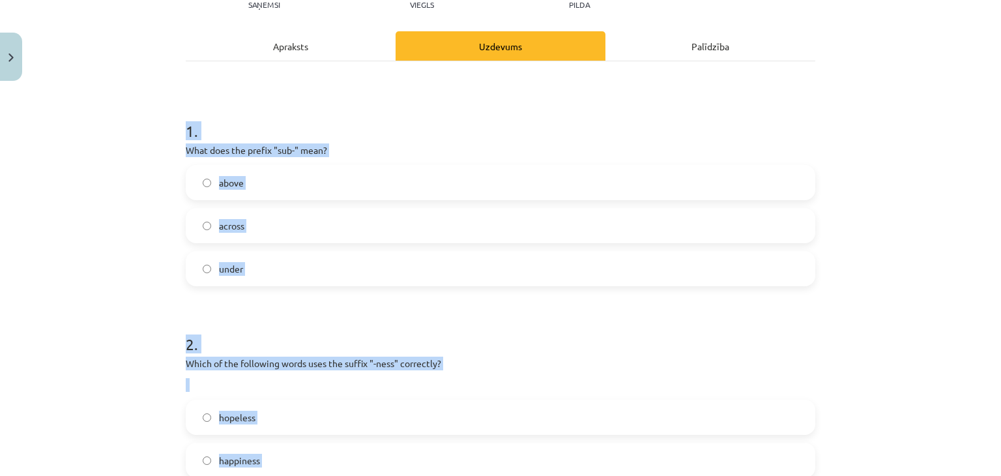
scroll to position [162, 0]
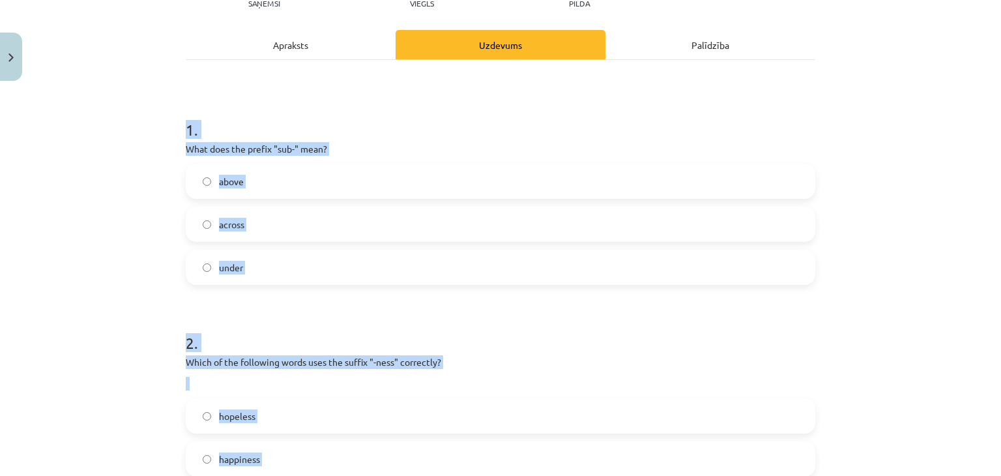
click at [337, 261] on label "under" at bounding box center [500, 267] width 627 height 33
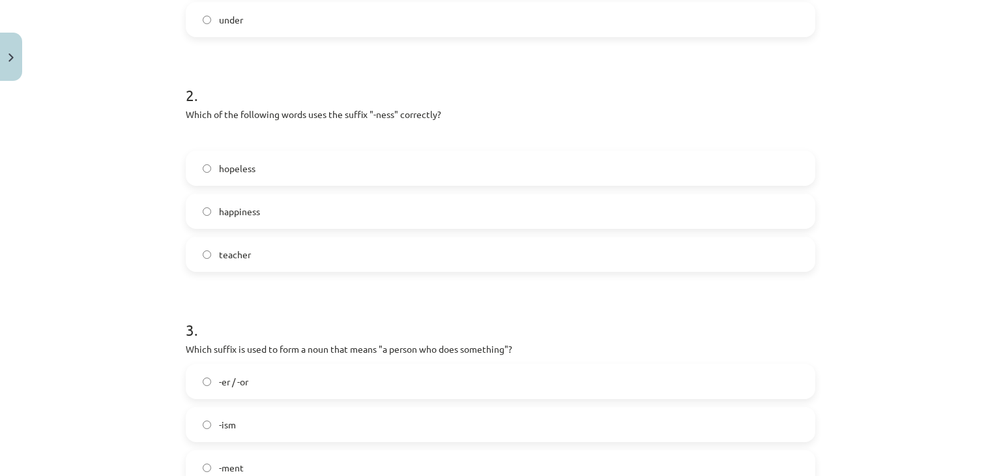
scroll to position [410, 0]
click at [277, 217] on label "happiness" at bounding box center [500, 210] width 627 height 33
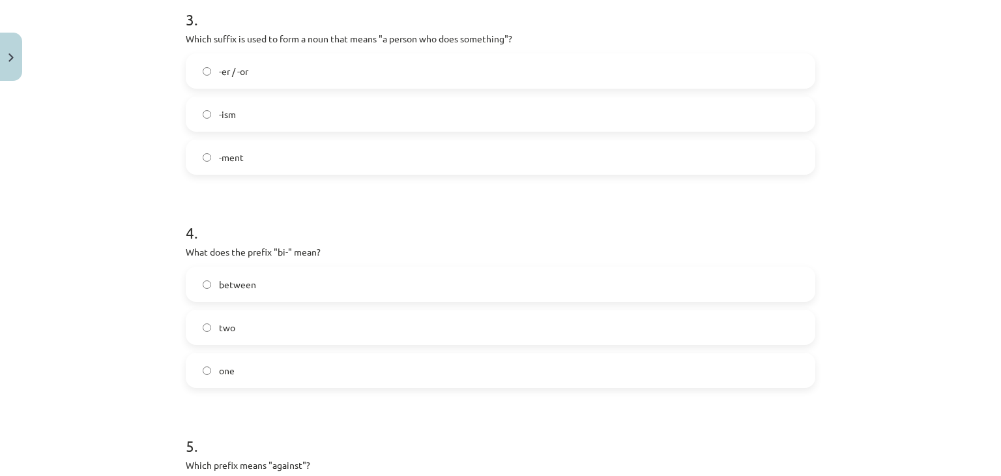
scroll to position [684, 0]
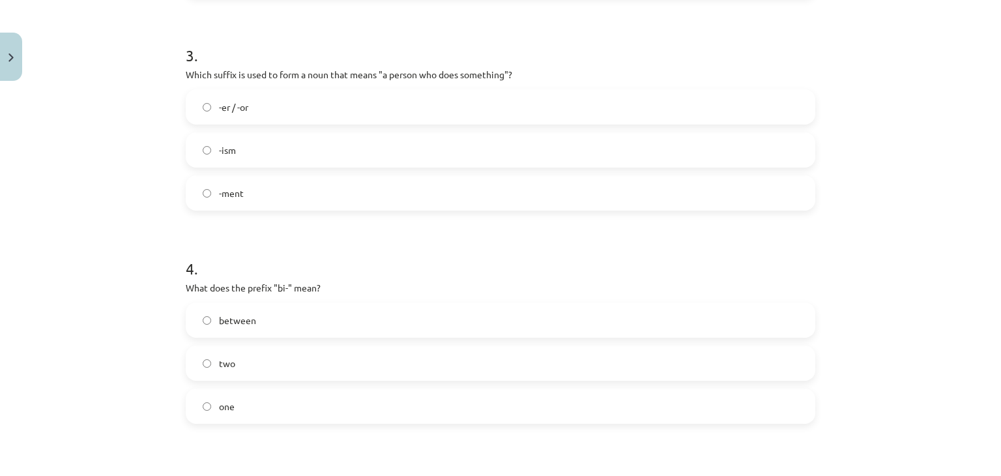
click at [286, 121] on label "-er / -or" at bounding box center [500, 107] width 627 height 33
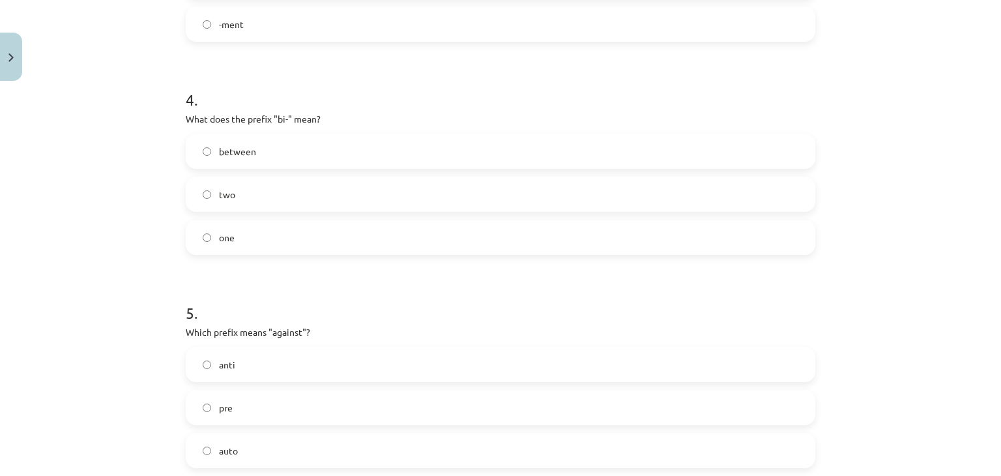
scroll to position [855, 0]
click at [249, 204] on label "two" at bounding box center [500, 191] width 627 height 33
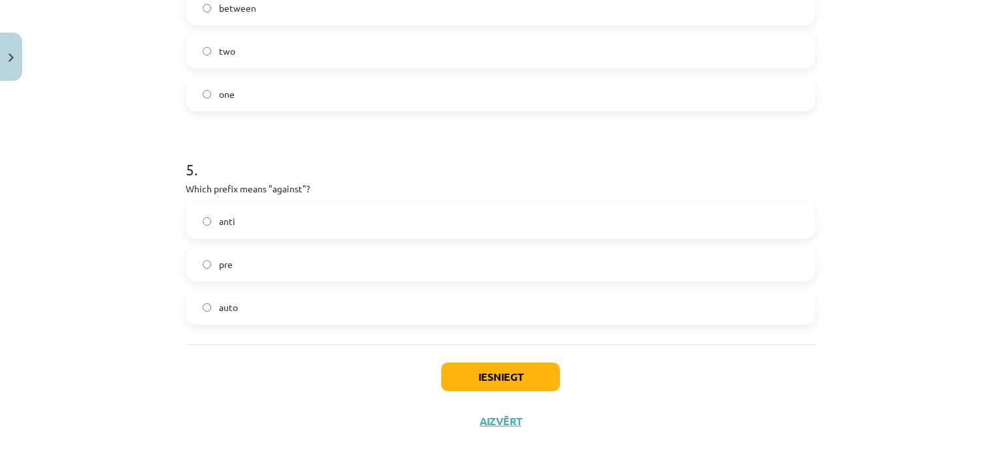
click at [236, 230] on label "anti" at bounding box center [500, 221] width 627 height 33
click at [523, 389] on button "Iesniegt" at bounding box center [500, 376] width 119 height 29
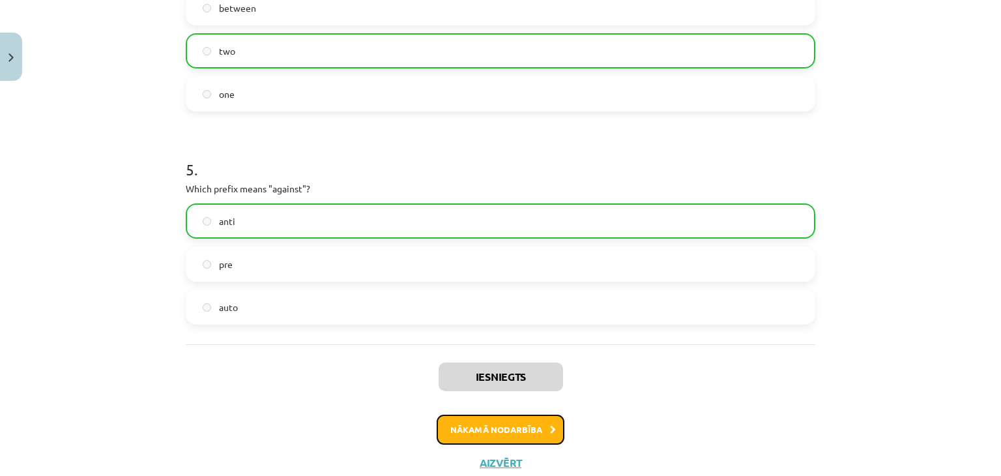
click at [511, 428] on button "Nākamā nodarbība" at bounding box center [501, 429] width 128 height 30
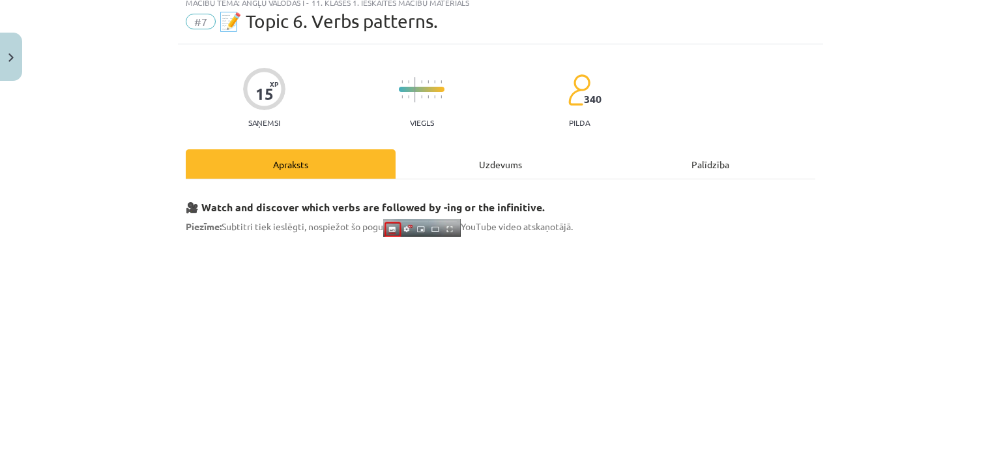
scroll to position [33, 0]
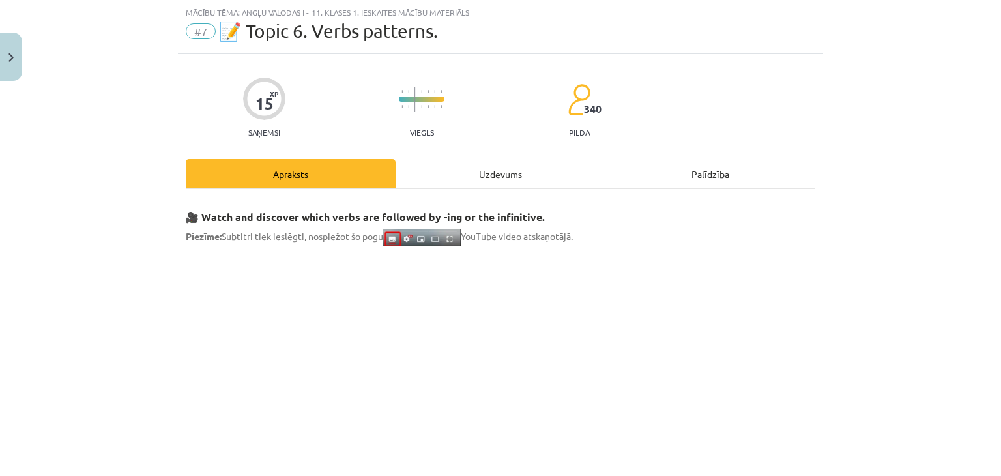
click at [484, 176] on div "Uzdevums" at bounding box center [501, 173] width 210 height 29
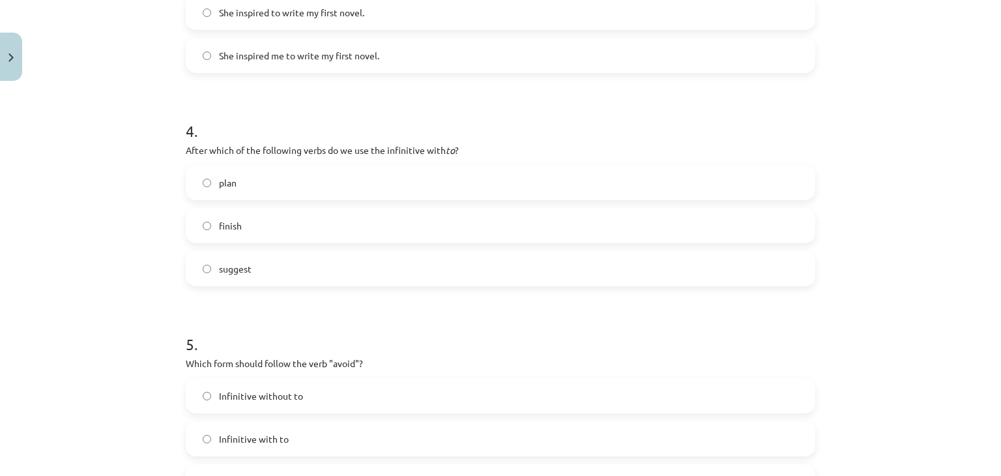
scroll to position [974, 0]
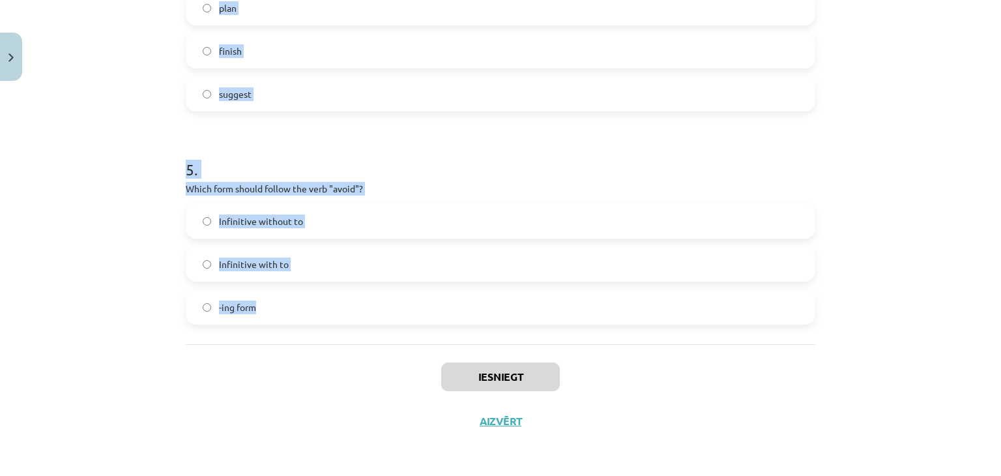
drag, startPoint x: 161, startPoint y: 108, endPoint x: 509, endPoint y: 323, distance: 409.1
click at [509, 323] on div "Mācību tēma: Angļu valodas i - 11. klases 1. ieskaites mācību materiāls #7 📝 To…" at bounding box center [500, 238] width 1001 height 476
copy form "1 . What is the difference in meaning between "stop talking" and "stop to talk"…"
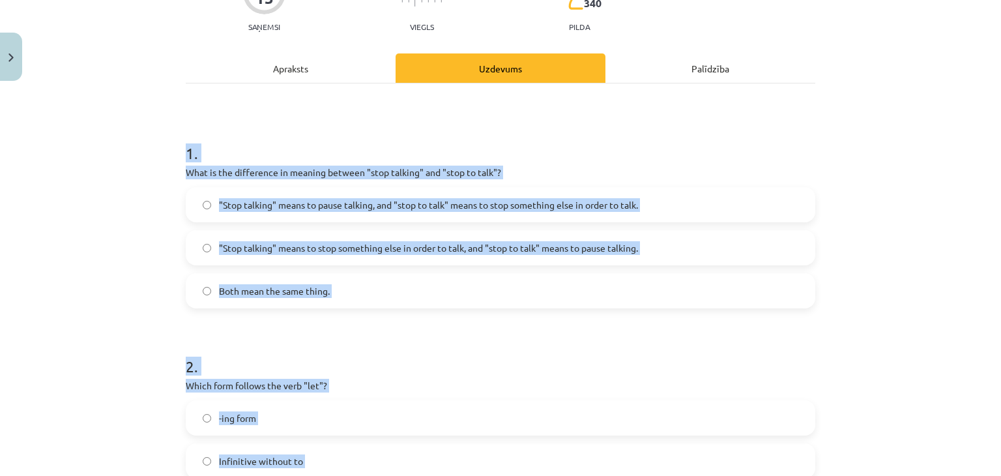
scroll to position [116, 0]
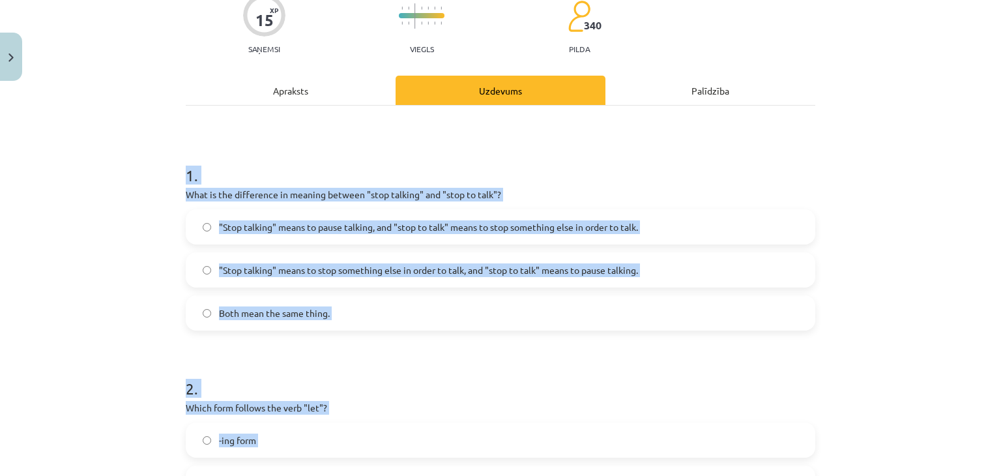
click at [136, 217] on div "Mācību tēma: Angļu valodas i - 11. klases 1. ieskaites mācību materiāls #7 📝 To…" at bounding box center [500, 238] width 1001 height 476
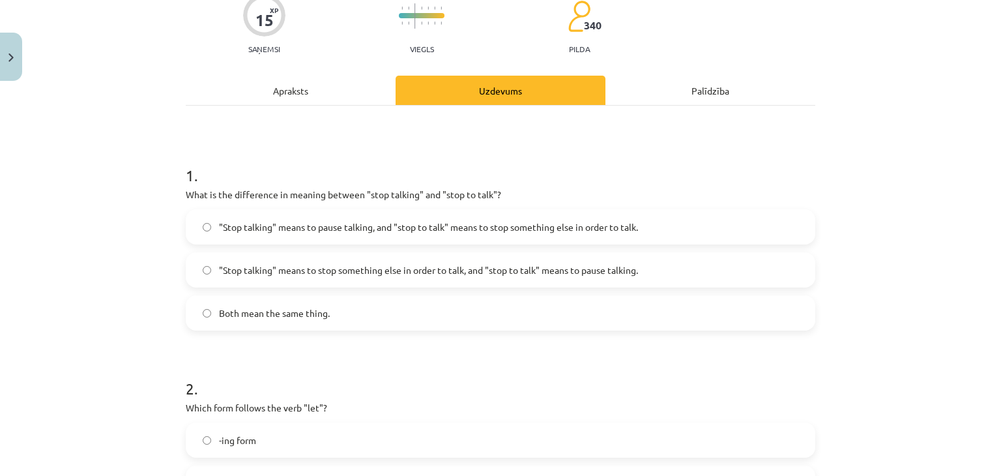
click at [532, 223] on span ""Stop talking" means to pause talking, and "stop to talk" means to stop somethi…" at bounding box center [428, 227] width 419 height 14
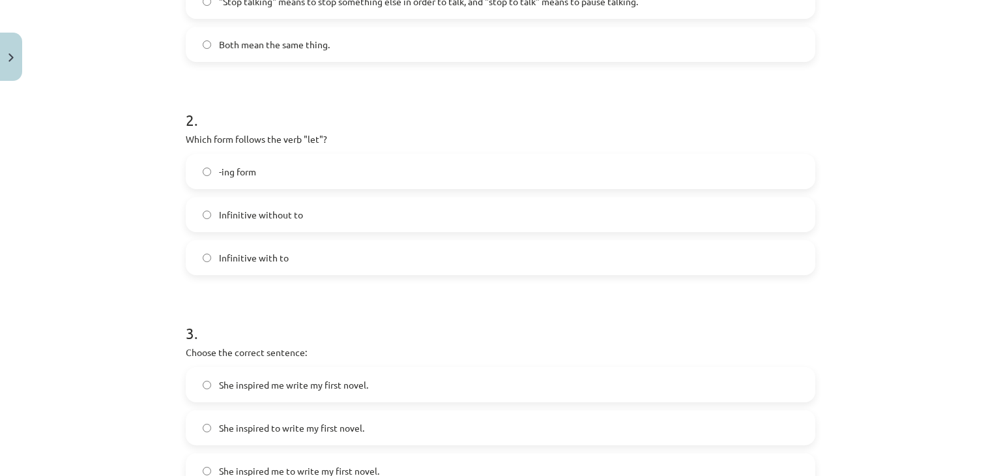
scroll to position [385, 0]
click at [287, 222] on label "Infinitive without to" at bounding box center [500, 213] width 627 height 33
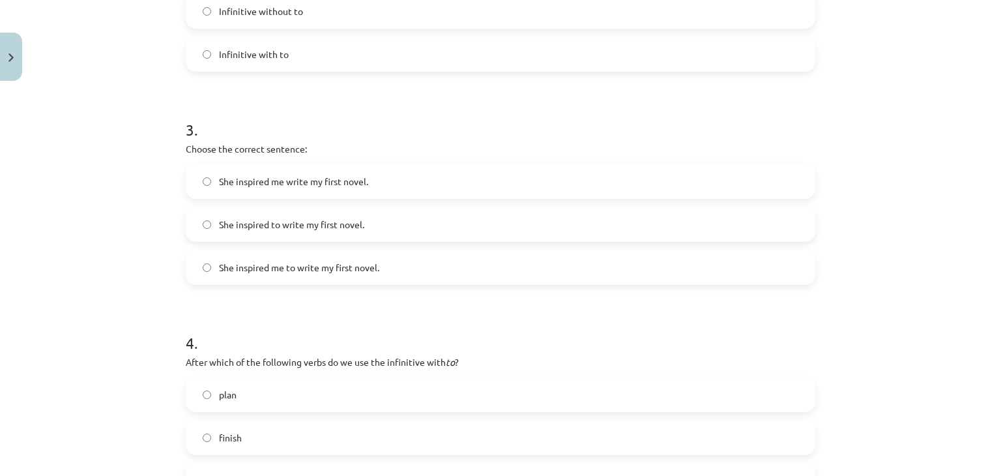
scroll to position [596, 0]
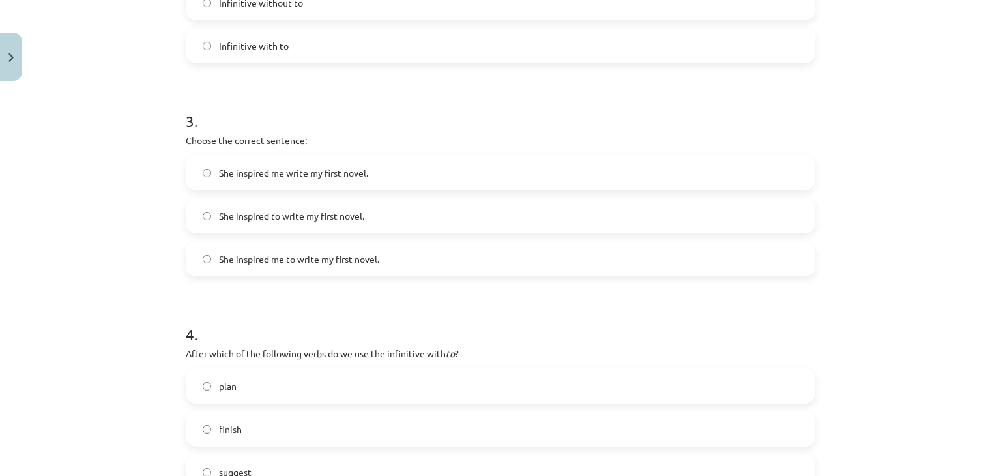
click at [318, 256] on span "She inspired me to write my first novel." at bounding box center [299, 259] width 160 height 14
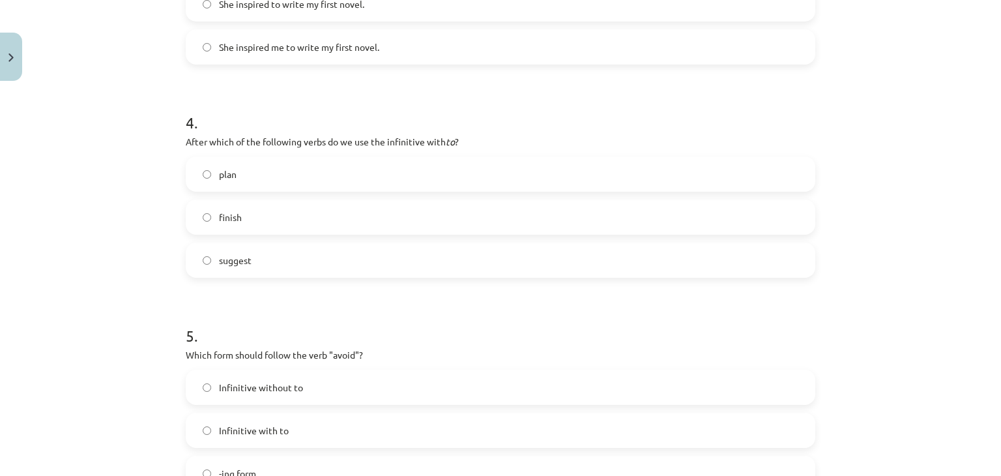
scroll to position [811, 0]
click at [270, 179] on label "plan" at bounding box center [500, 171] width 627 height 33
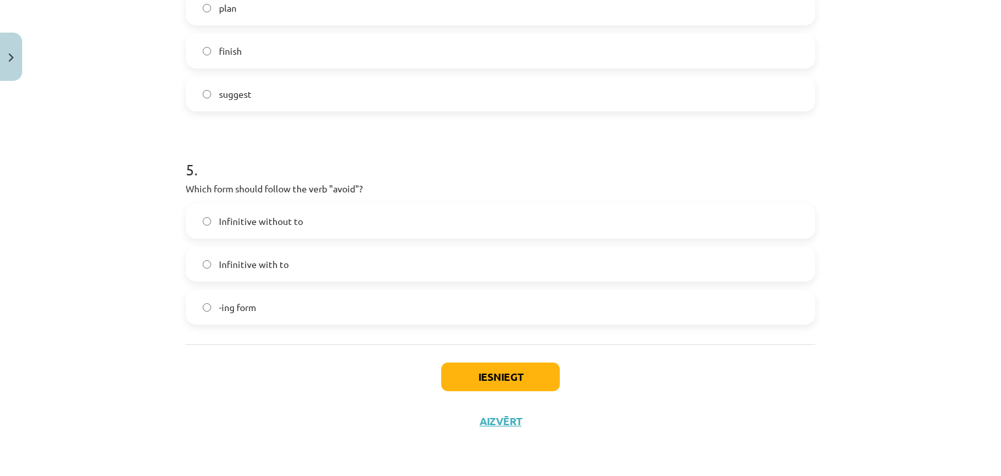
click at [304, 308] on label "-ing form" at bounding box center [500, 307] width 627 height 33
click at [490, 373] on button "Iesniegt" at bounding box center [500, 376] width 119 height 29
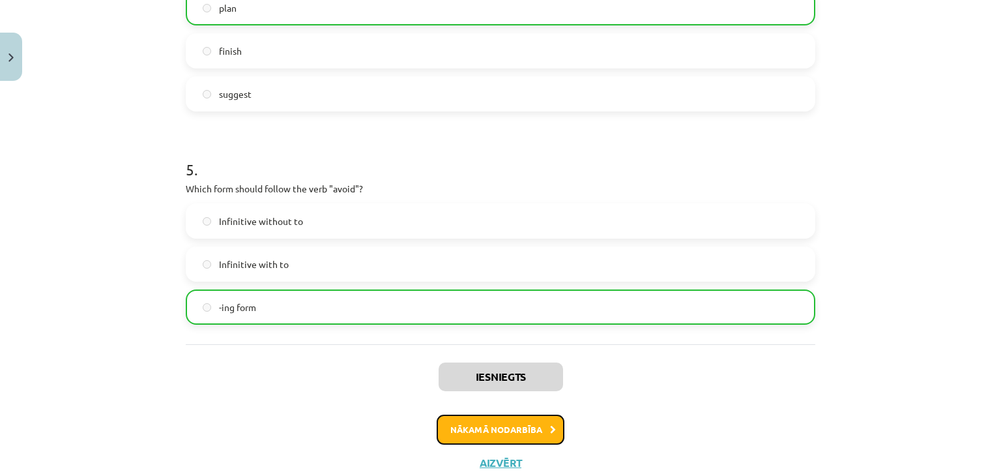
click at [489, 418] on button "Nākamā nodarbība" at bounding box center [501, 429] width 128 height 30
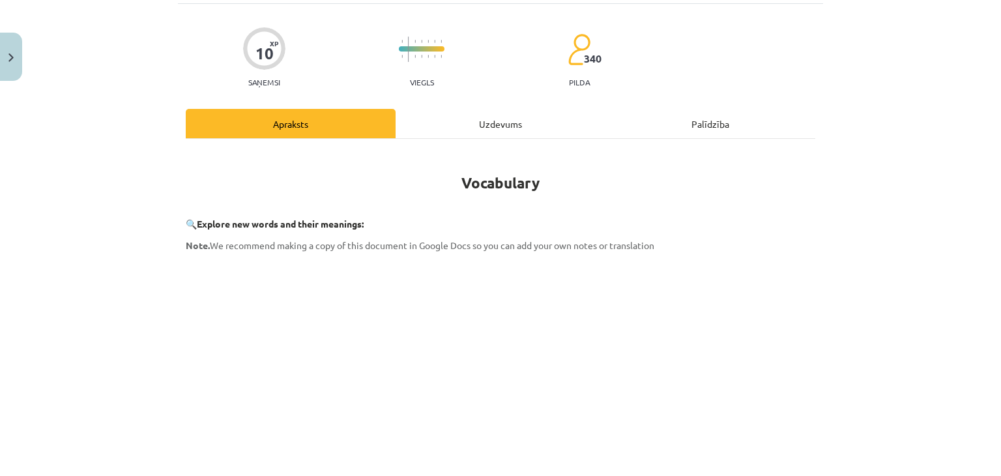
scroll to position [33, 0]
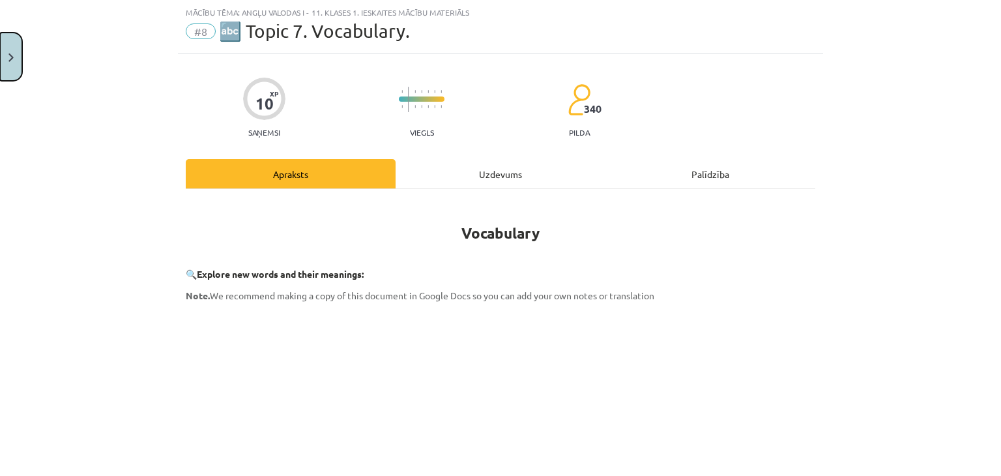
click at [17, 54] on button "Close" at bounding box center [11, 57] width 22 height 48
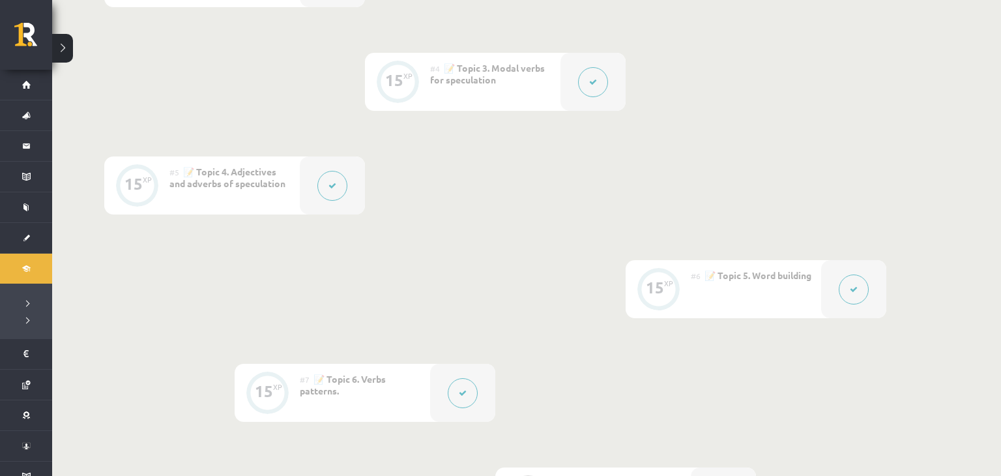
scroll to position [1006, 0]
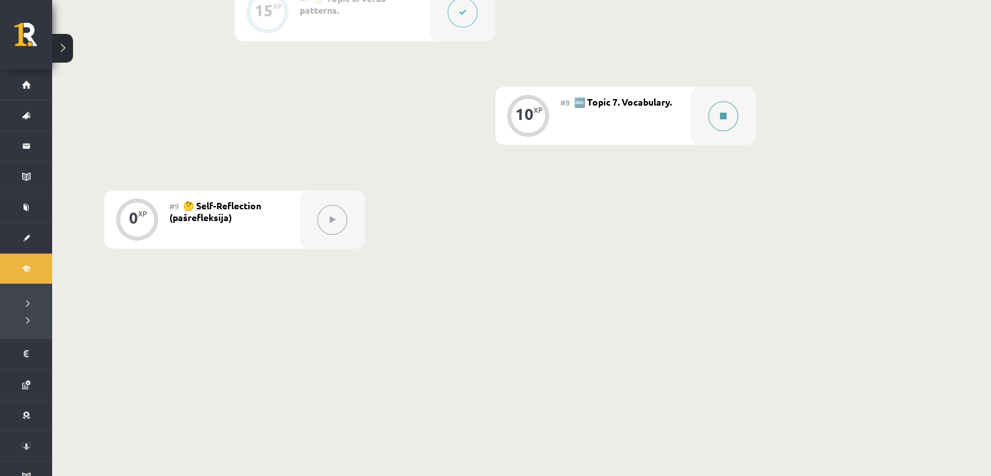
click at [730, 116] on button at bounding box center [723, 116] width 30 height 30
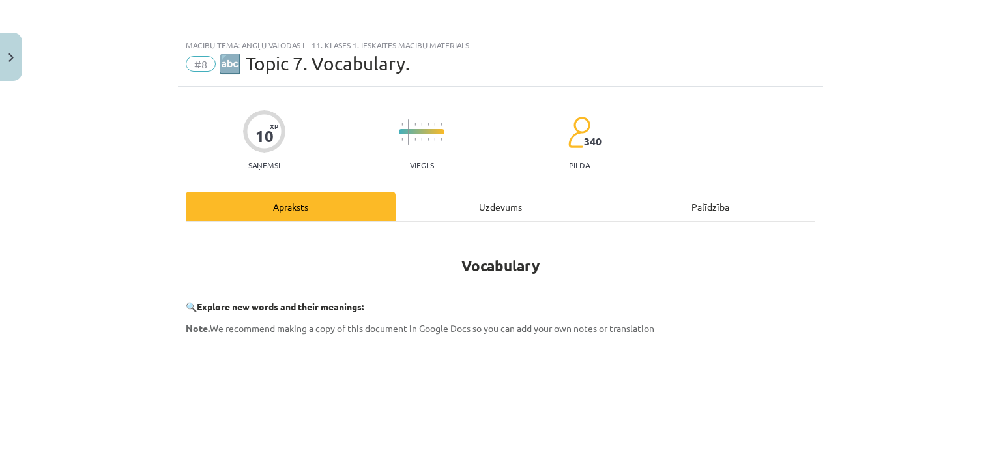
click at [478, 207] on div "Uzdevums" at bounding box center [501, 206] width 210 height 29
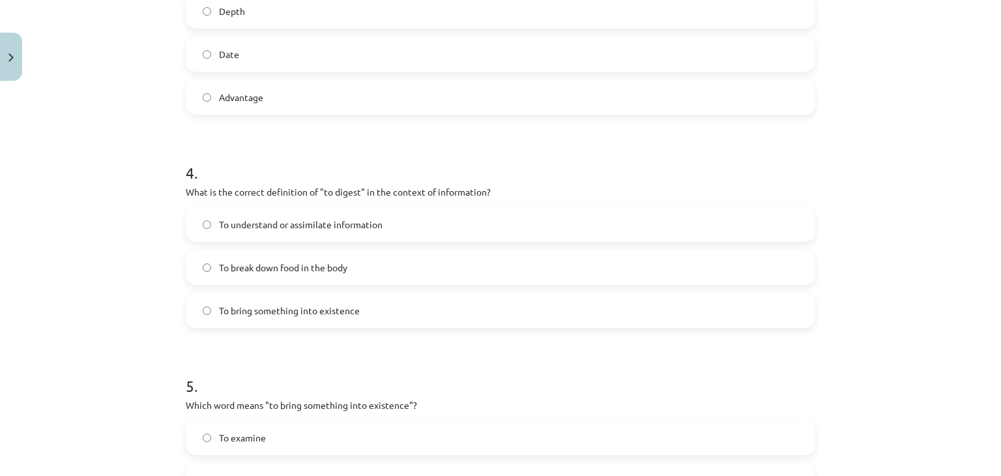
scroll to position [1017, 0]
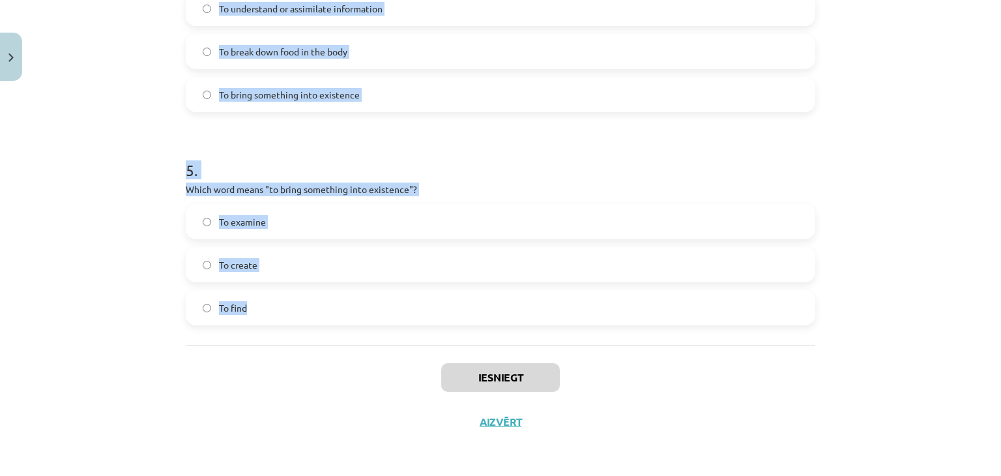
drag, startPoint x: 174, startPoint y: 51, endPoint x: 564, endPoint y: 324, distance: 476.4
copy form "1 . Which of the following means "the surroundings or conditions in which a per…"
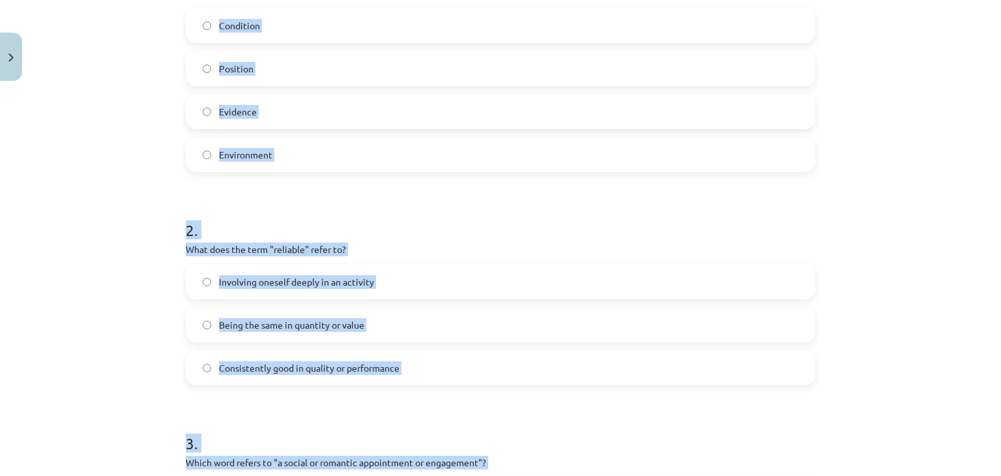
scroll to position [224, 0]
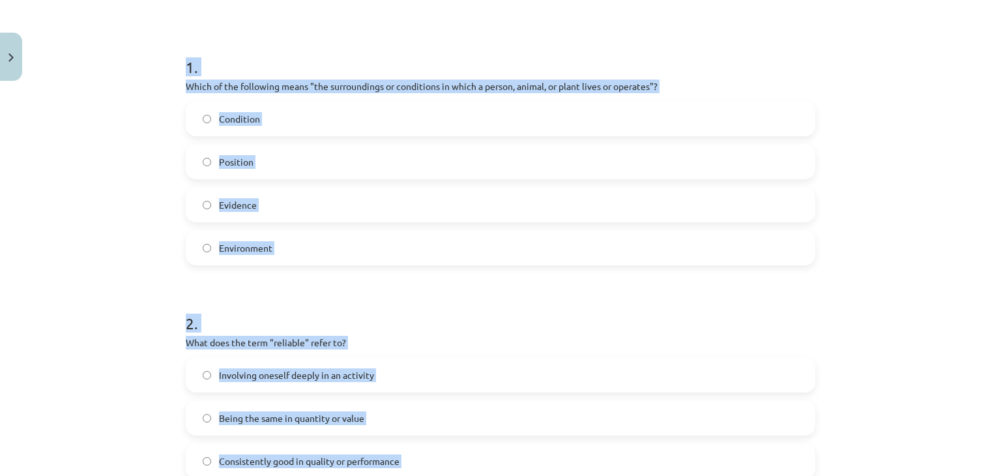
click at [292, 251] on label "Environment" at bounding box center [500, 247] width 627 height 33
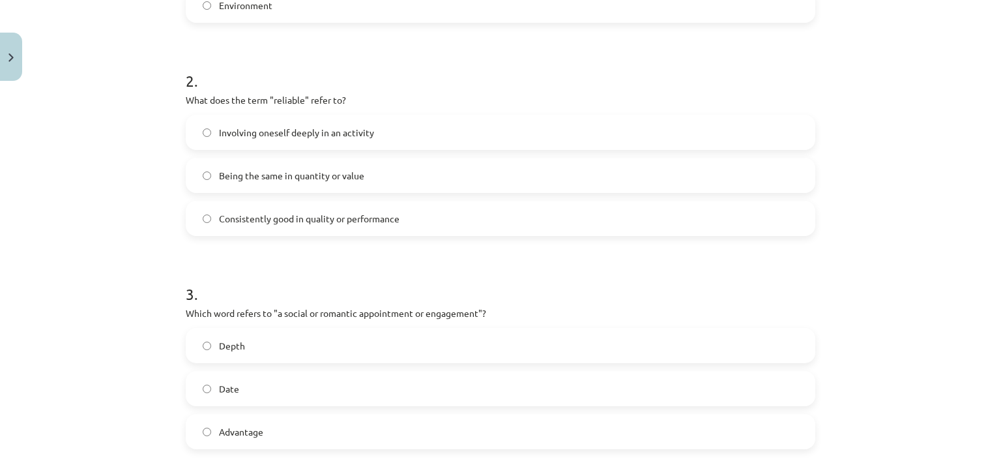
scroll to position [470, 0]
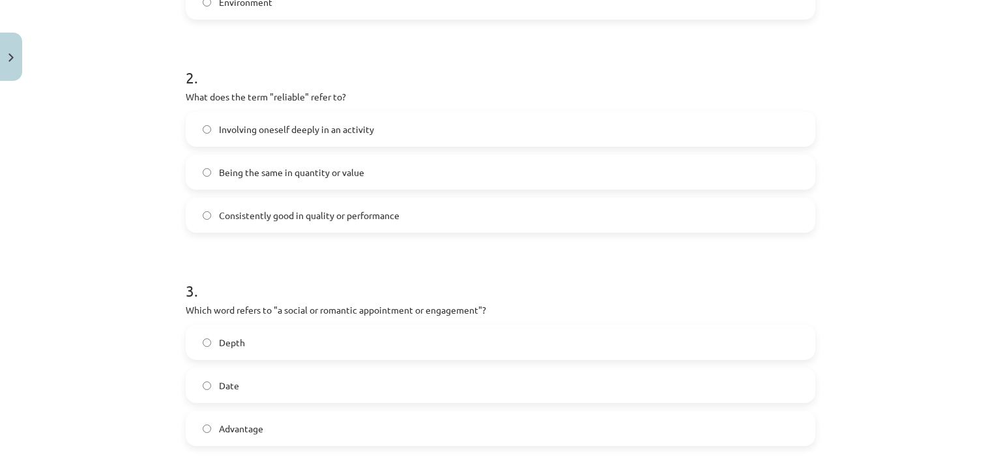
click at [303, 214] on span "Consistently good in quality or performance" at bounding box center [309, 216] width 181 height 14
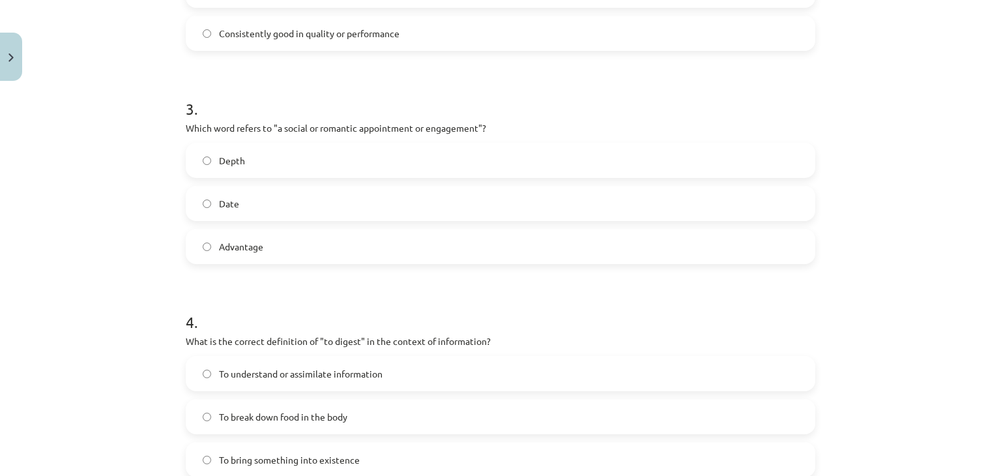
click at [239, 211] on label "Date" at bounding box center [500, 203] width 627 height 33
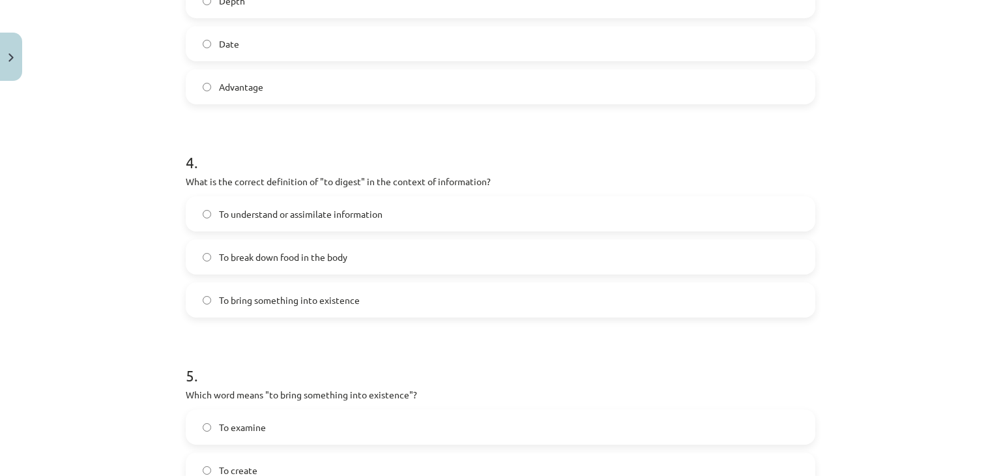
scroll to position [817, 0]
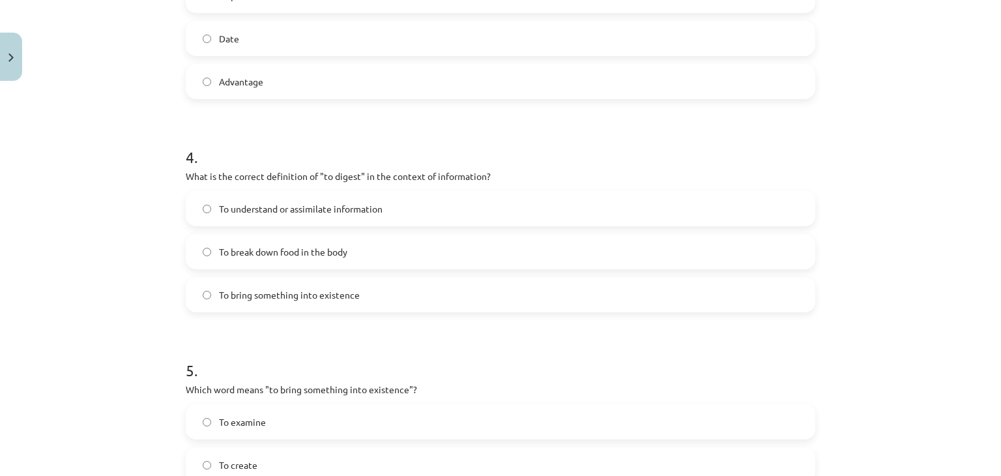
click at [276, 222] on label "To understand or assimilate information" at bounding box center [500, 208] width 627 height 33
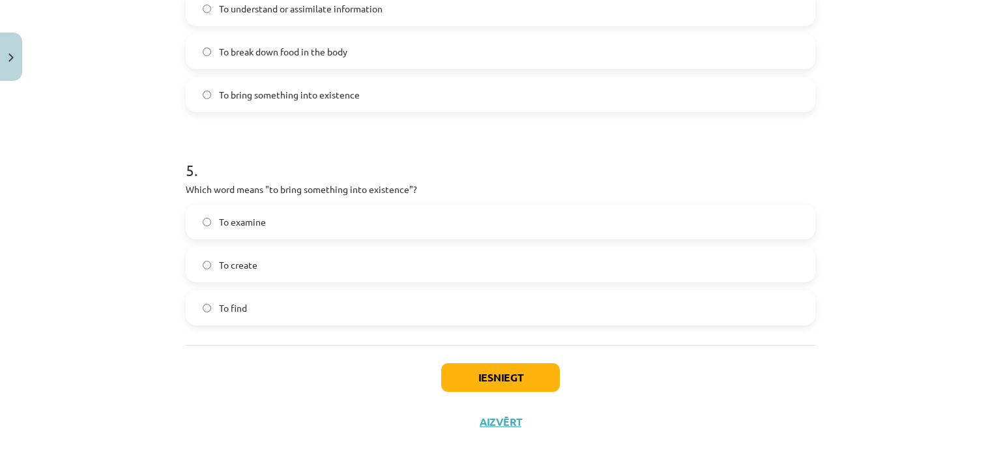
click at [260, 272] on label "To create" at bounding box center [500, 264] width 627 height 33
click at [495, 386] on button "Iesniegt" at bounding box center [500, 377] width 119 height 29
click at [492, 383] on button "Iesniegt" at bounding box center [500, 377] width 119 height 29
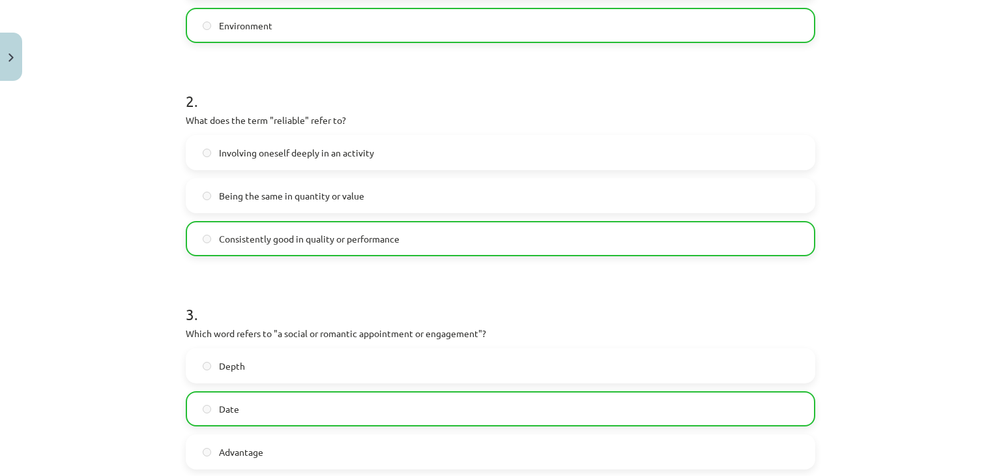
scroll to position [1058, 0]
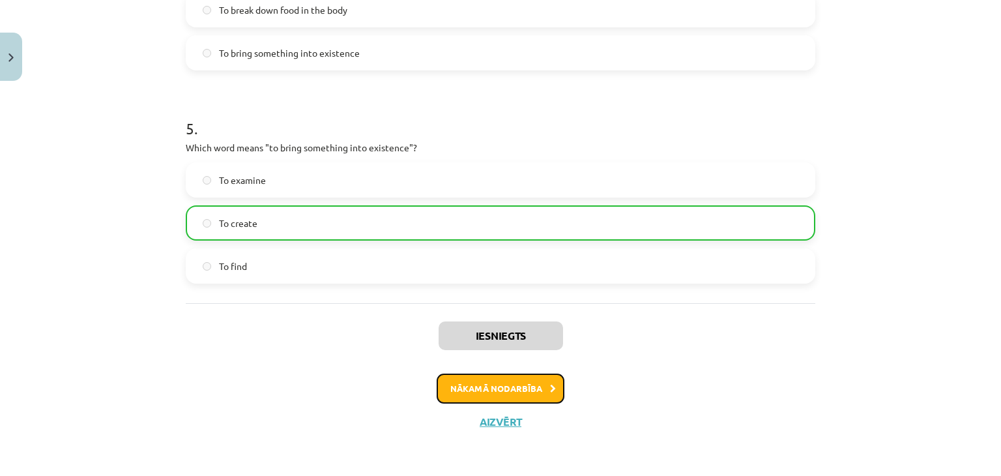
click at [501, 384] on button "Nākamā nodarbība" at bounding box center [501, 388] width 128 height 30
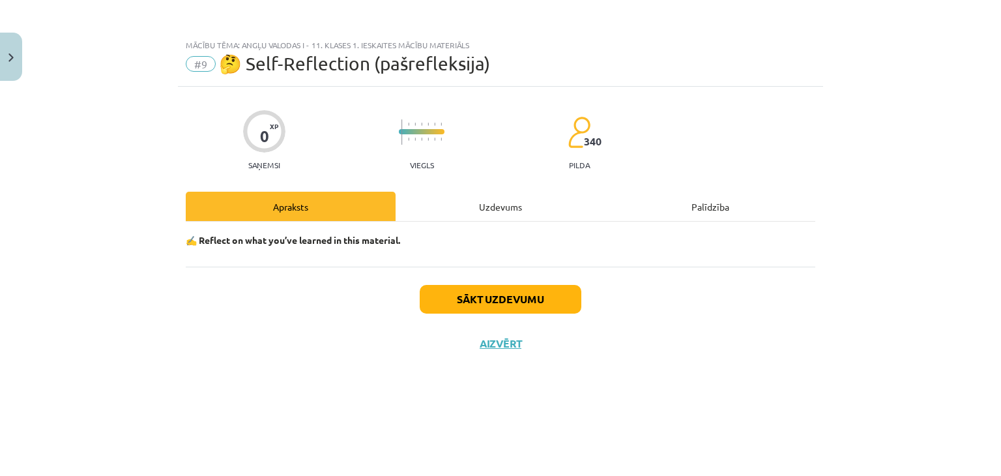
scroll to position [0, 0]
click at [486, 306] on button "Sākt uzdevumu" at bounding box center [501, 299] width 162 height 29
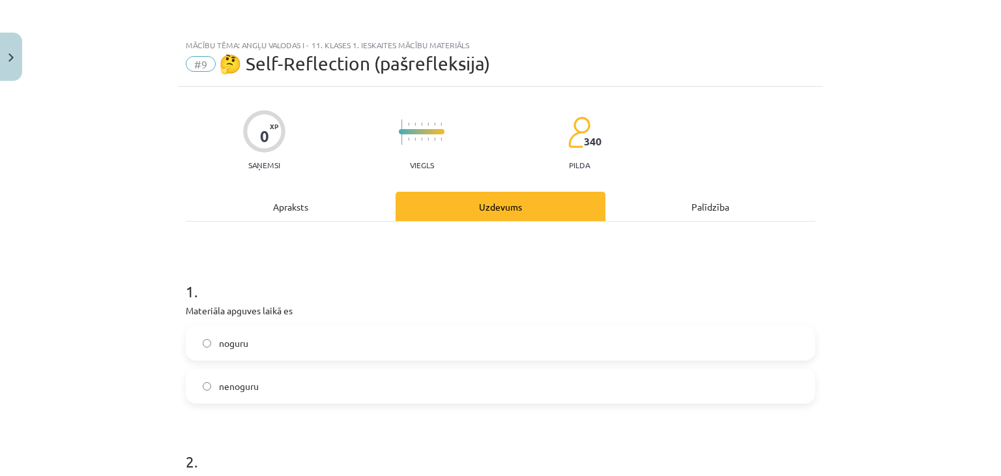
scroll to position [89, 0]
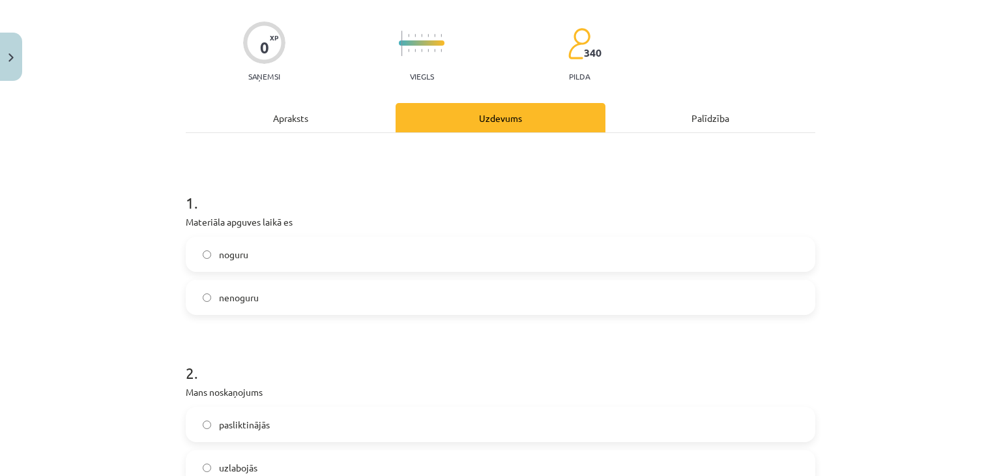
click at [330, 298] on label "nenoguru" at bounding box center [500, 297] width 627 height 33
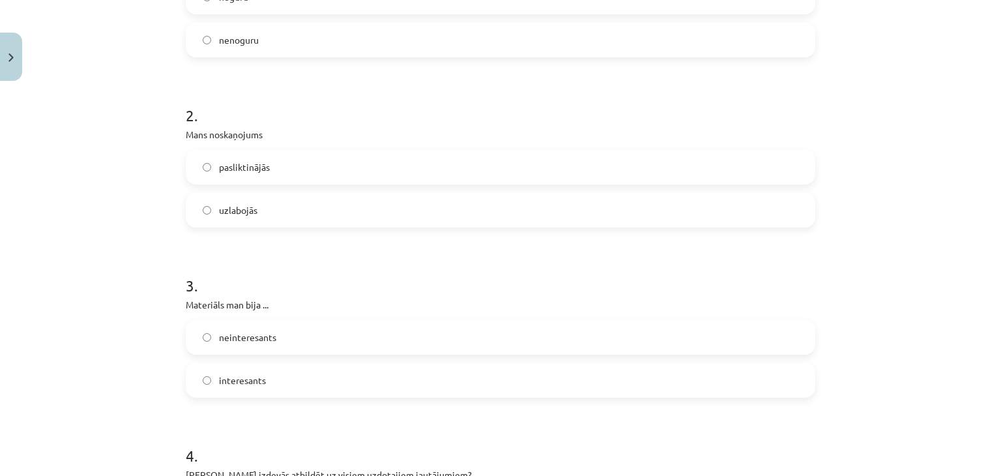
click at [304, 208] on label "uzlabojās" at bounding box center [500, 210] width 627 height 33
click at [305, 175] on label "pasliktinājās" at bounding box center [500, 167] width 627 height 33
click at [292, 211] on label "uzlabojās" at bounding box center [500, 210] width 627 height 33
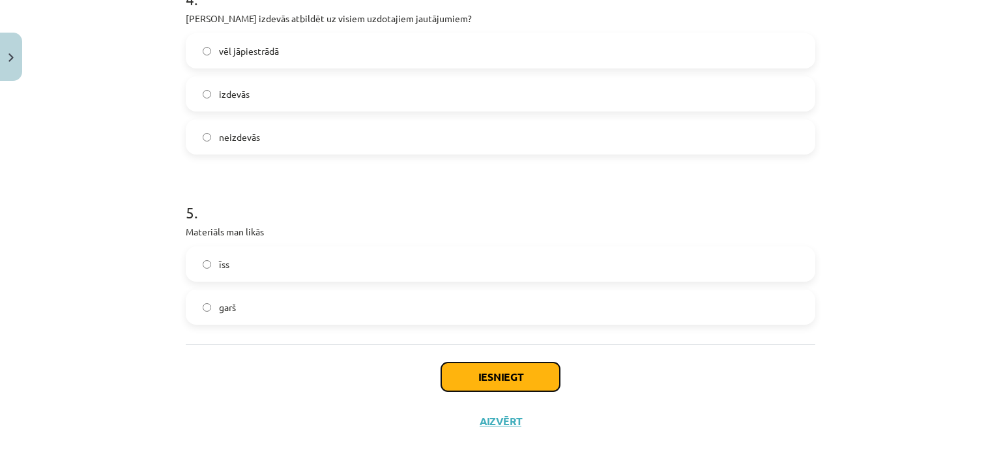
click at [482, 381] on button "Iesniegt" at bounding box center [500, 376] width 119 height 29
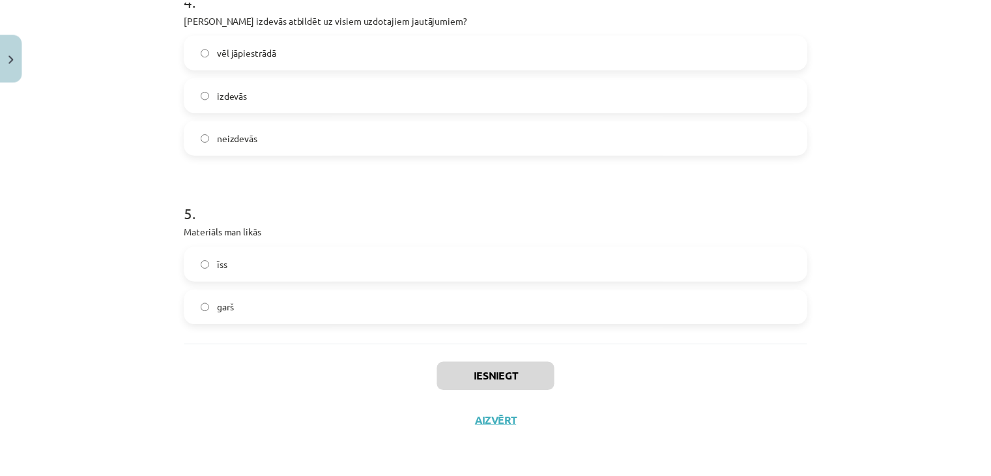
scroll to position [1005, 0]
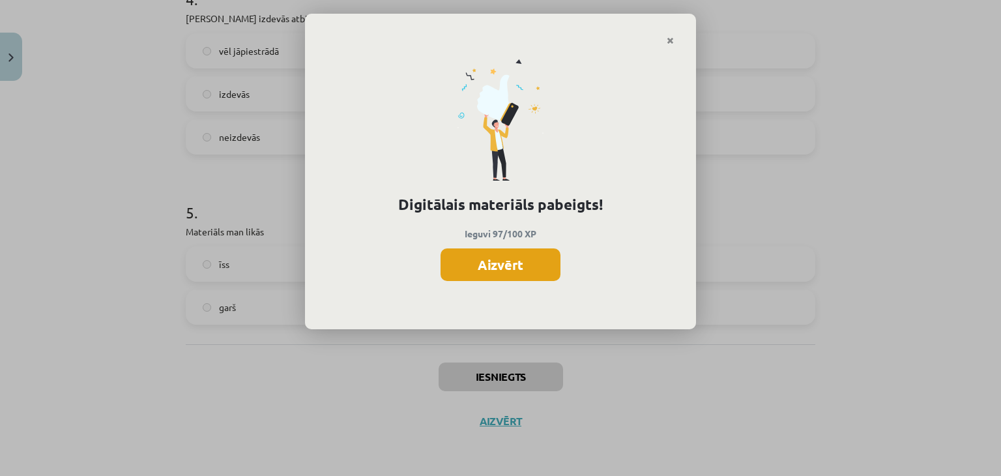
click at [484, 259] on button "Aizvērt" at bounding box center [501, 264] width 120 height 33
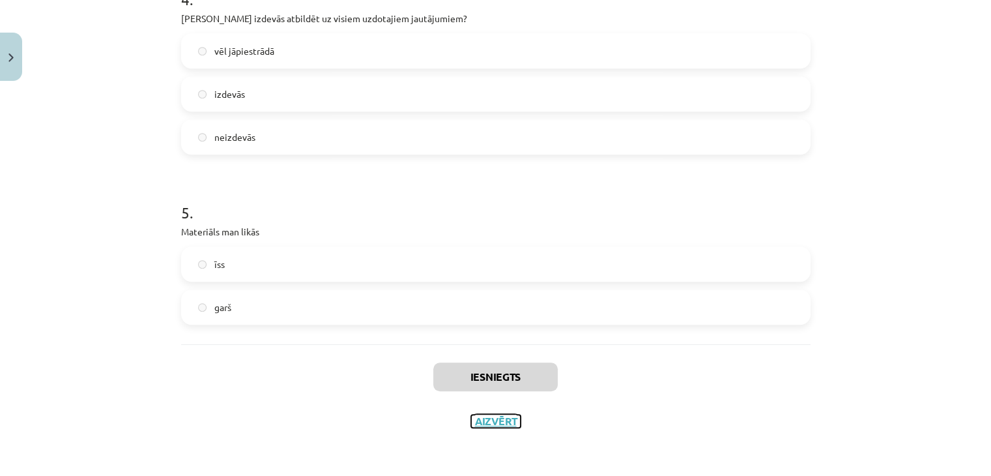
click at [484, 418] on button "Aizvērt" at bounding box center [496, 420] width 50 height 13
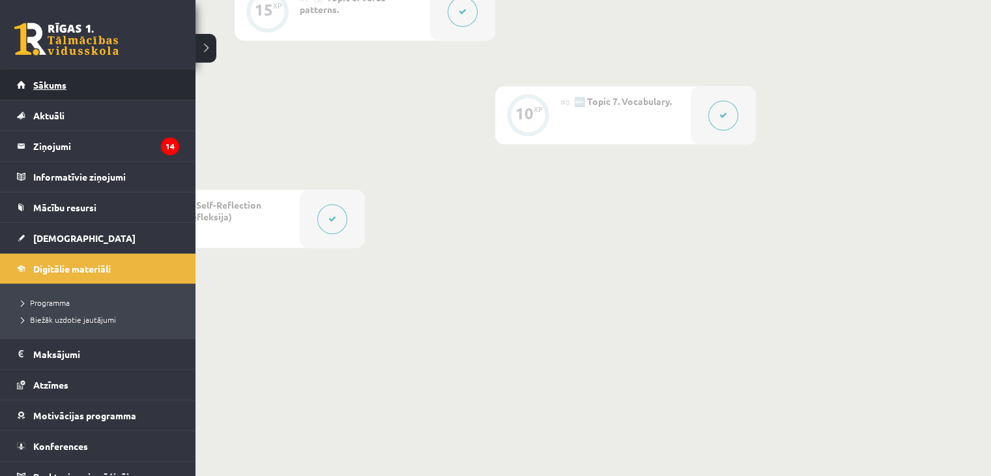
click at [32, 83] on link "Sākums" at bounding box center [98, 85] width 162 height 30
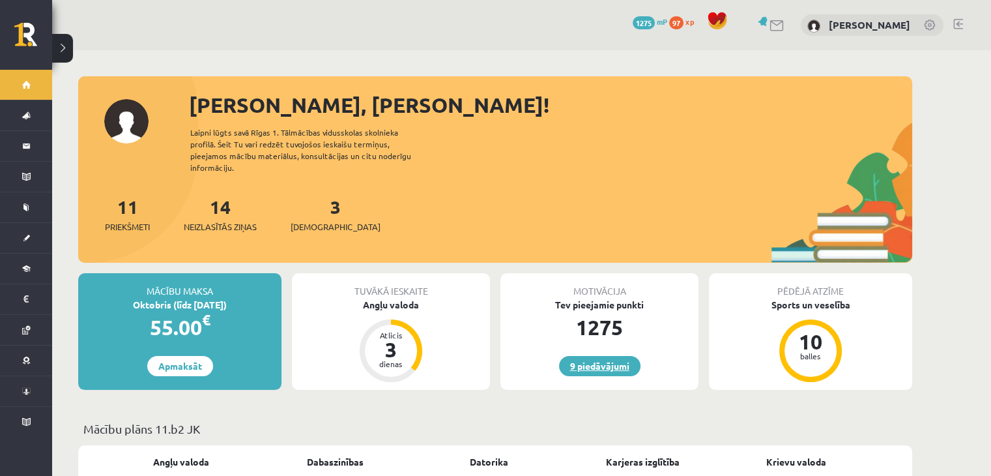
click at [589, 358] on link "9 piedāvājumi" at bounding box center [599, 366] width 81 height 20
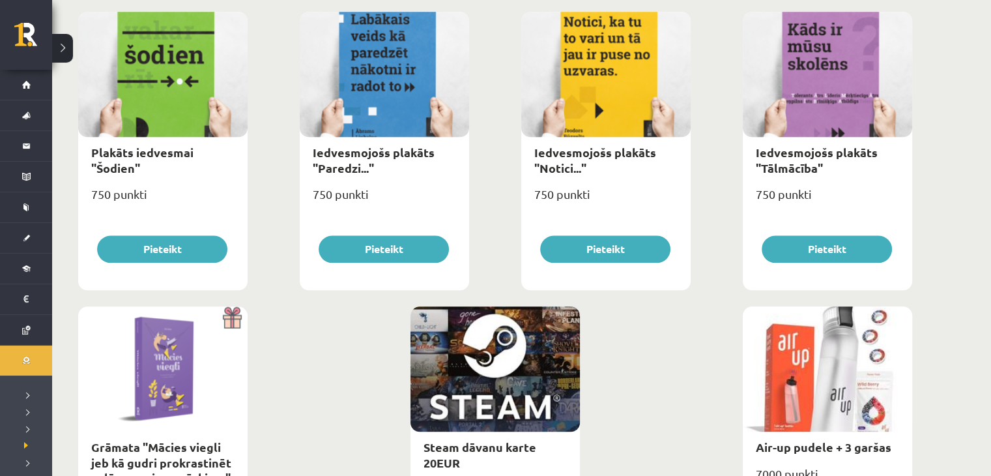
scroll to position [1527, 0]
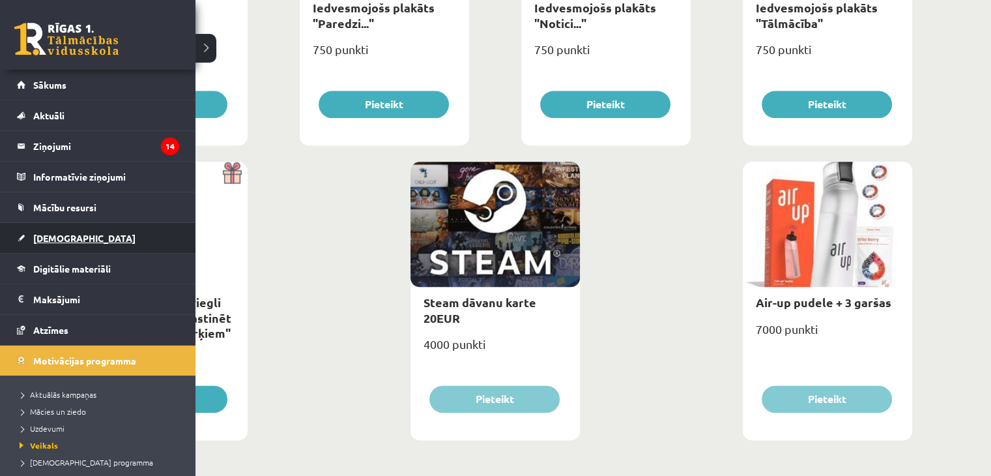
click at [45, 235] on span "[DEMOGRAPHIC_DATA]" at bounding box center [84, 238] width 102 height 12
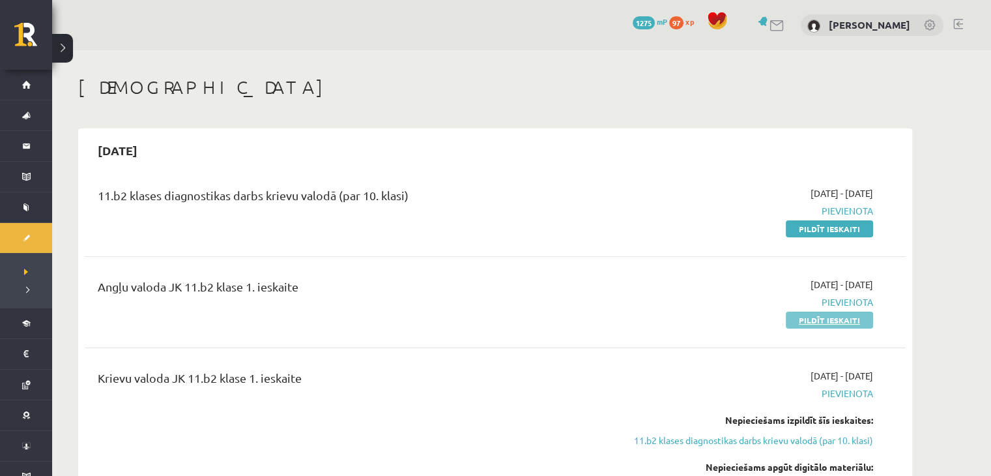
click at [825, 319] on link "Pildīt ieskaiti" at bounding box center [829, 319] width 87 height 17
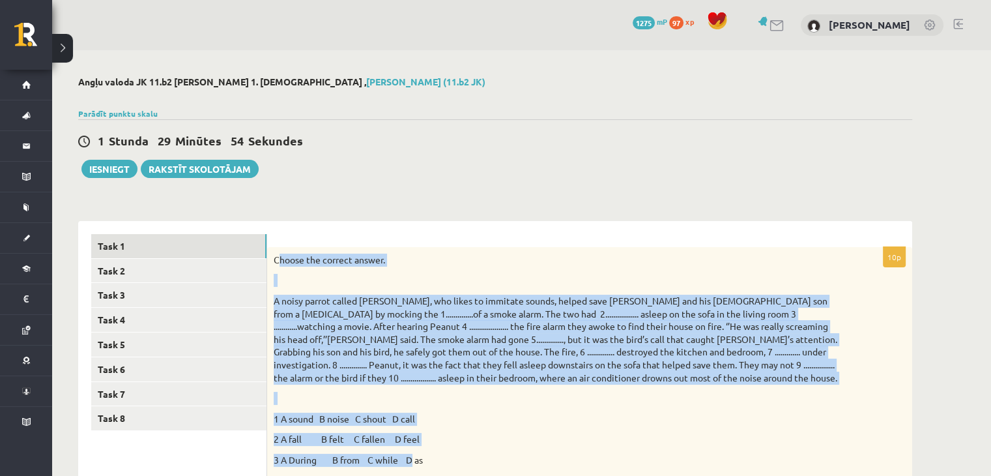
drag, startPoint x: 278, startPoint y: 242, endPoint x: 413, endPoint y: 452, distance: 249.3
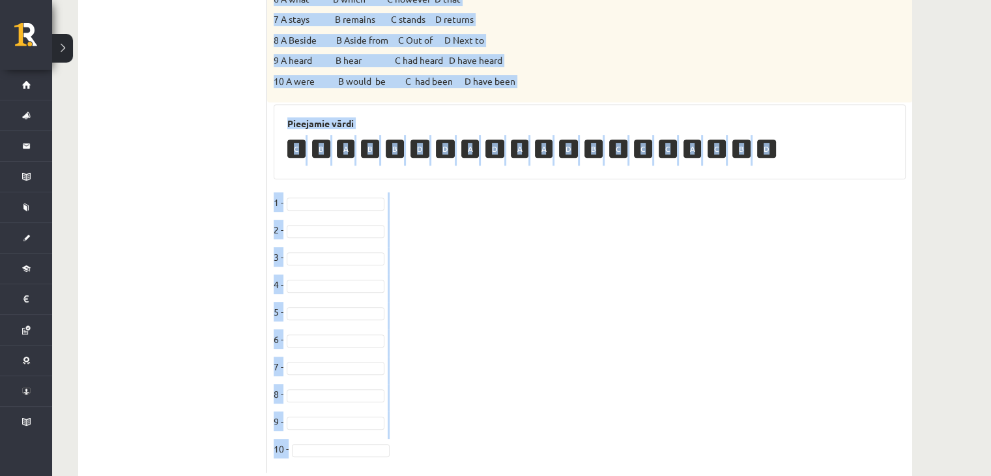
scroll to position [558, 0]
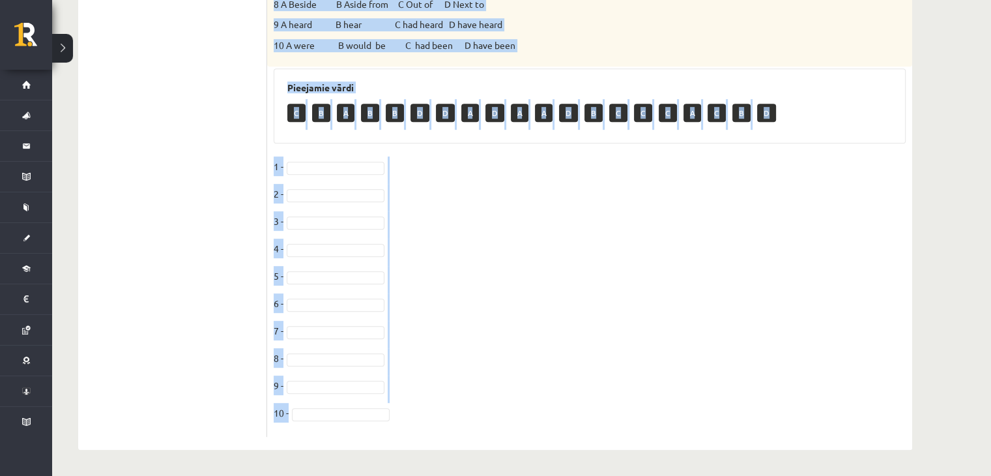
drag, startPoint x: 271, startPoint y: 255, endPoint x: 459, endPoint y: 506, distance: 312.8
copy div "Loremi dol sitamet consec. A elits doeius tempor Incidi, utl etdol ma aliquaen …"
click at [581, 290] on fieldset "1 - 2 - 3 - 4 - 5 - [DATE] - [DATE] -" at bounding box center [590, 293] width 632 height 274
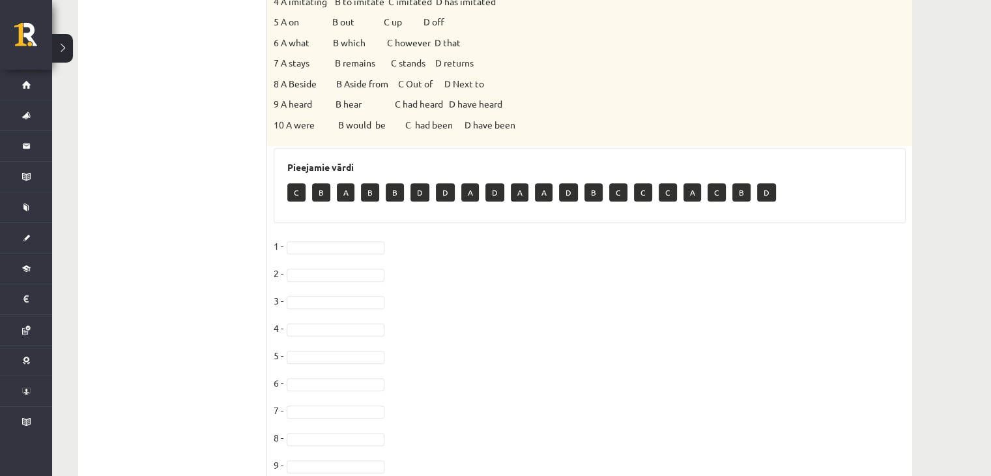
scroll to position [493, 0]
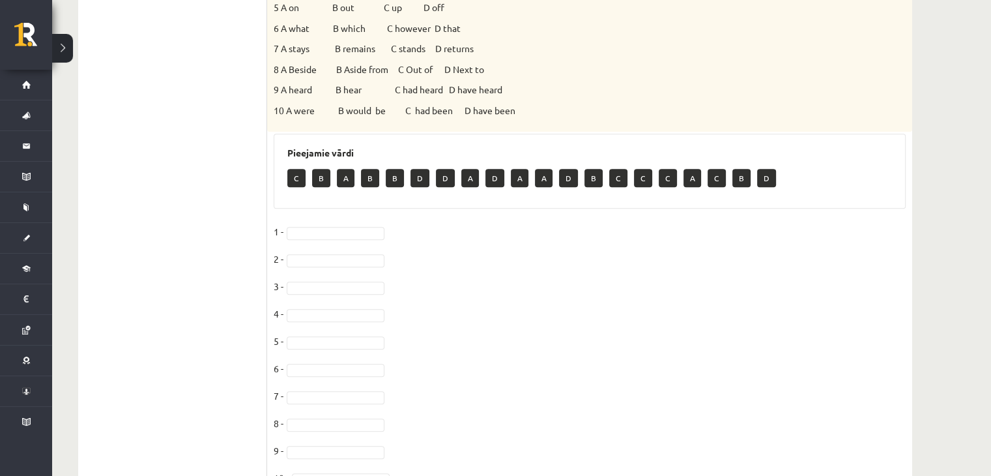
click at [341, 183] on p "A" at bounding box center [346, 178] width 18 height 18
drag, startPoint x: 343, startPoint y: 180, endPoint x: 343, endPoint y: 196, distance: 16.3
click at [343, 196] on div "Pieejamie vārdi C B A B B D D A D A A D B C C C A C B D" at bounding box center [590, 172] width 632 height 76
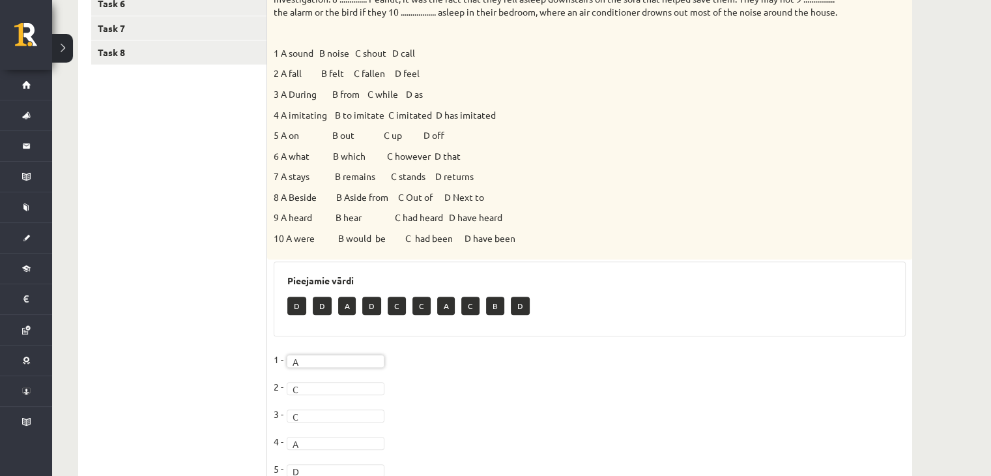
scroll to position [167, 0]
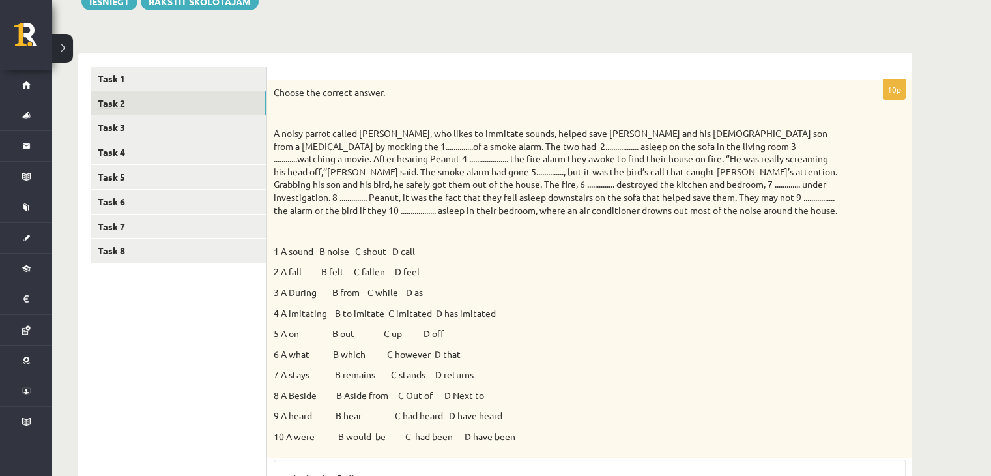
click at [117, 110] on link "Task 2" at bounding box center [178, 103] width 175 height 24
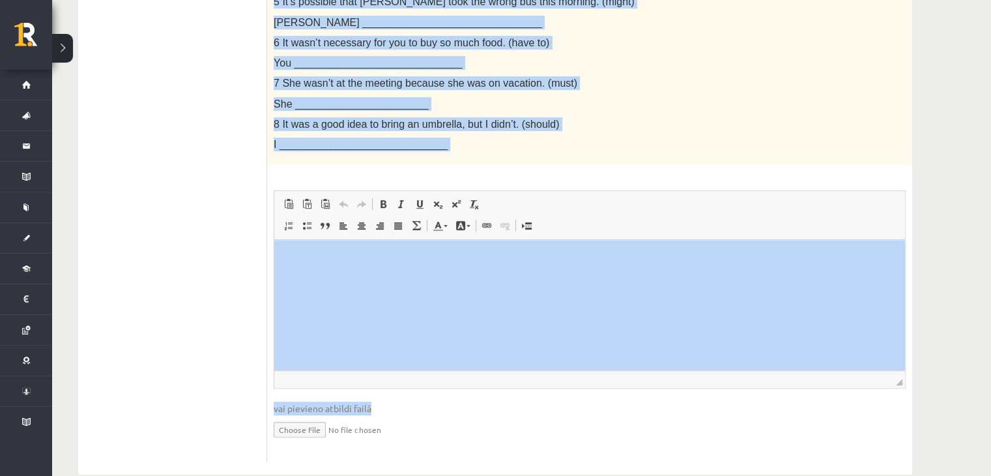
scroll to position [485, 0]
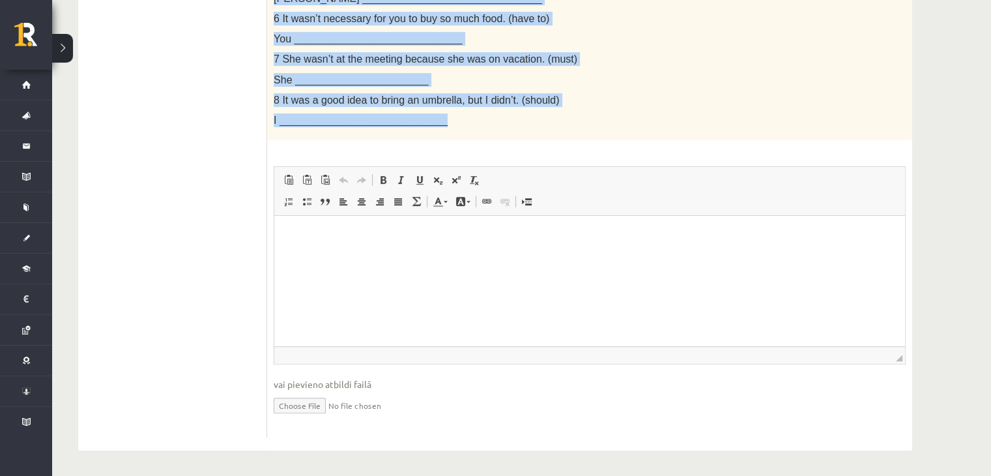
drag, startPoint x: 278, startPoint y: 92, endPoint x: 495, endPoint y: 130, distance: 220.4
copy div "ewrite the second sentence so that it has a similar meaning to the first senten…"
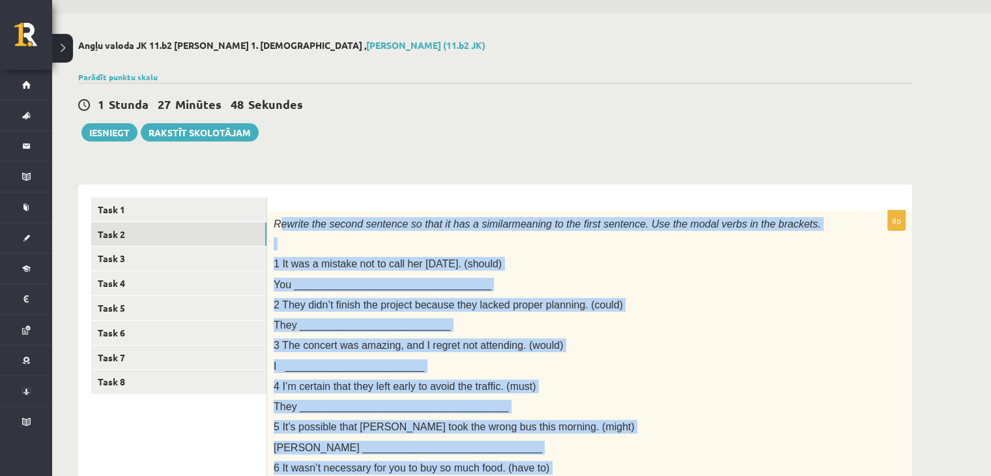
scroll to position [29, 0]
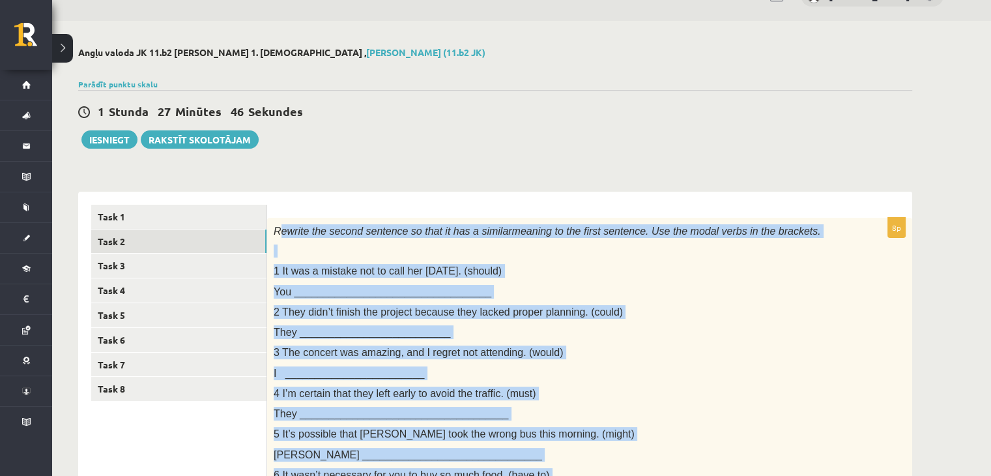
click at [509, 275] on p "1 I t was a mistake not to call her [DATE]. (should)" at bounding box center [557, 271] width 567 height 14
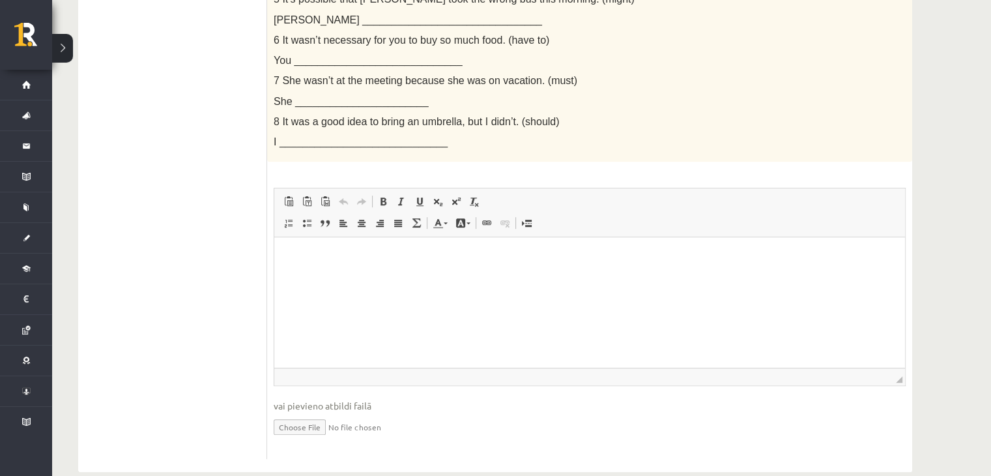
scroll to position [485, 0]
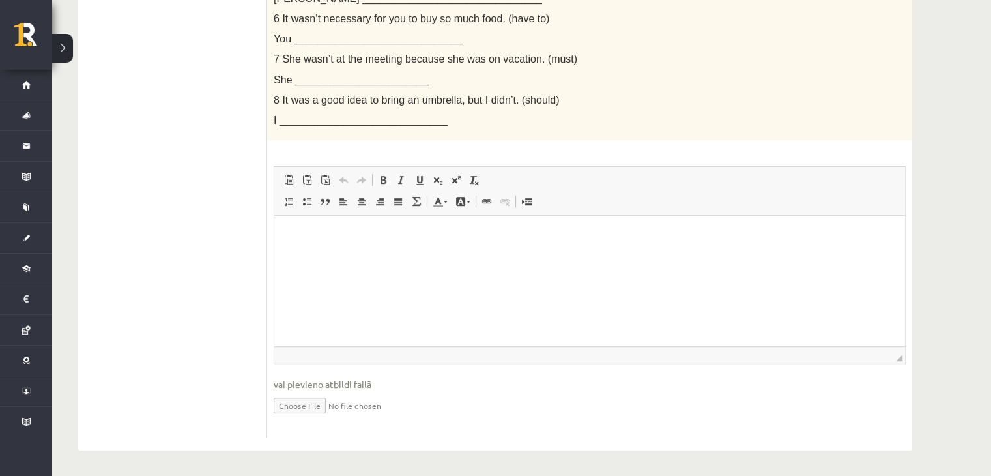
click at [382, 244] on html at bounding box center [589, 236] width 631 height 40
drag, startPoint x: 445, startPoint y: 233, endPoint x: 287, endPoint y: 237, distance: 157.7
click at [287, 237] on p "**********" at bounding box center [589, 236] width 605 height 14
click at [377, 175] on link "Bold Keyboard shortcut Ctrl+B" at bounding box center [383, 179] width 18 height 17
click at [381, 176] on span at bounding box center [383, 180] width 10 height 10
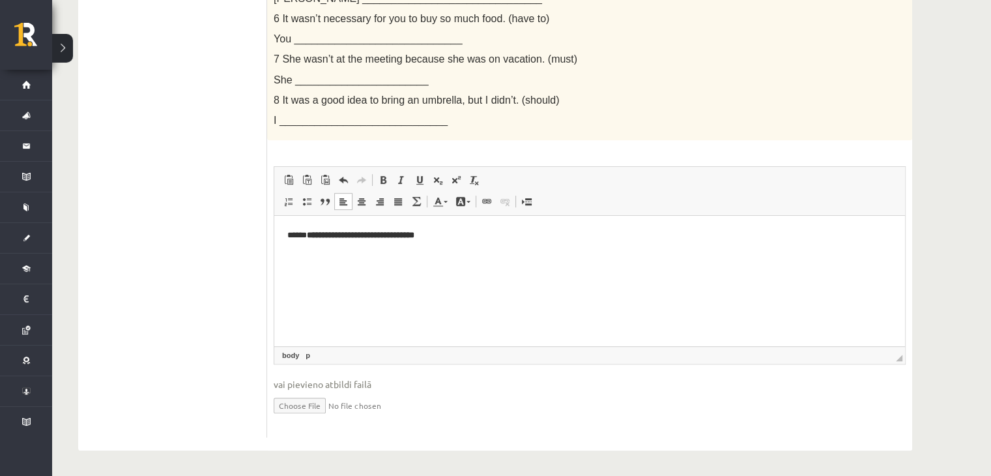
click at [461, 242] on html "**********" at bounding box center [589, 236] width 631 height 40
click at [414, 237] on strong "**********" at bounding box center [361, 235] width 108 height 8
click at [414, 239] on strong "**********" at bounding box center [361, 235] width 108 height 8
drag, startPoint x: 458, startPoint y: 240, endPoint x: 296, endPoint y: 245, distance: 162.3
click at [296, 245] on html "**********" at bounding box center [589, 236] width 631 height 40
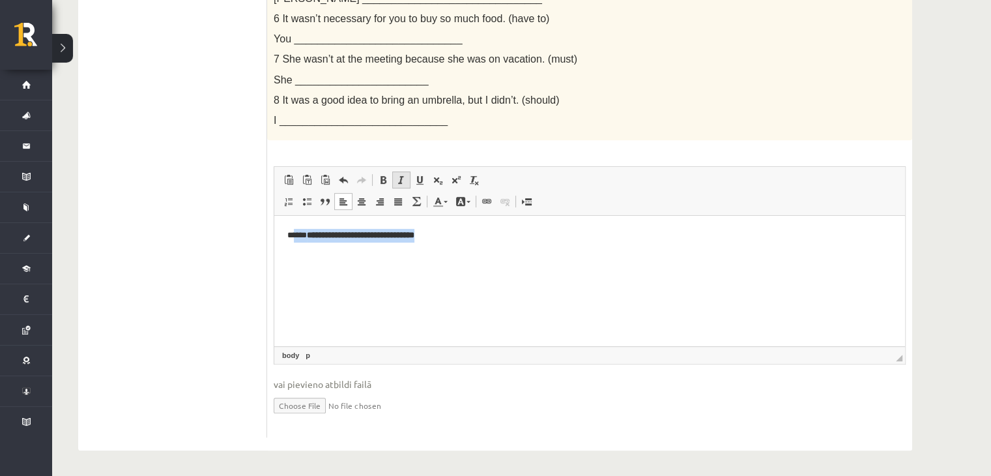
click at [396, 181] on span at bounding box center [401, 180] width 10 height 10
click at [396, 182] on span at bounding box center [401, 180] width 10 height 10
click at [378, 182] on span at bounding box center [383, 180] width 10 height 10
click at [383, 181] on span at bounding box center [383, 180] width 10 height 10
click at [459, 201] on span at bounding box center [461, 201] width 10 height 10
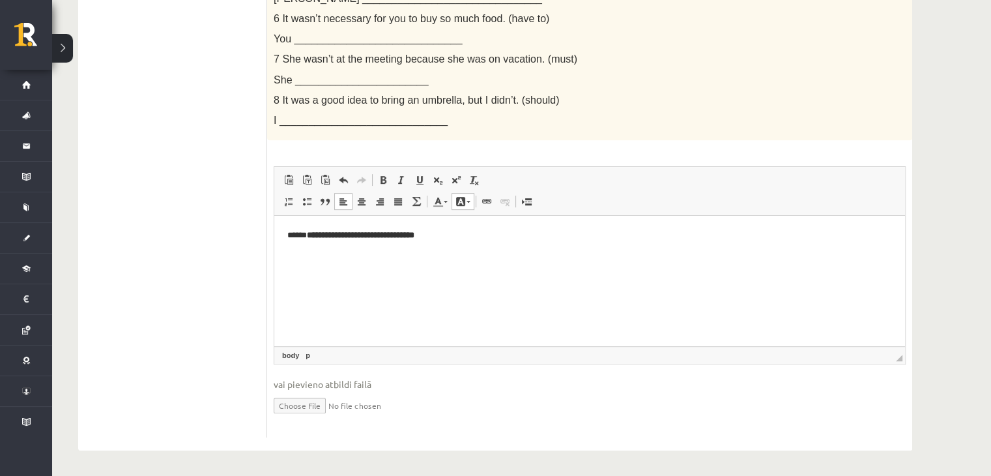
scroll to position [0, 0]
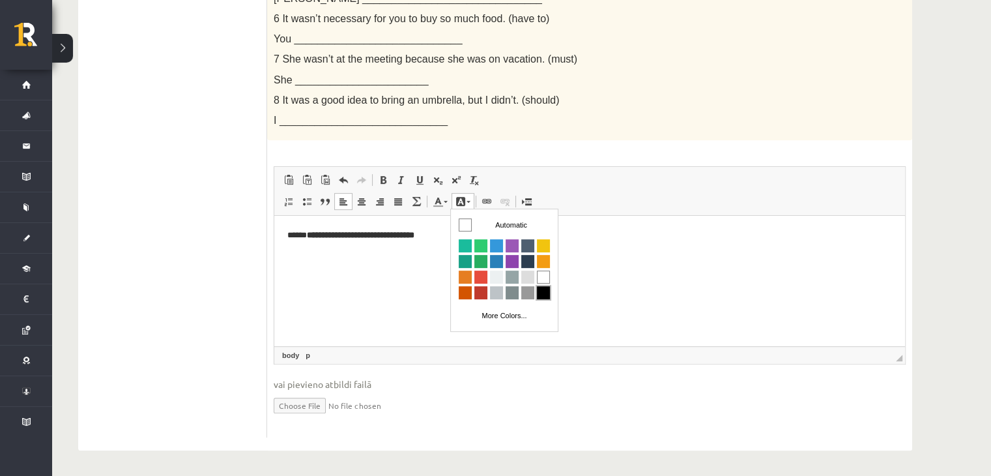
click at [543, 293] on span "Colors" at bounding box center [543, 292] width 13 height 13
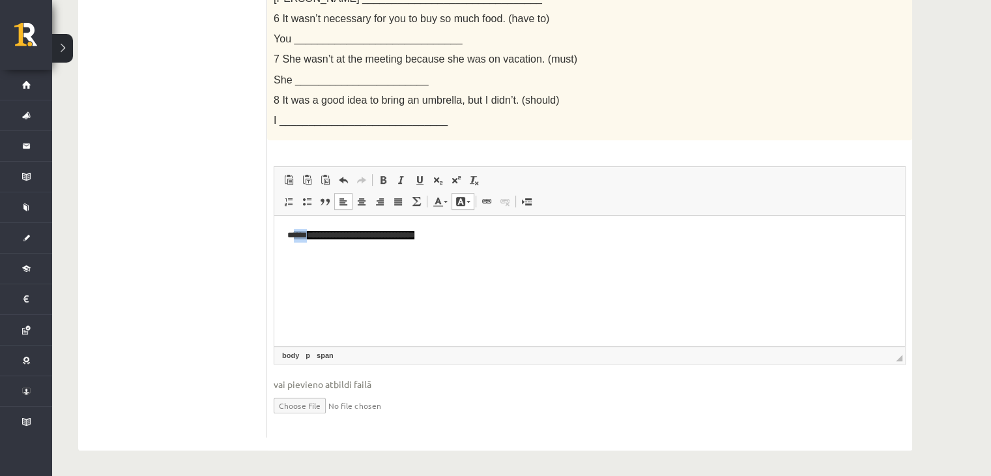
click at [472, 240] on p "**********" at bounding box center [589, 236] width 605 height 14
drag, startPoint x: 472, startPoint y: 240, endPoint x: 261, endPoint y: 248, distance: 210.6
click at [274, 248] on html "**********" at bounding box center [589, 236] width 631 height 40
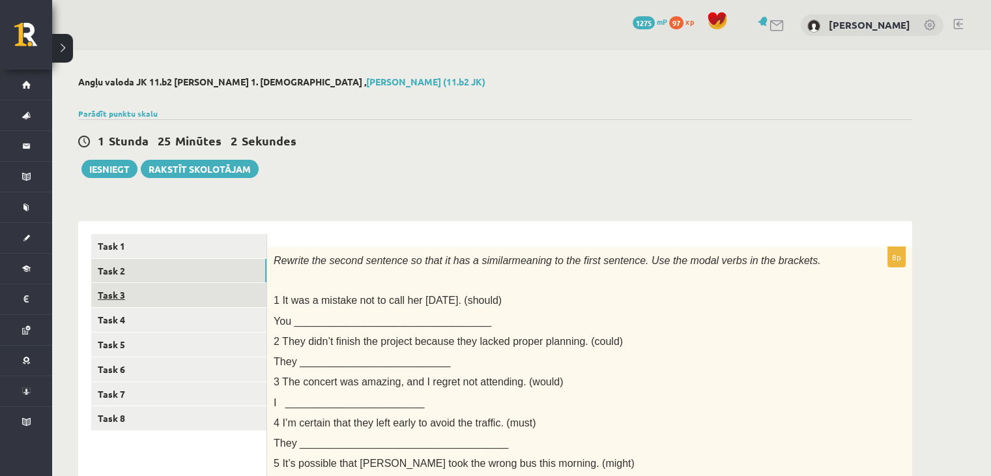
click at [107, 295] on link "Task 3" at bounding box center [178, 295] width 175 height 24
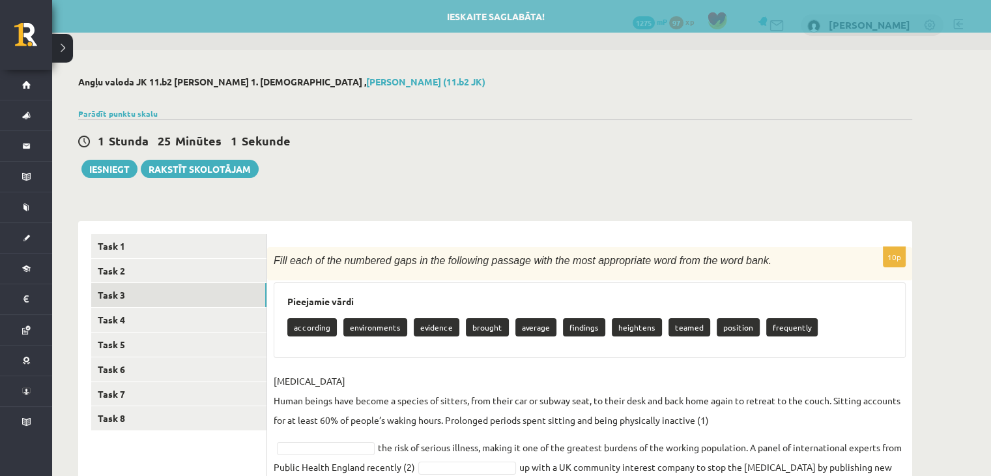
scroll to position [203, 0]
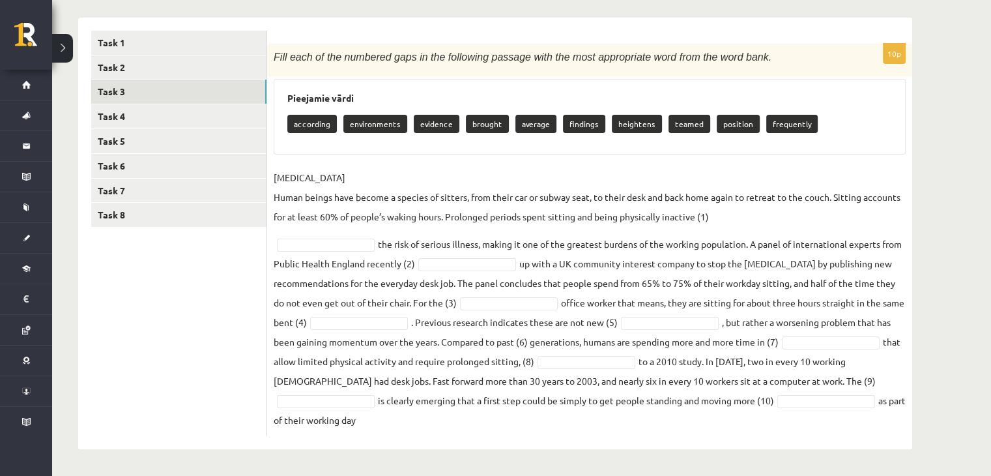
drag, startPoint x: 275, startPoint y: 40, endPoint x: 884, endPoint y: 425, distance: 719.9
click at [884, 426] on div "10p Fill each of the numbered gaps in the following passage with the most appro…" at bounding box center [589, 233] width 645 height 431
copy div "Lore ipsu do sit ametcons adip el sed doeiusmod tempori utla etd magn aliquaeni…"
click at [394, 154] on div "10p Fill each of the numbered gaps in the following passage with the most appro…" at bounding box center [589, 240] width 645 height 392
drag, startPoint x: 623, startPoint y: 121, endPoint x: 608, endPoint y: 151, distance: 33.5
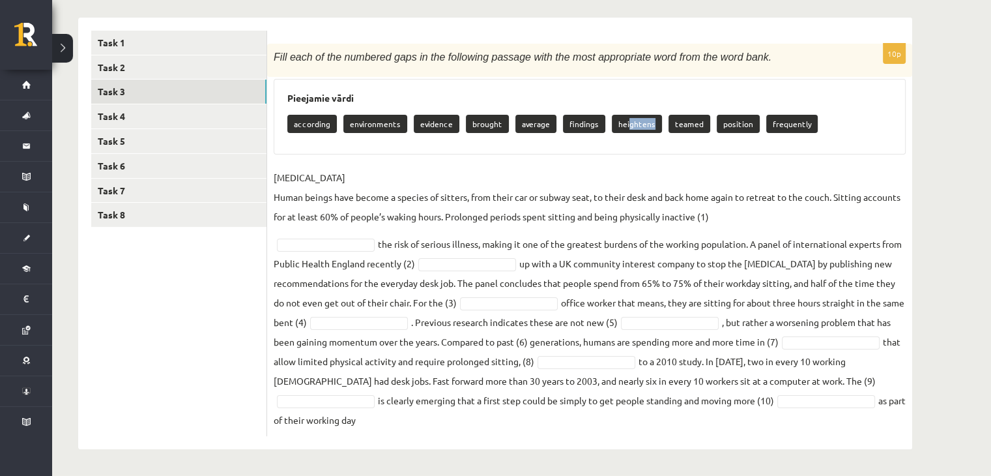
click at [608, 151] on div "Pieejamie vārdi according environments evidence brought average findings height…" at bounding box center [590, 117] width 632 height 76
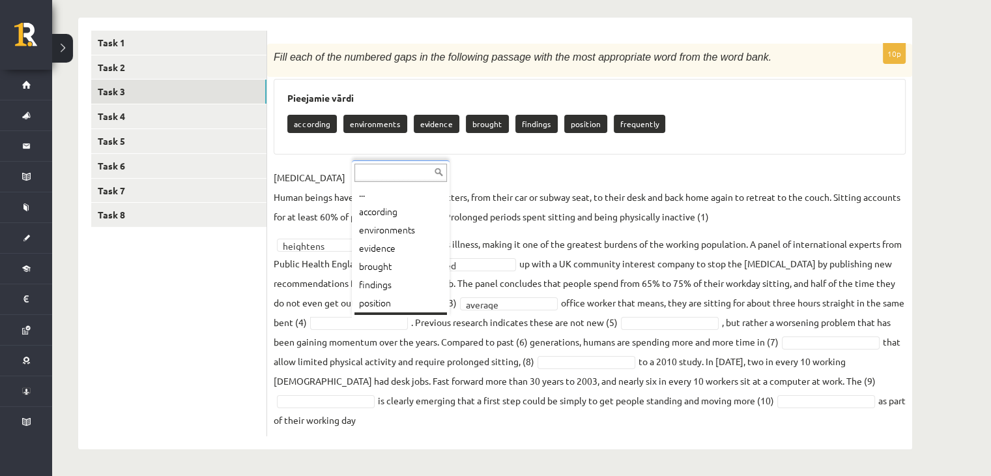
scroll to position [16, 0]
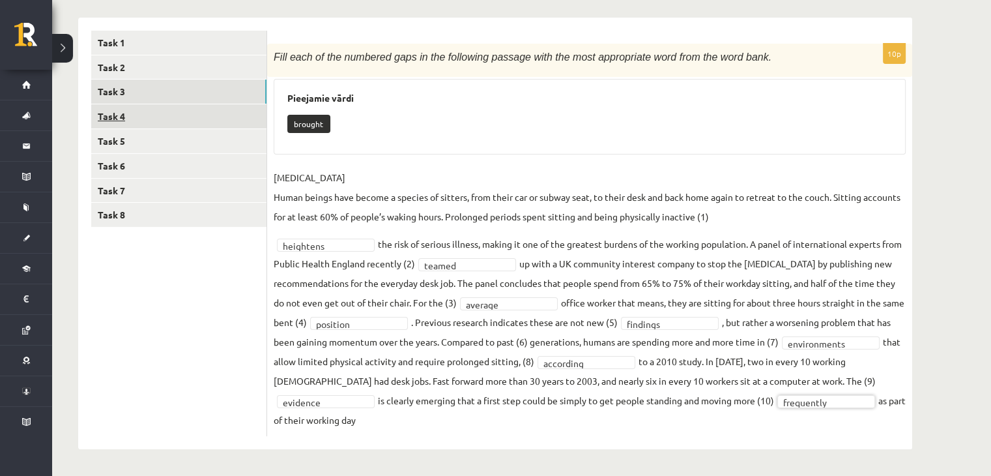
click at [116, 118] on link "Task 4" at bounding box center [178, 116] width 175 height 24
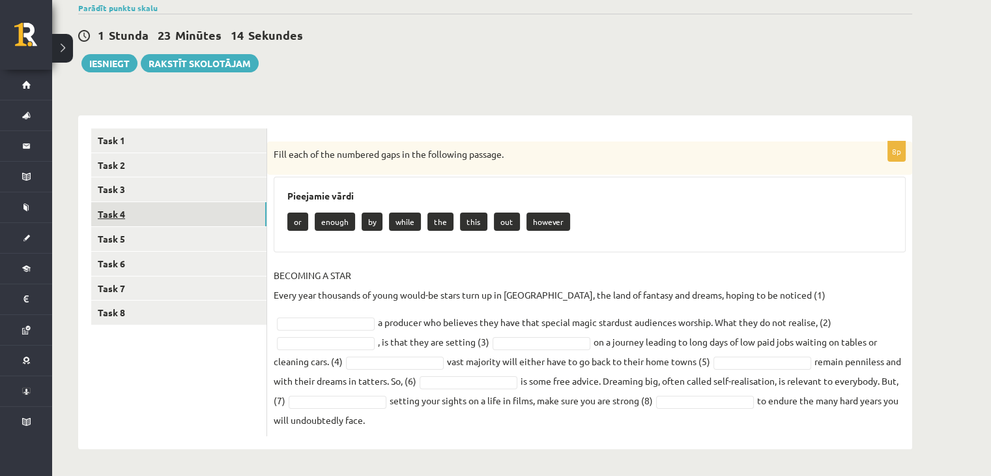
scroll to position [86, 0]
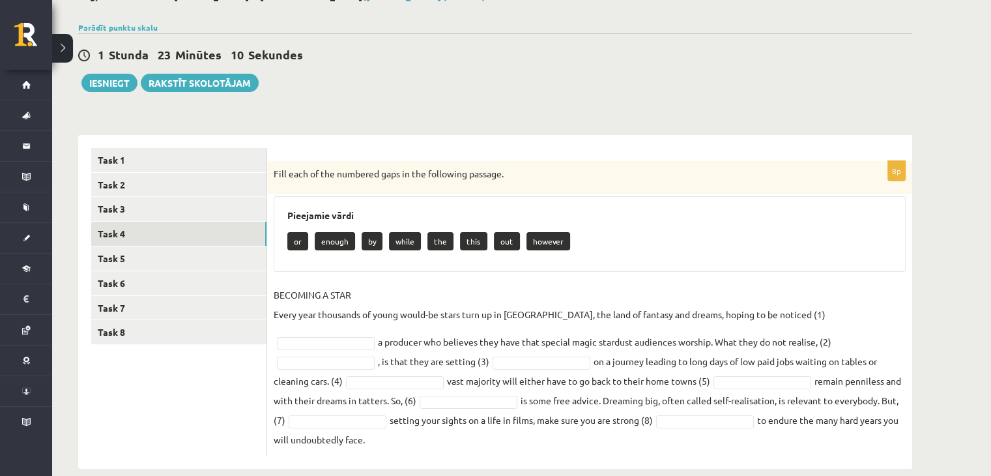
drag, startPoint x: 275, startPoint y: 156, endPoint x: 889, endPoint y: 429, distance: 672.1
click at [889, 429] on div "8p Fill each of the numbered gaps in the following passage. Pieejamie vārdi or …" at bounding box center [589, 302] width 645 height 334
copy div "Lore ipsu do sit ametcons adip el sed doeiusmod tempori. Utlaboree dolor ma ali…"
click at [399, 267] on div "Pieejamie vārdi or enough by while the this out however" at bounding box center [590, 234] width 632 height 76
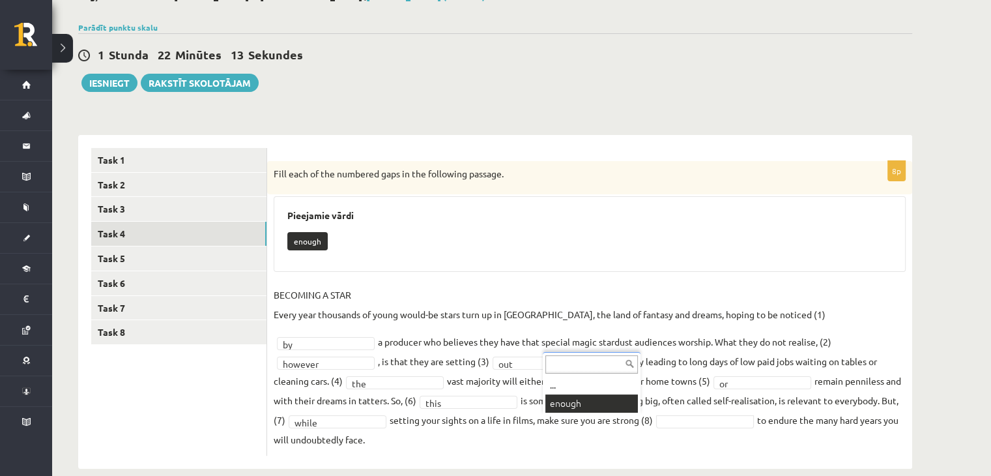
scroll to position [55, 0]
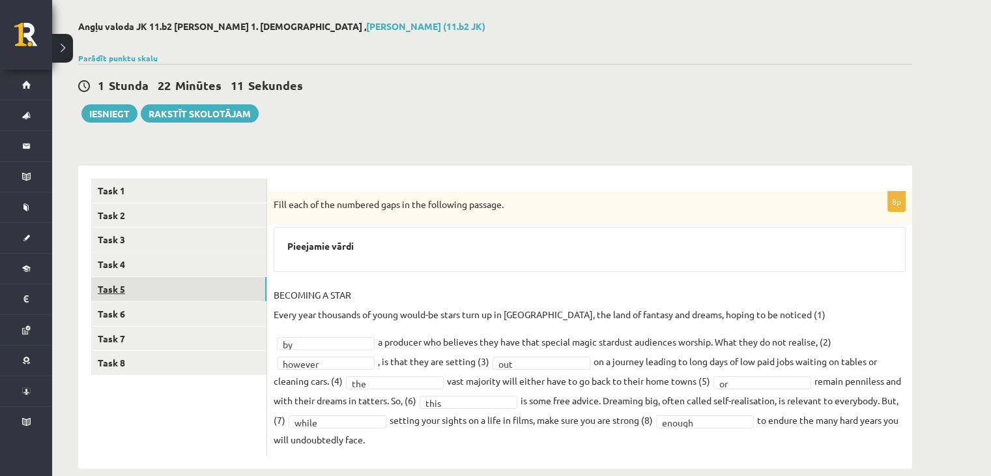
click at [117, 286] on link "Task 5" at bounding box center [178, 289] width 175 height 24
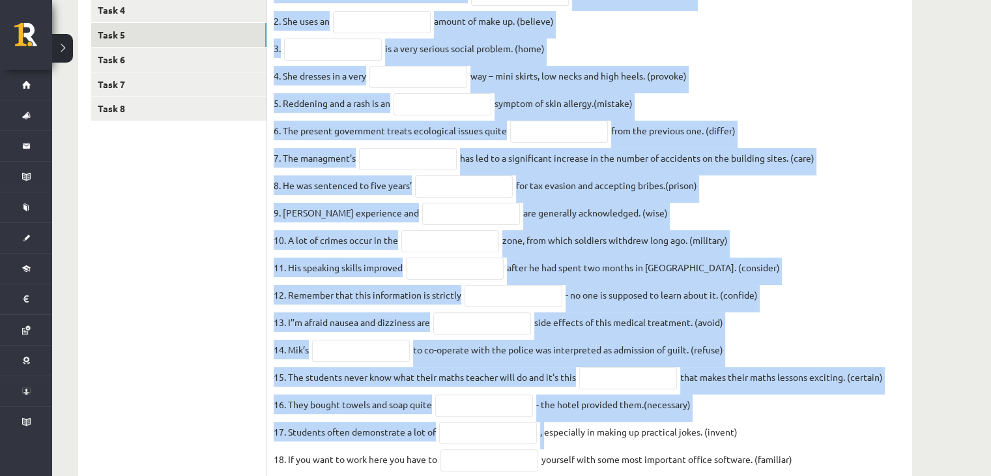
scroll to position [435, 0]
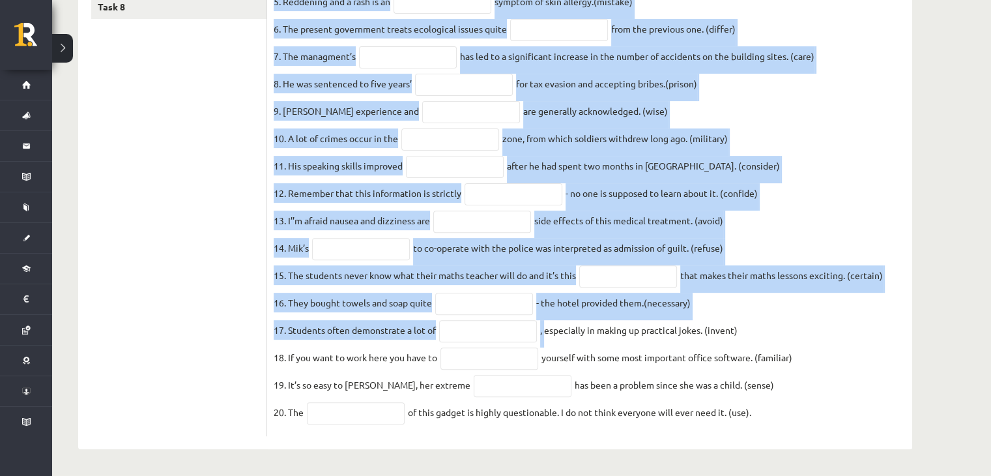
drag, startPoint x: 274, startPoint y: 240, endPoint x: 779, endPoint y: 500, distance: 568.3
copy div "Lor ips dolo si ametcons ad elit s doei temp inci utl etd. 7. Magna aliqua enim…"
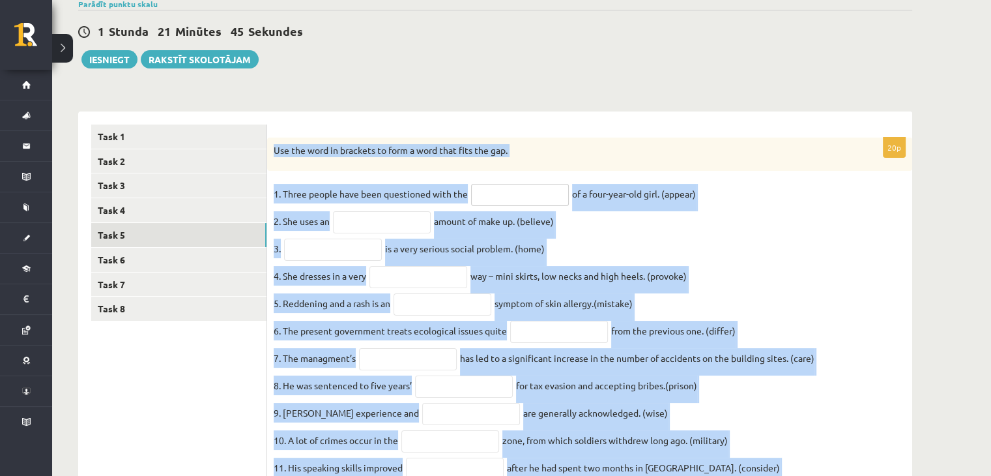
click at [504, 188] on input "text" at bounding box center [520, 195] width 98 height 22
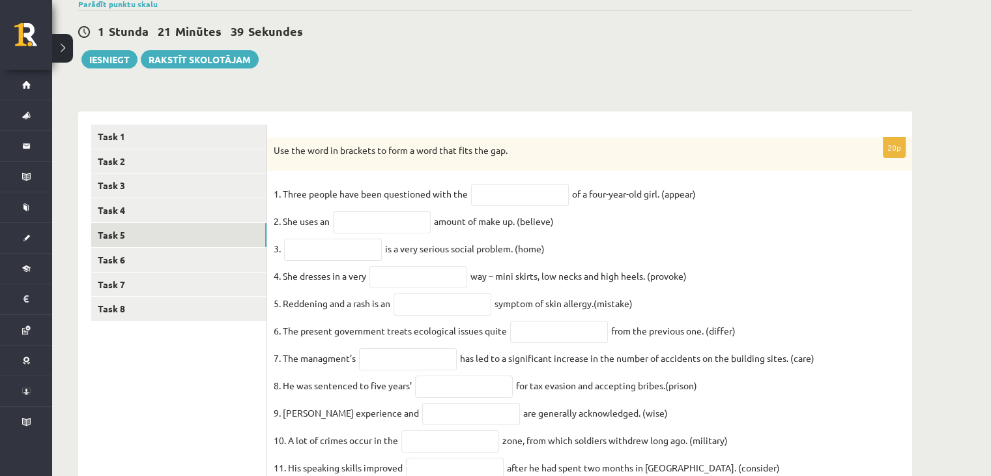
drag, startPoint x: 760, startPoint y: 238, endPoint x: 749, endPoint y: 243, distance: 11.7
click at [760, 239] on fieldset "1. Three people have been questioned with the of a four-year-old girl. (appear)…" at bounding box center [590, 457] width 632 height 547
click at [537, 191] on input "text" at bounding box center [520, 195] width 98 height 22
click at [380, 222] on input "text" at bounding box center [382, 222] width 98 height 22
click at [510, 200] on input "text" at bounding box center [520, 195] width 98 height 22
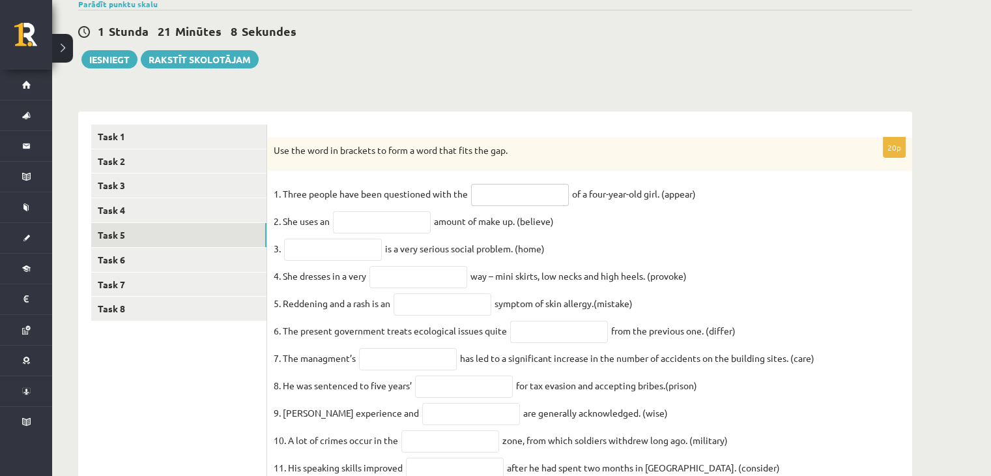
type input "**********"
click at [399, 222] on input "text" at bounding box center [382, 222] width 98 height 22
type input "**********"
click at [356, 248] on input "text" at bounding box center [333, 250] width 98 height 22
type input "*"
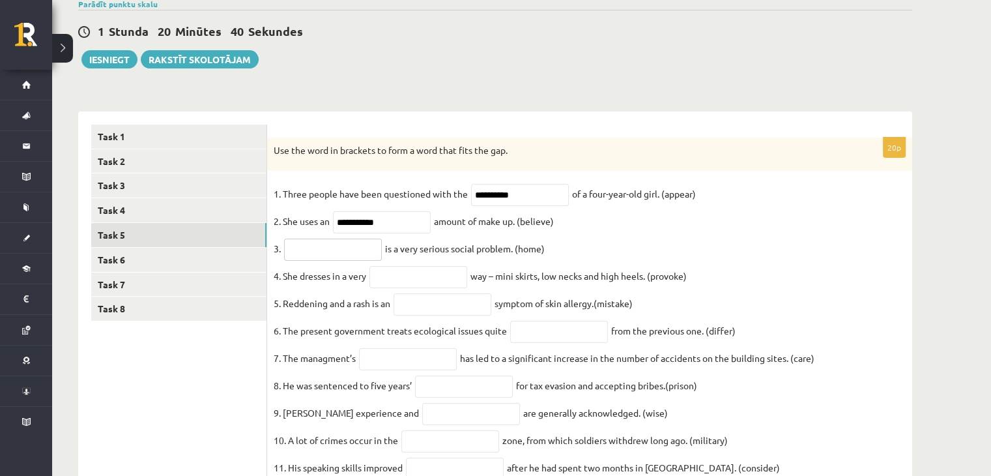
paste input "**********"
type input "*"
click at [530, 193] on input "**********" at bounding box center [520, 195] width 98 height 22
type input "*"
paste input "**********"
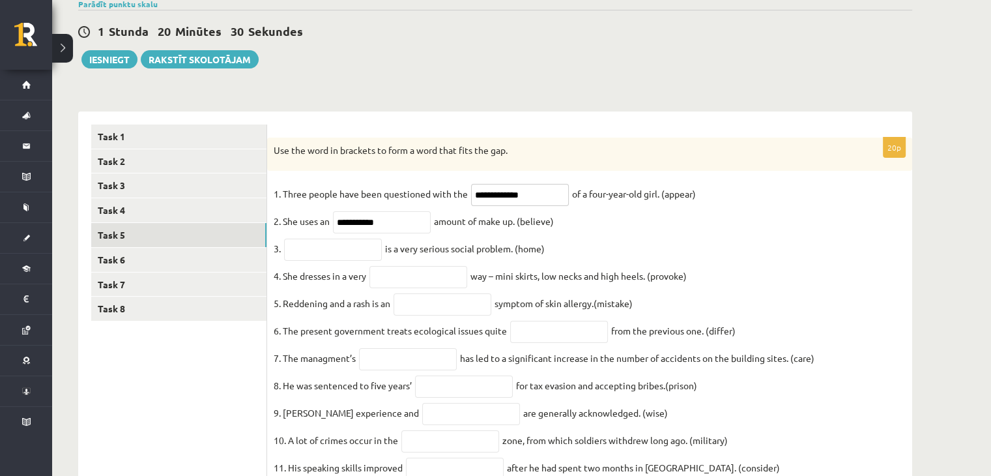
type input "**********"
click at [405, 225] on input "**********" at bounding box center [382, 222] width 98 height 22
type input "*"
paste input "**********"
type input "**********"
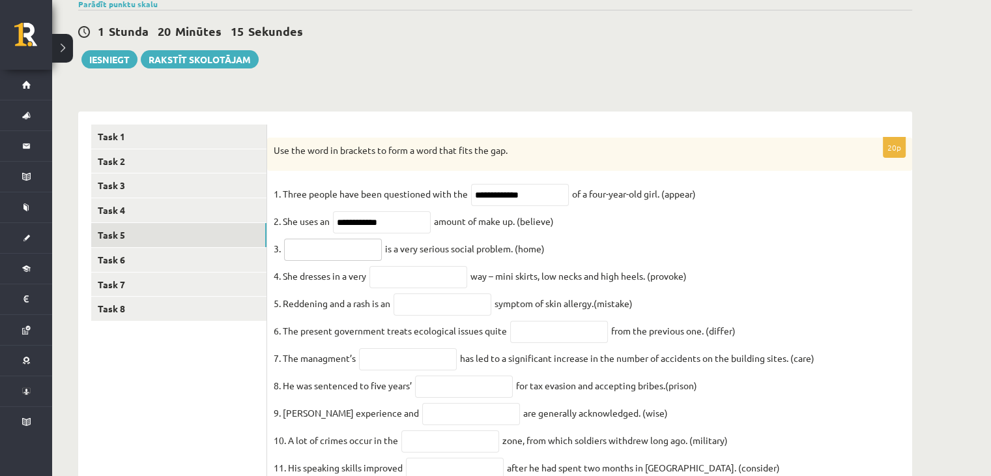
click at [317, 259] on input "text" at bounding box center [333, 250] width 98 height 22
paste input "**********"
type input "**********"
click at [407, 283] on input "text" at bounding box center [418, 277] width 98 height 22
type input "**********"
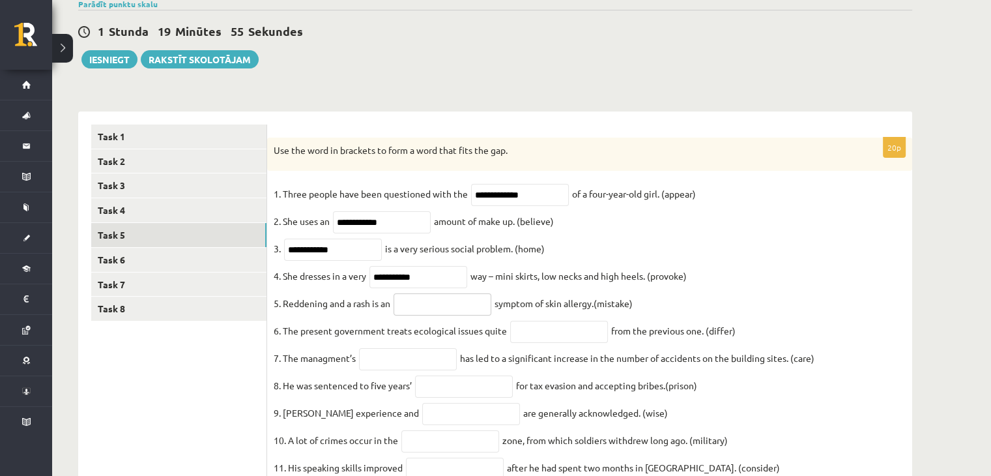
click at [448, 302] on input "text" at bounding box center [443, 304] width 98 height 22
type input "*********"
drag, startPoint x: 414, startPoint y: 310, endPoint x: 845, endPoint y: 91, distance: 482.9
click at [845, 91] on div "Angļu valoda JK 11.b2 klase 1. ieskaite , Rodrigo Leiboms (11.b2 JK) Parādīt pu…" at bounding box center [495, 359] width 886 height 836
click at [553, 340] on input "text" at bounding box center [559, 332] width 98 height 22
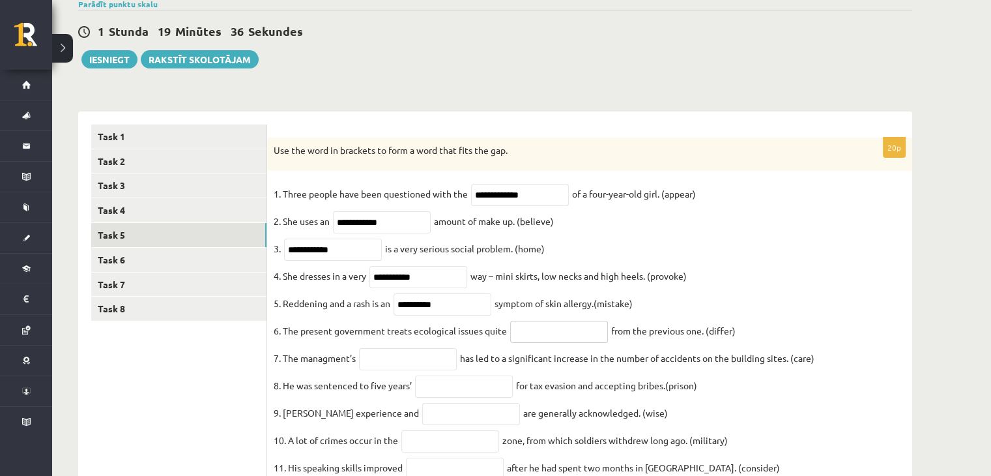
paste input "**********"
type input "**********"
click at [443, 368] on input "text" at bounding box center [408, 359] width 98 height 22
paste input "**********"
type input "**********"
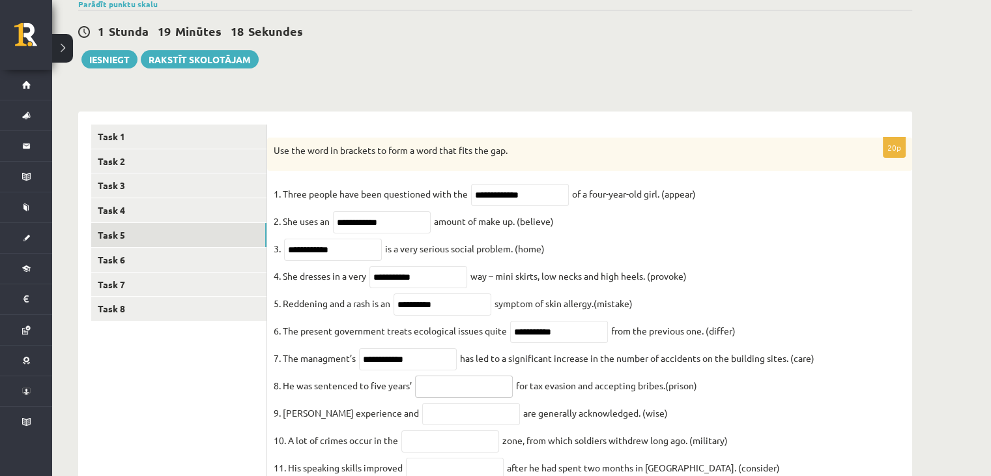
click at [457, 398] on input "text" at bounding box center [464, 386] width 98 height 22
paste input "**********"
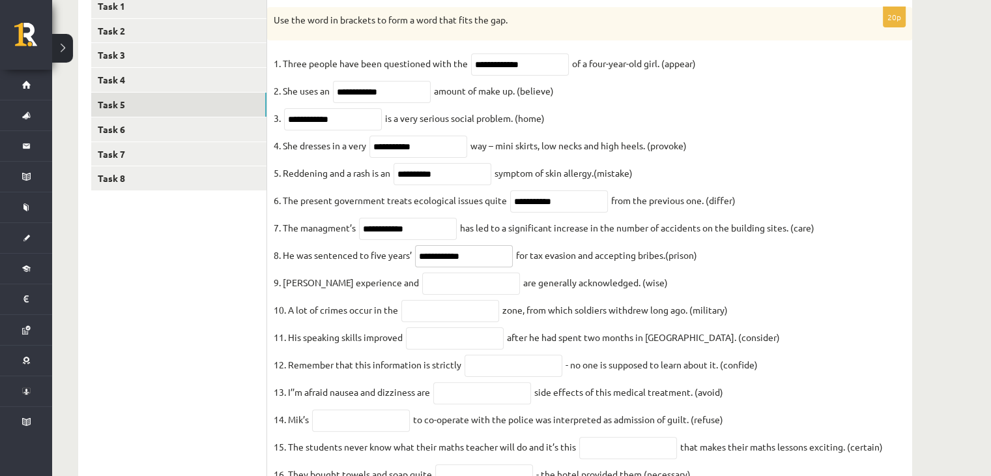
scroll to position [305, 0]
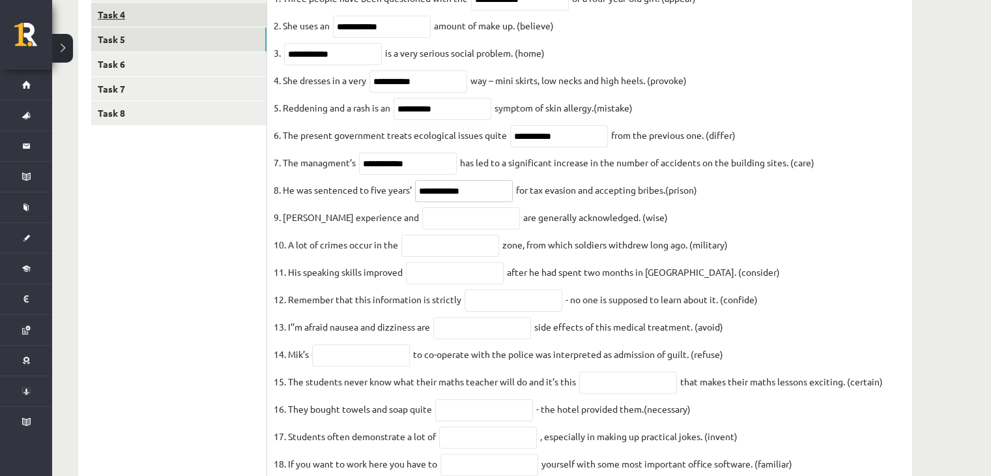
type input "**********"
click at [427, 229] on input "text" at bounding box center [471, 218] width 98 height 22
type input "******"
click at [426, 255] on input "text" at bounding box center [450, 246] width 98 height 22
type input "********"
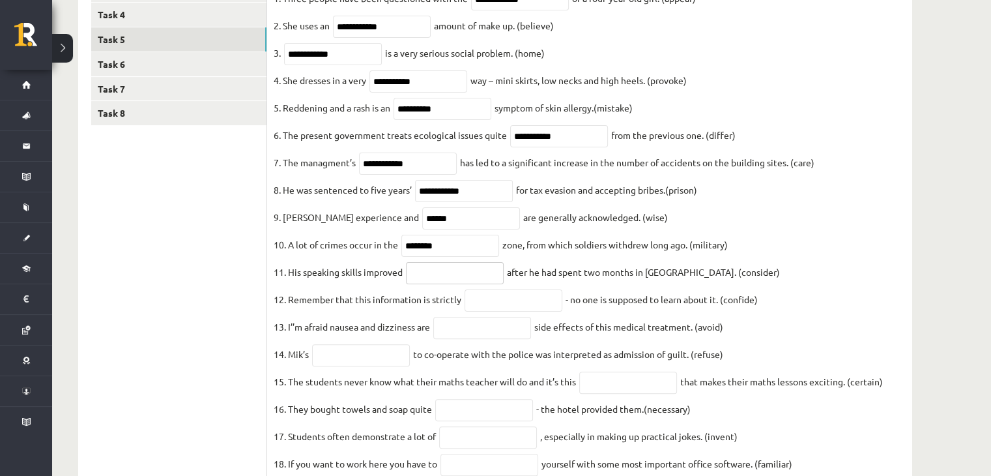
click at [425, 284] on input "text" at bounding box center [455, 273] width 98 height 22
paste input "**********"
type input "**********"
click at [477, 311] on input "text" at bounding box center [514, 300] width 98 height 22
paste input "**********"
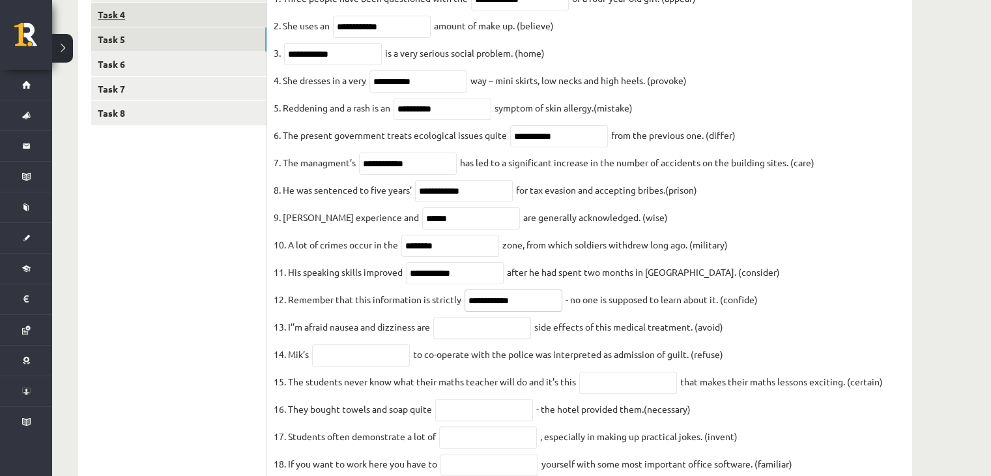
type input "**********"
click at [505, 339] on input "text" at bounding box center [482, 328] width 98 height 22
paste input "**********"
type input "**********"
click at [358, 366] on input "text" at bounding box center [361, 355] width 98 height 22
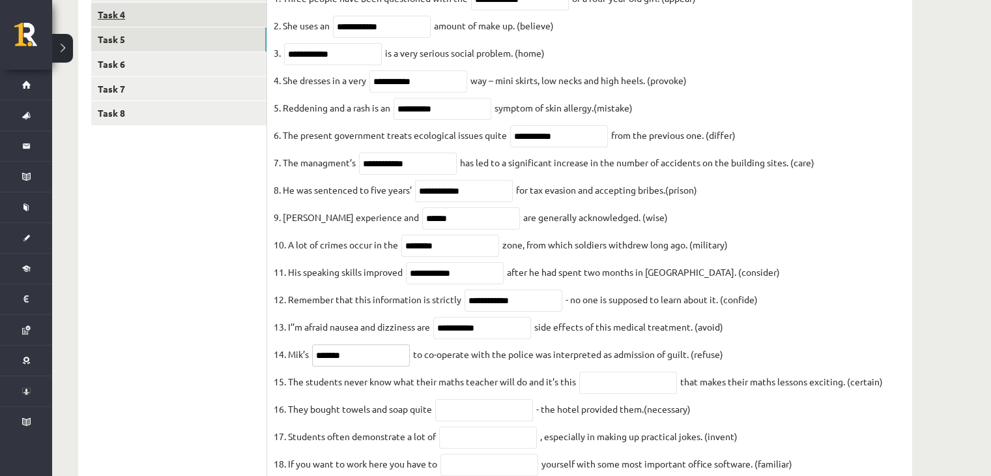
type input "*******"
click at [640, 394] on input "text" at bounding box center [628, 382] width 98 height 22
paste input "**********"
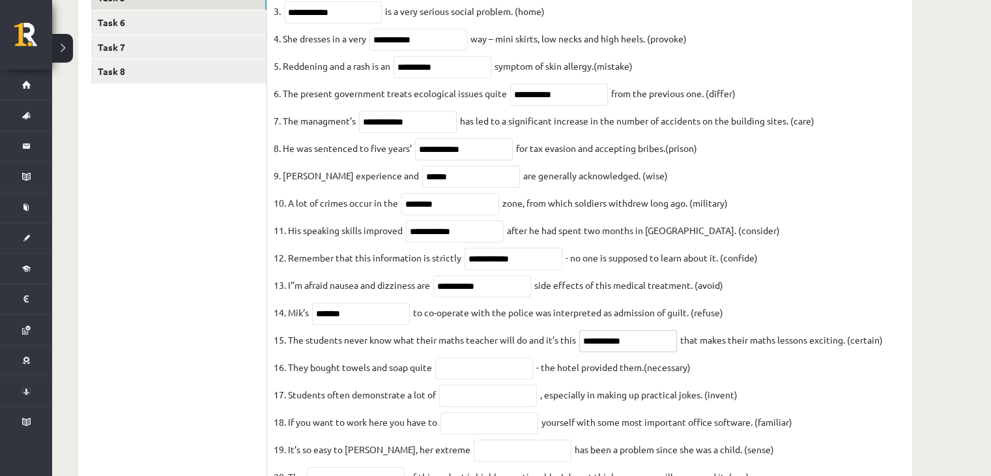
scroll to position [435, 0]
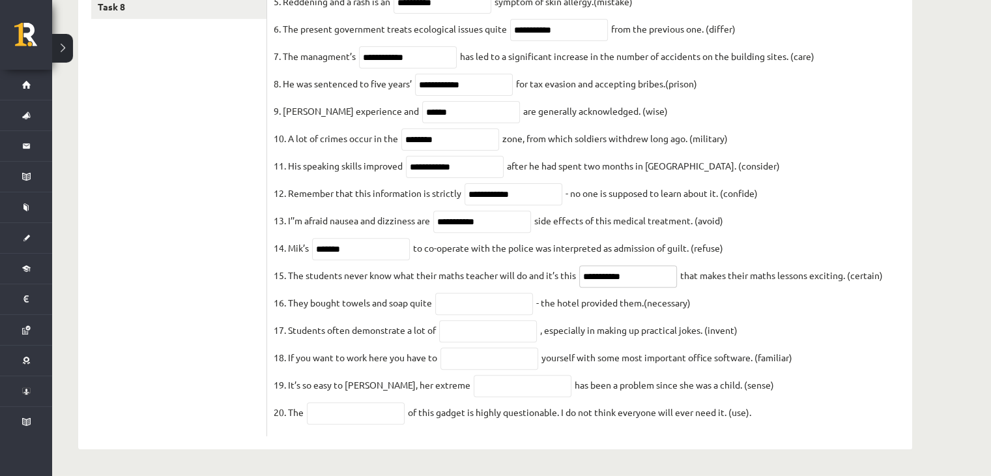
type input "**********"
click at [462, 298] on input "text" at bounding box center [484, 304] width 98 height 22
paste input "**********"
type input "**********"
click at [505, 325] on input "text" at bounding box center [488, 331] width 98 height 22
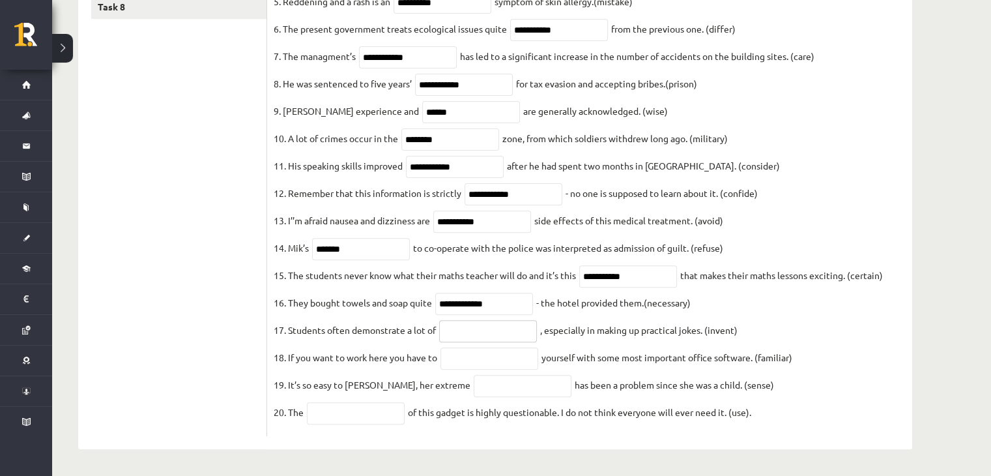
paste input "**********"
type input "**********"
click at [457, 355] on input "text" at bounding box center [490, 358] width 98 height 22
paste input "**********"
type input "**********"
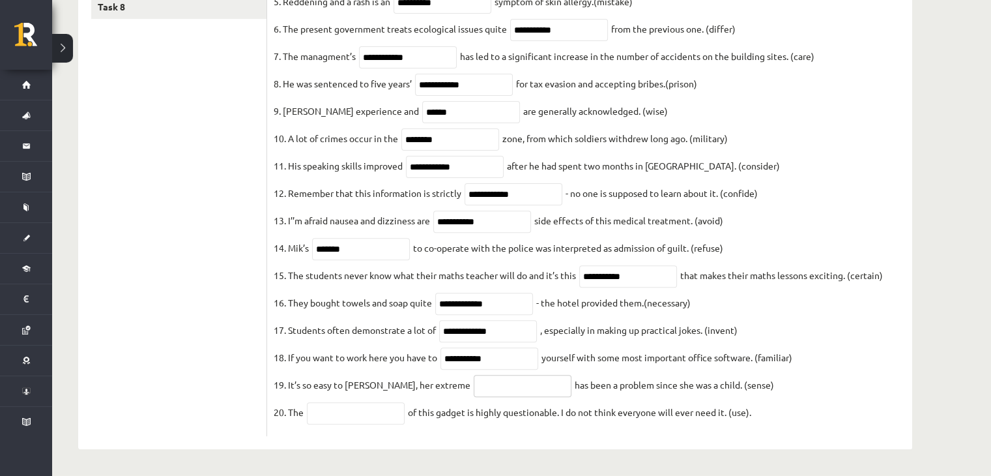
click at [538, 389] on input "text" at bounding box center [523, 386] width 98 height 22
type input "*********"
click at [320, 414] on input "text" at bounding box center [356, 413] width 98 height 22
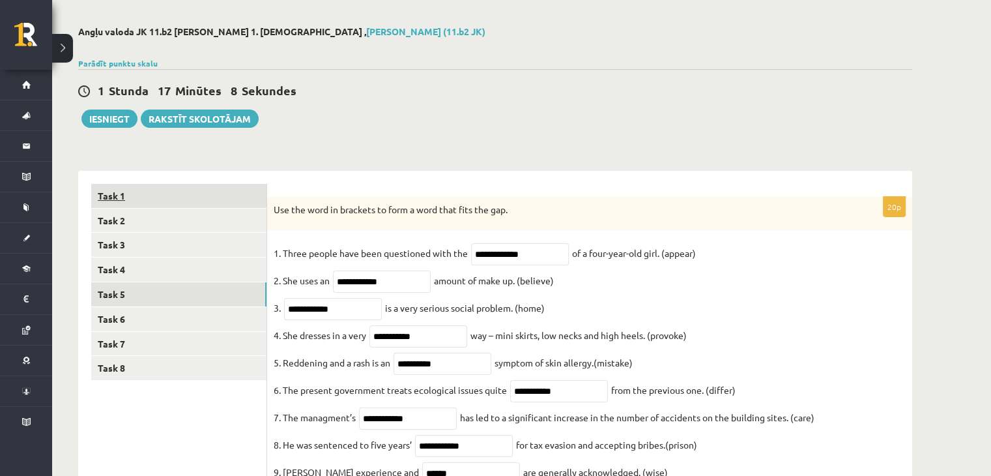
scroll to position [44, 0]
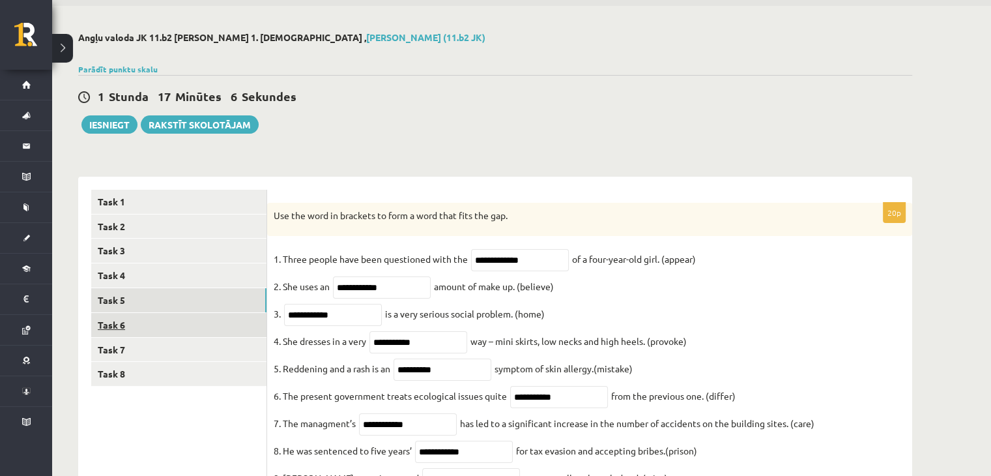
type input "**********"
click at [104, 326] on link "Task 6" at bounding box center [178, 325] width 175 height 24
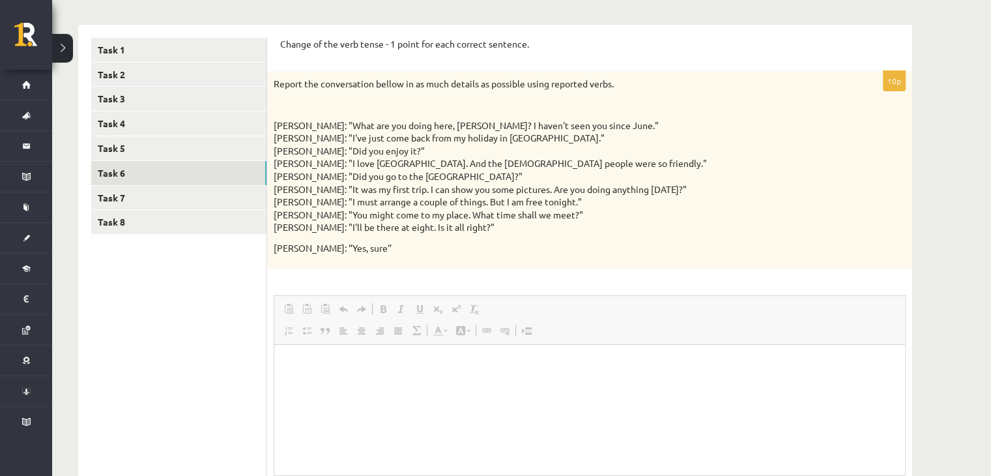
scroll to position [0, 0]
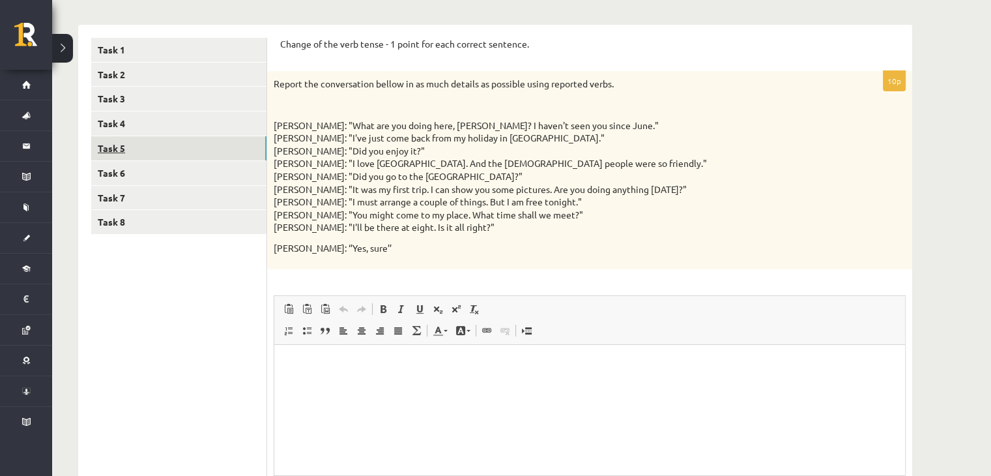
click at [104, 152] on link "Task 5" at bounding box center [178, 148] width 175 height 24
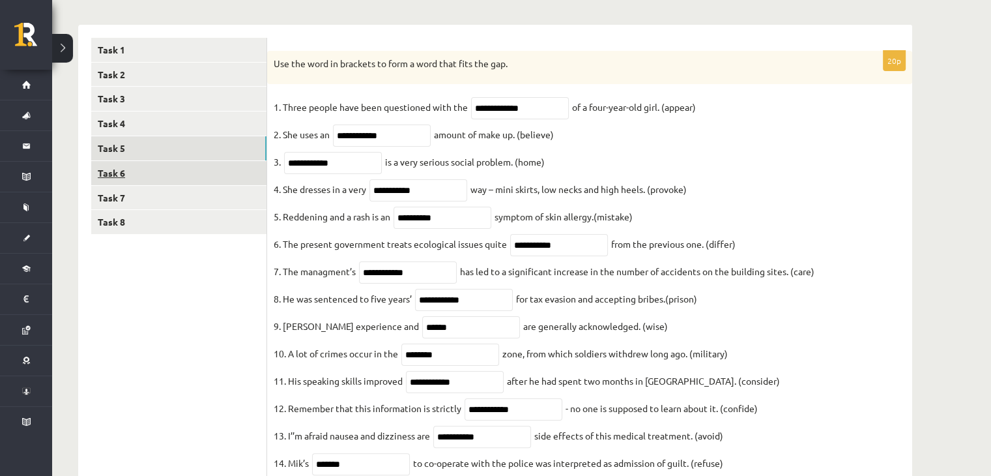
click at [113, 167] on link "Task 6" at bounding box center [178, 173] width 175 height 24
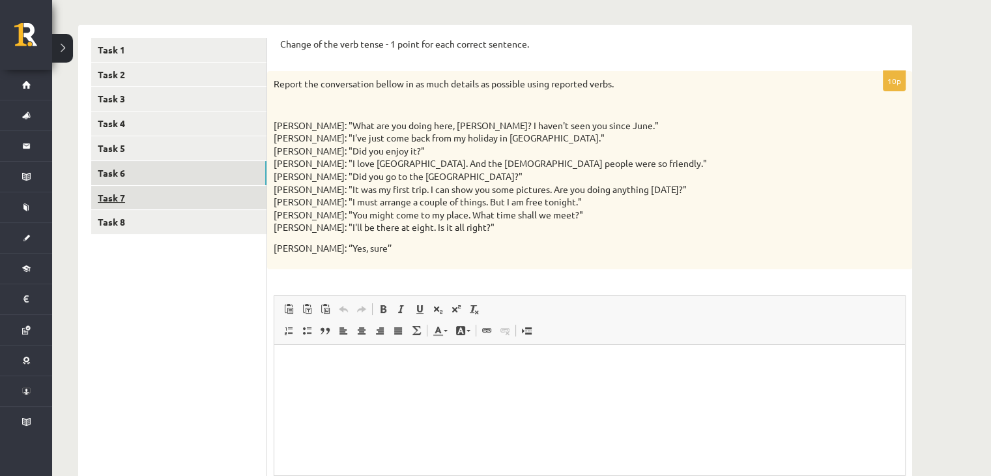
click at [119, 190] on link "Task 7" at bounding box center [178, 198] width 175 height 24
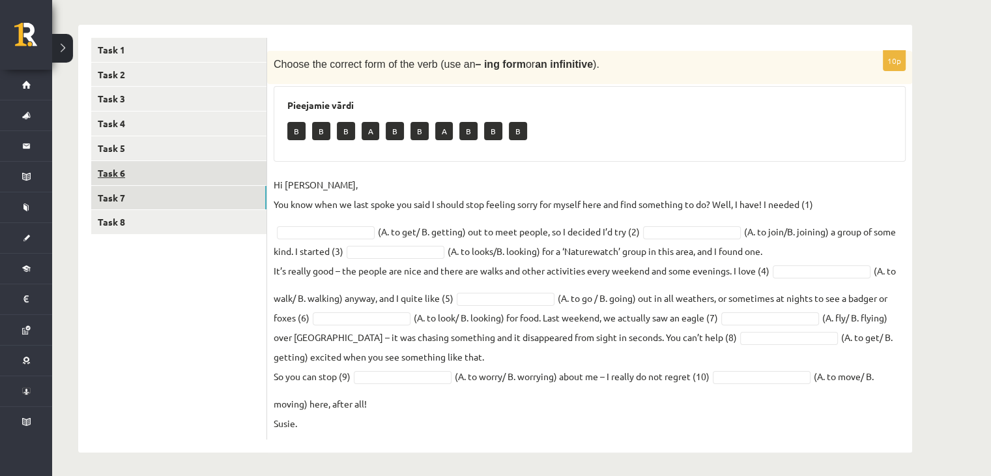
click at [131, 167] on link "Task 6" at bounding box center [178, 173] width 175 height 24
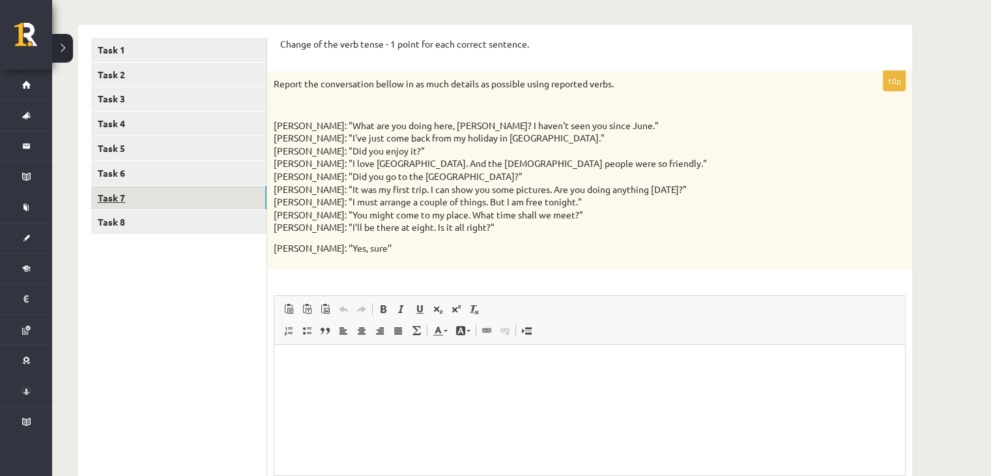
click at [104, 188] on link "Task 7" at bounding box center [178, 198] width 175 height 24
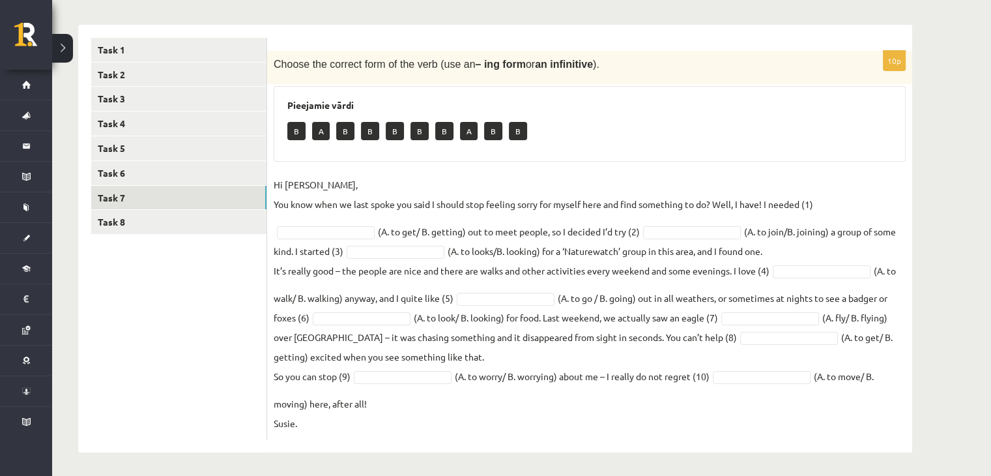
scroll to position [199, 0]
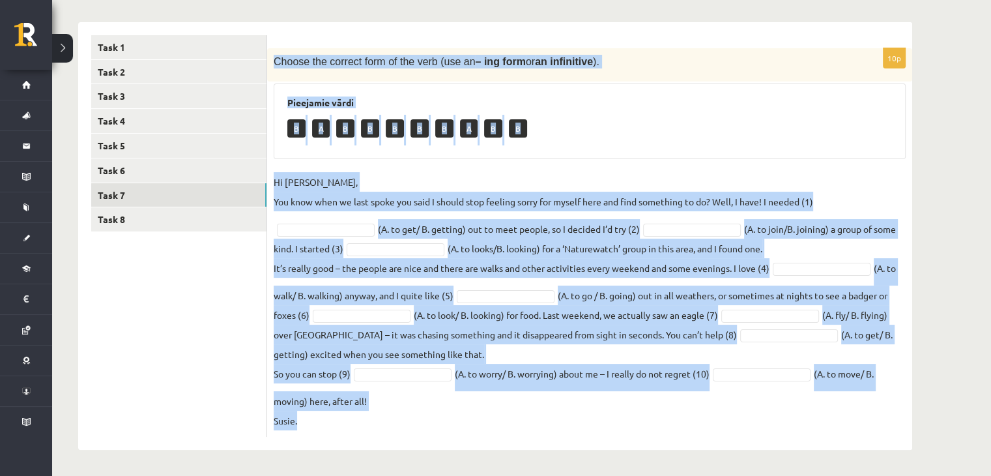
drag, startPoint x: 276, startPoint y: 58, endPoint x: 652, endPoint y: 499, distance: 579.7
click at [652, 277] on html "0 Dāvanas 1275 mP 97 xp Rodrigo Leiboms Sākums Aktuāli Kā mācīties eSKOLĀ Konta…" at bounding box center [495, 39] width 991 height 476
copy div "Choose the correct form of the verb (use an – ing form or an infinitive ). Piee…"
click at [629, 9] on div "****** ****** ****** ****** ****** ****** ****** ****** Task 1 Task 2 Task 3 Ta…" at bounding box center [495, 229] width 834 height 441
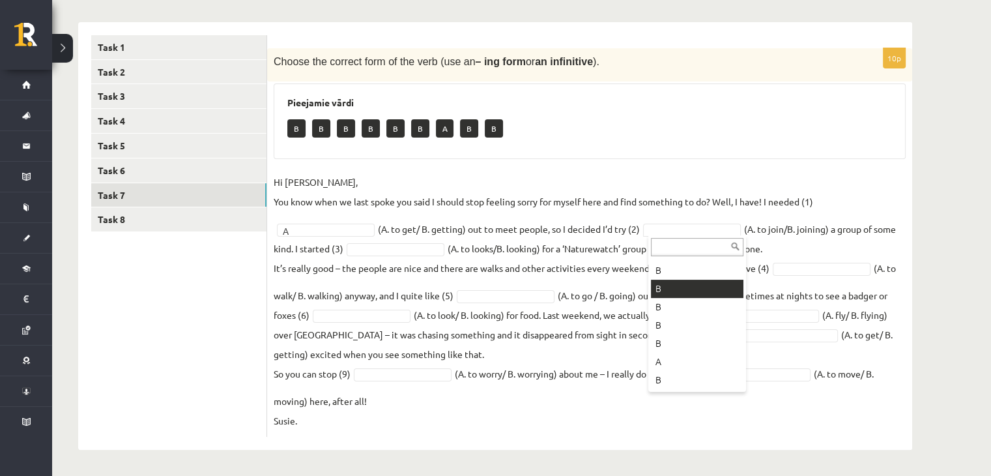
scroll to position [52, 0]
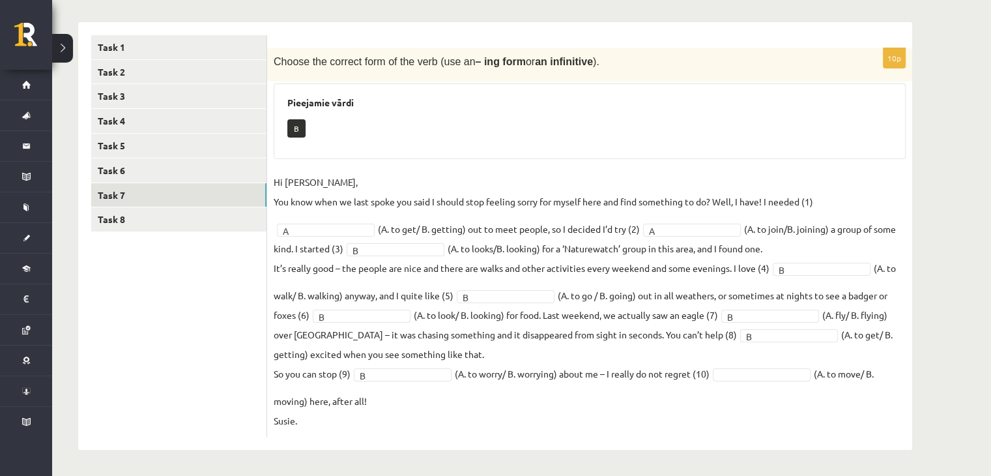
click at [779, 381] on fieldset "Hi Caroline, You know when we last spoke you said I should stop feeling sorry f…" at bounding box center [590, 301] width 632 height 258
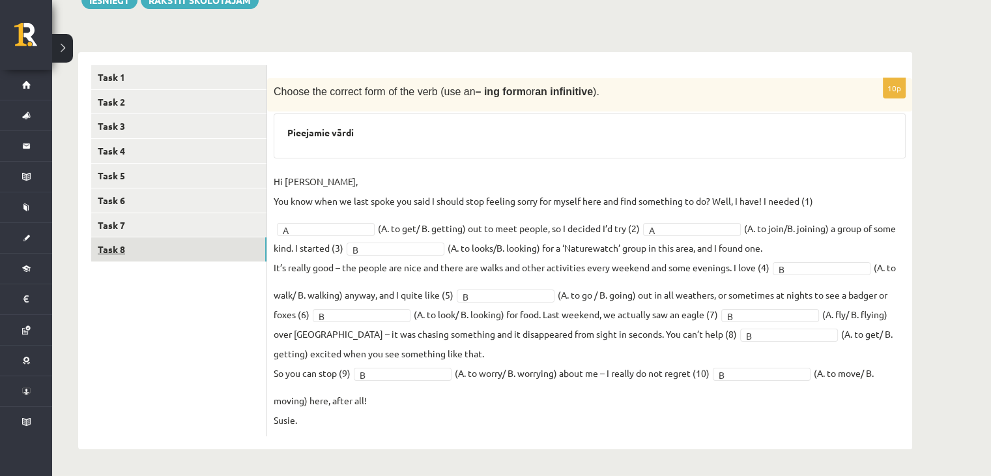
click at [165, 248] on link "Task 8" at bounding box center [178, 249] width 175 height 24
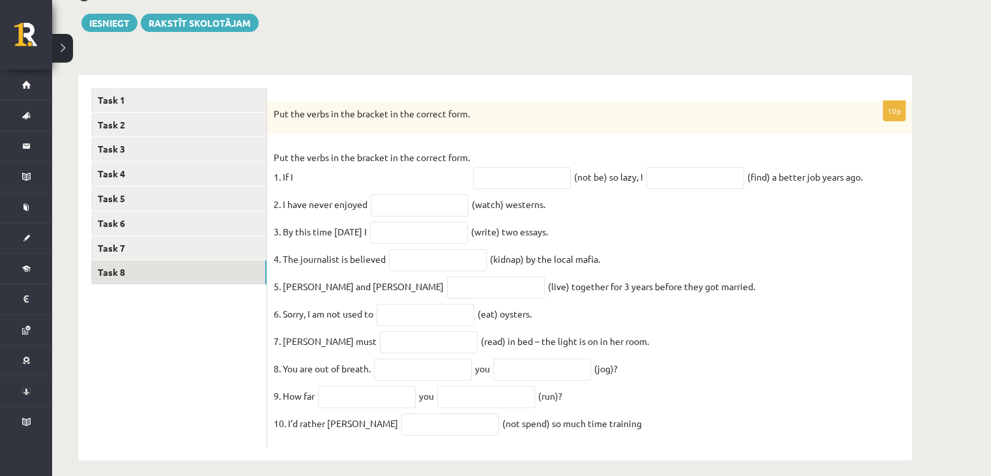
scroll to position [168, 0]
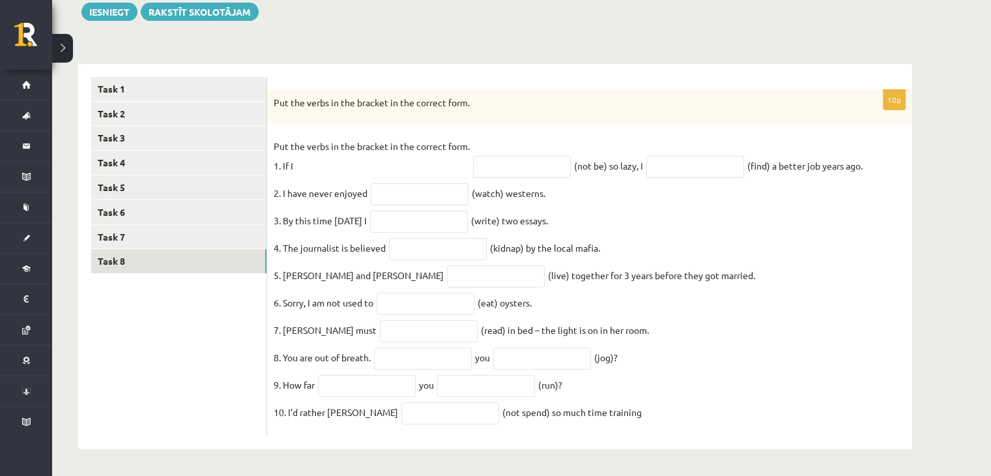
drag, startPoint x: 272, startPoint y: 80, endPoint x: 623, endPoint y: 438, distance: 500.9
click at [616, 446] on div "10p Put the verbs in the bracket in the correct form. Put the verbs in the brac…" at bounding box center [589, 257] width 645 height 386
copy div "Put the verbs in the bracket in the correct form. Put the verbs in the bracket …"
click at [507, 156] on input "text" at bounding box center [522, 167] width 98 height 22
type input "**********"
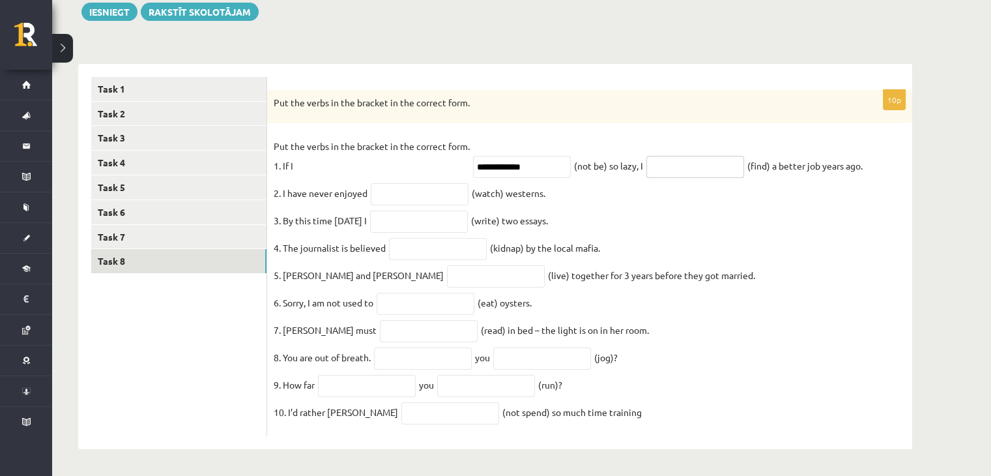
click at [682, 158] on input "text" at bounding box center [695, 167] width 98 height 22
type input "*"
type input "**********"
click at [391, 185] on input "text" at bounding box center [420, 194] width 98 height 22
type input "********"
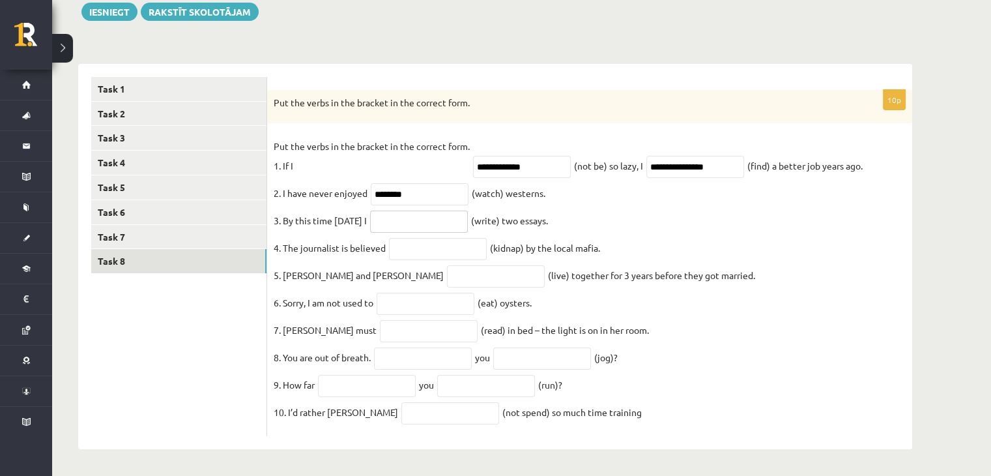
click at [407, 215] on input "text" at bounding box center [419, 221] width 98 height 22
type input "**********"
click at [443, 240] on input "text" at bounding box center [438, 249] width 98 height 22
paste input "**********"
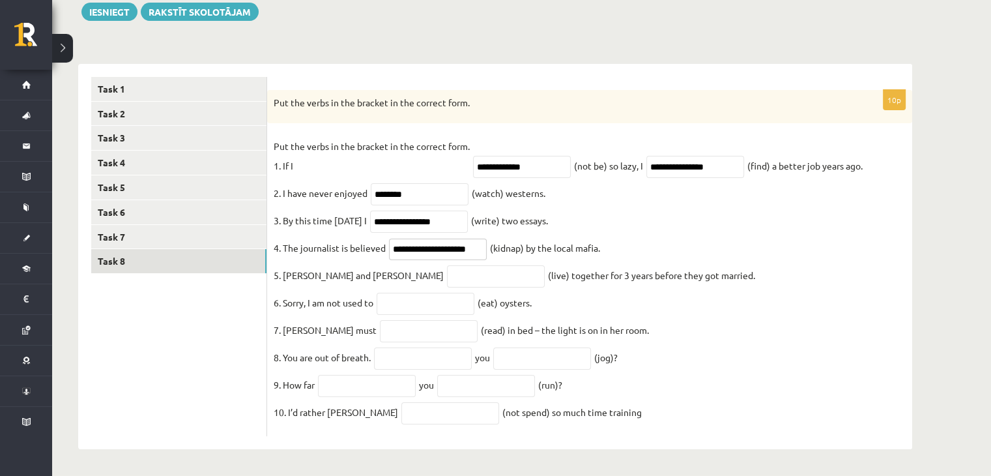
type input "**********"
click at [447, 272] on input "text" at bounding box center [496, 276] width 98 height 22
type input "*********"
click at [431, 302] on input "text" at bounding box center [426, 304] width 98 height 22
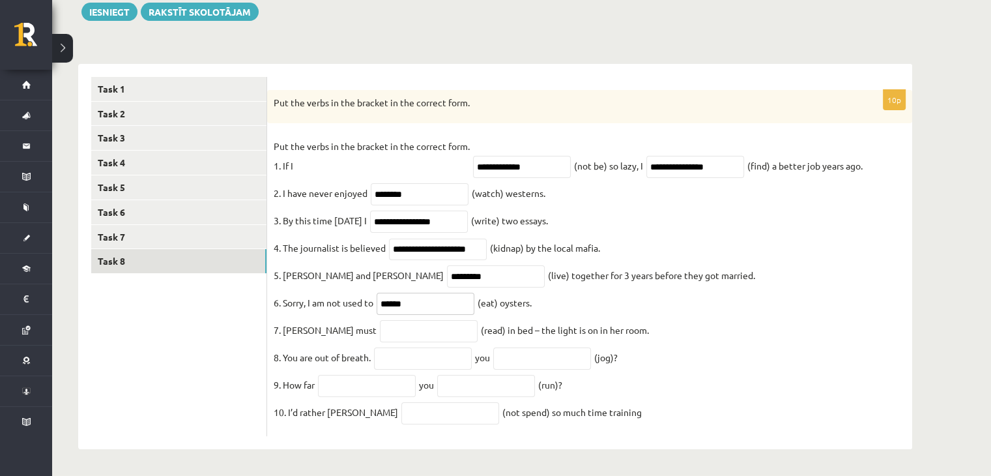
type input "******"
click at [403, 329] on input "text" at bounding box center [429, 331] width 98 height 22
type input "**********"
click at [401, 353] on input "text" at bounding box center [423, 358] width 98 height 22
type input "****"
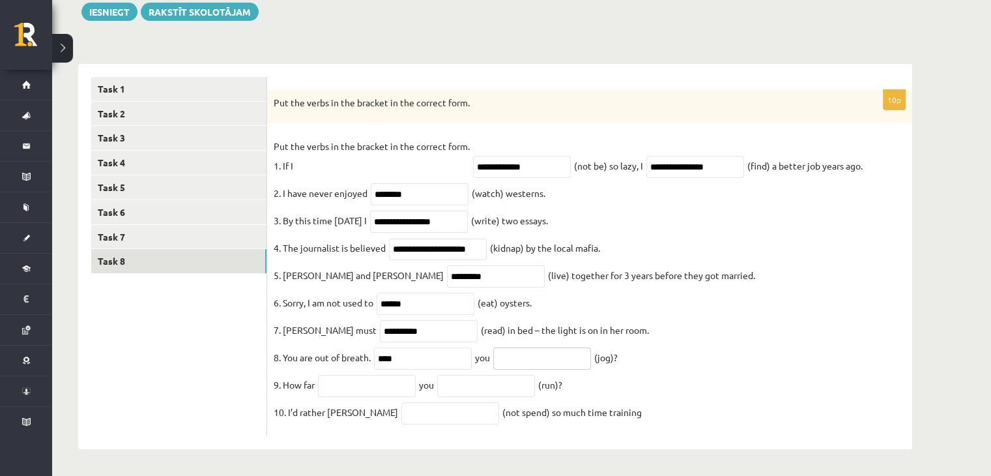
click at [513, 355] on input "text" at bounding box center [542, 358] width 98 height 22
type input "**********"
click at [371, 379] on input "text" at bounding box center [367, 386] width 98 height 22
type input "****"
click at [493, 382] on input "text" at bounding box center [486, 386] width 98 height 22
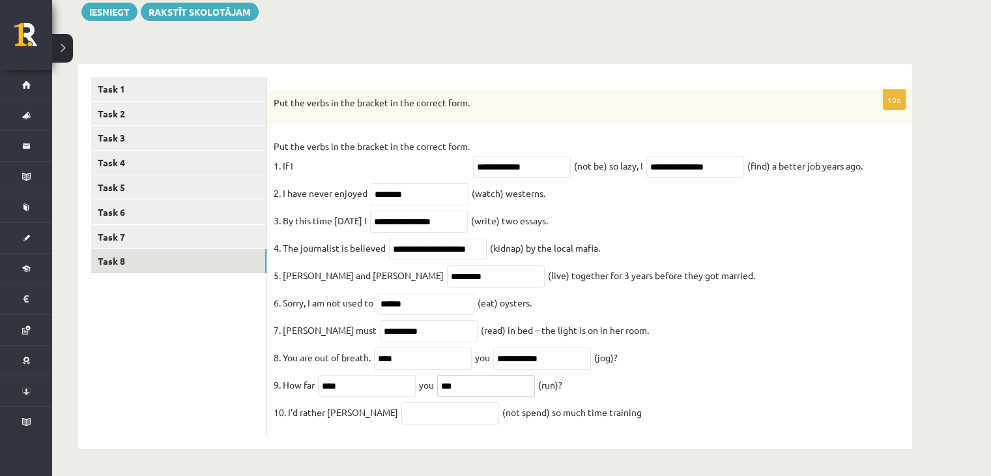
type input "***"
click at [413, 411] on input "text" at bounding box center [450, 413] width 98 height 22
type input "**********"
click at [865, 358] on fieldset "**********" at bounding box center [590, 282] width 632 height 293
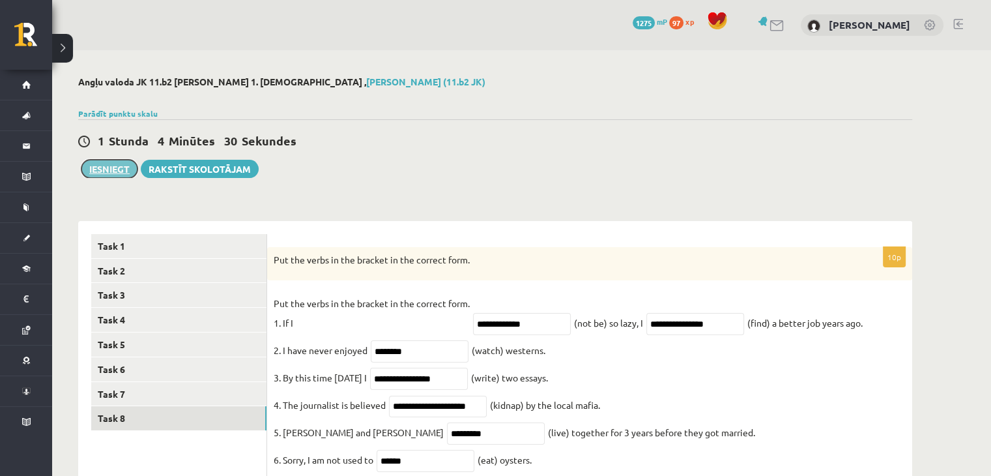
click at [126, 172] on button "Iesniegt" at bounding box center [109, 169] width 56 height 18
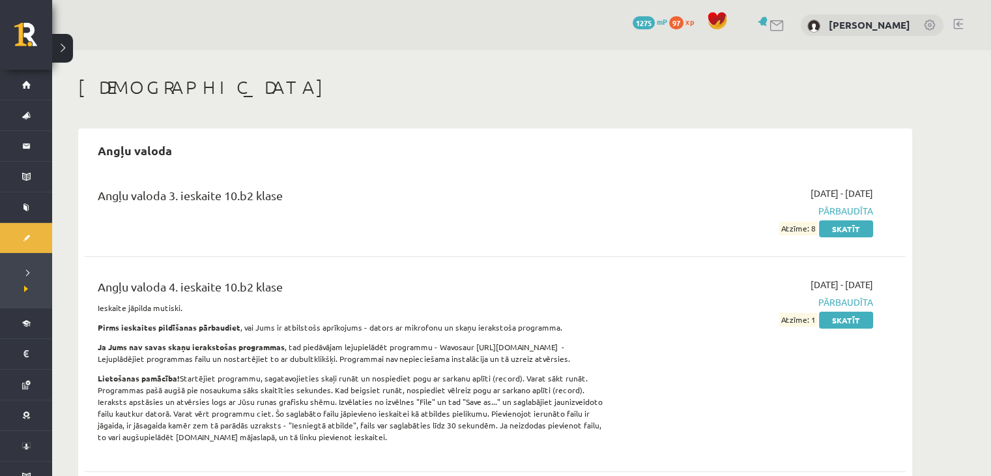
click at [641, 22] on span "1275" at bounding box center [644, 22] width 22 height 13
